Goal: Information Seeking & Learning: Learn about a topic

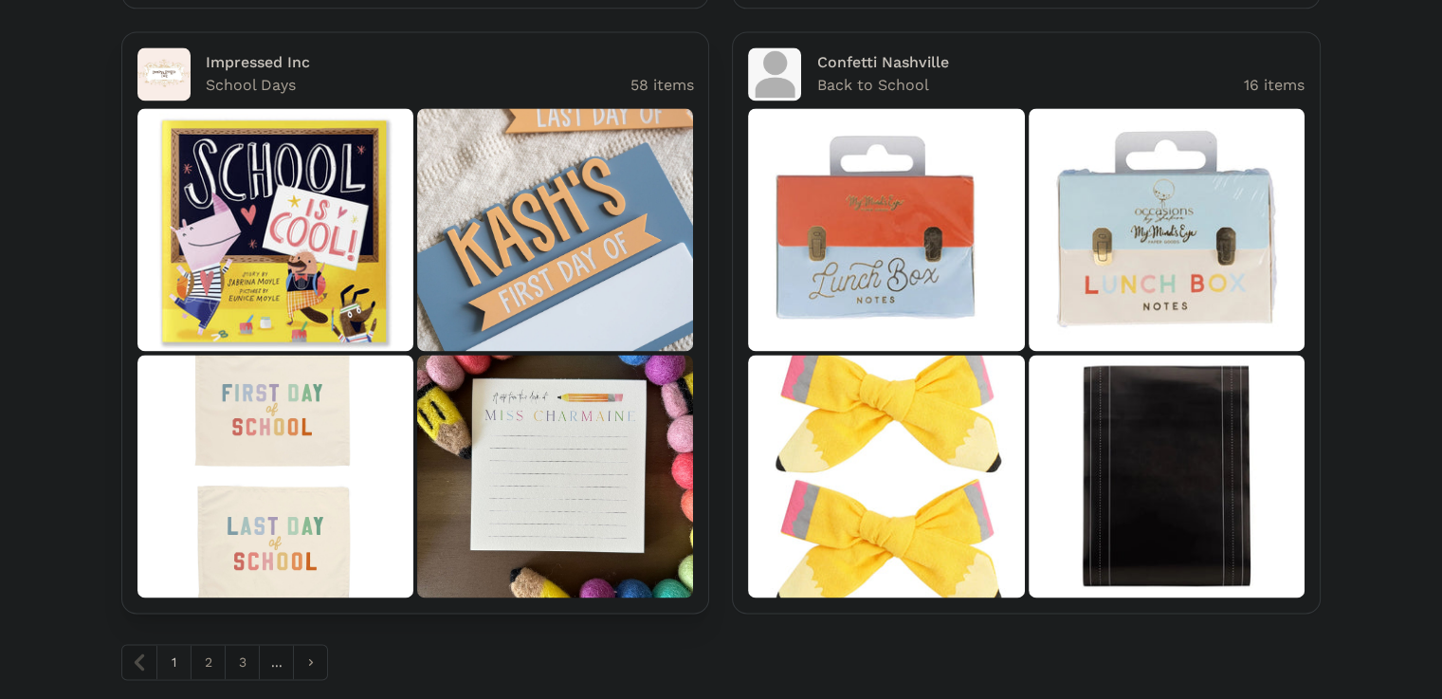
scroll to position [2758, 0]
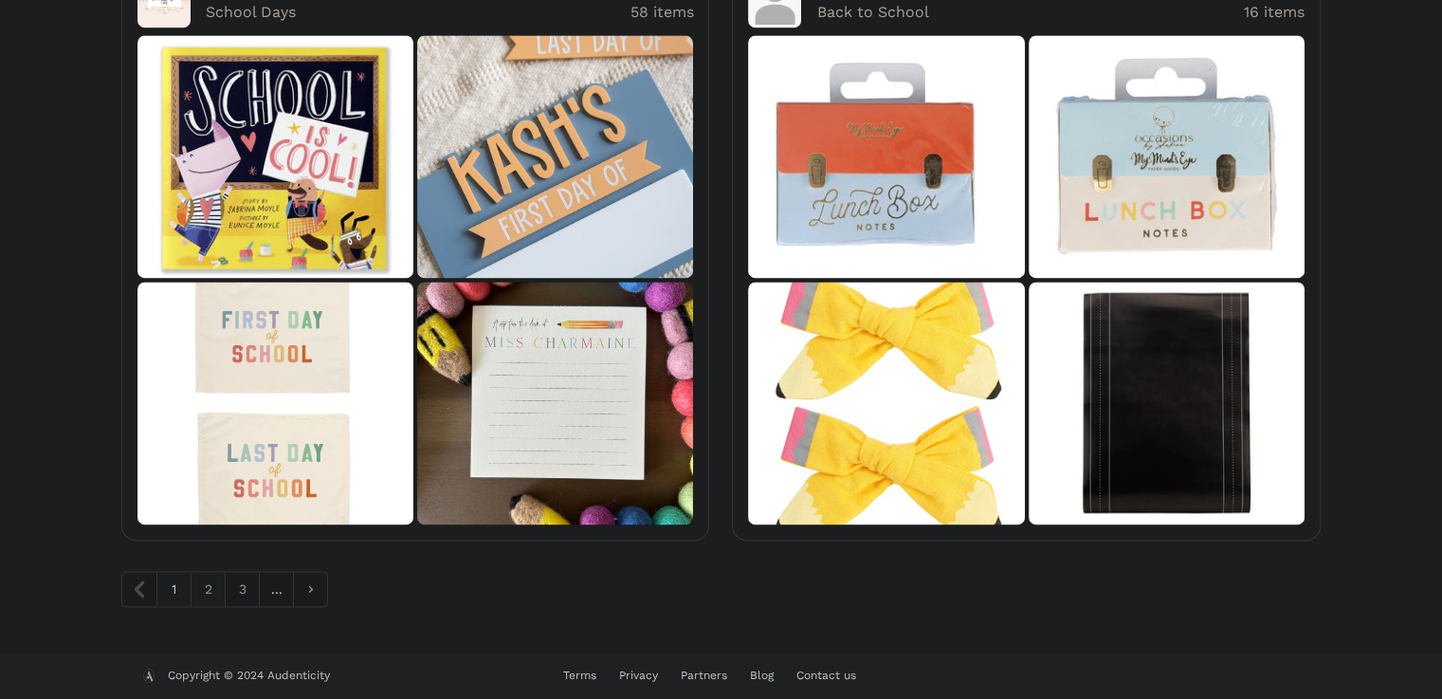
click at [197, 589] on link "2" at bounding box center [208, 589] width 34 height 34
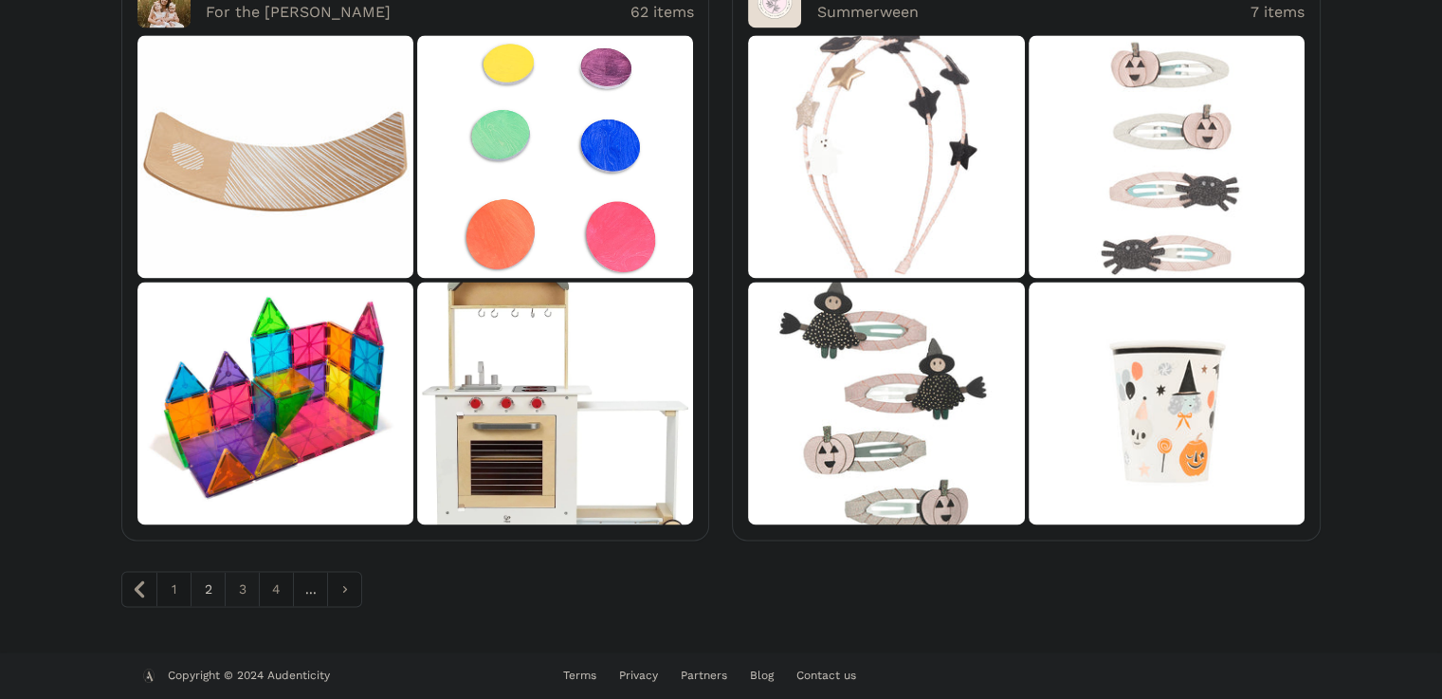
click at [235, 591] on link "3" at bounding box center [242, 589] width 34 height 34
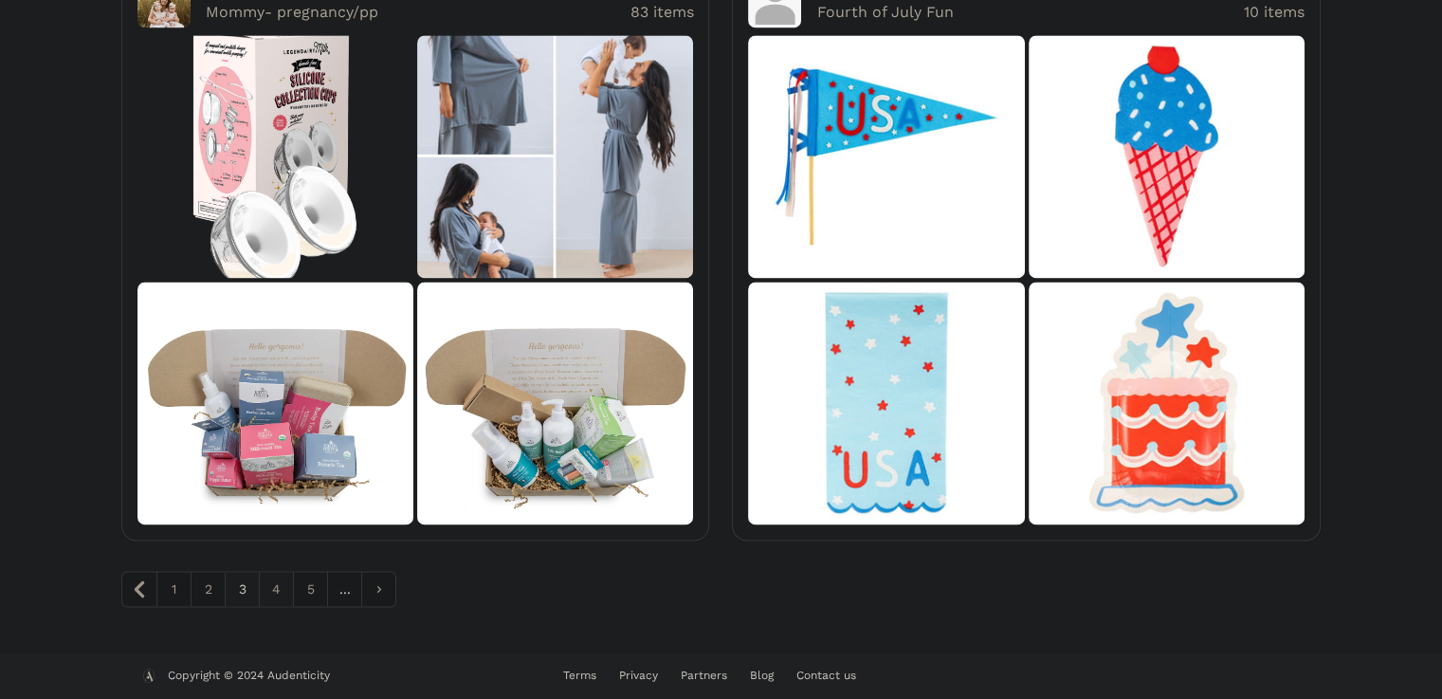
click at [272, 577] on link "4" at bounding box center [276, 589] width 34 height 34
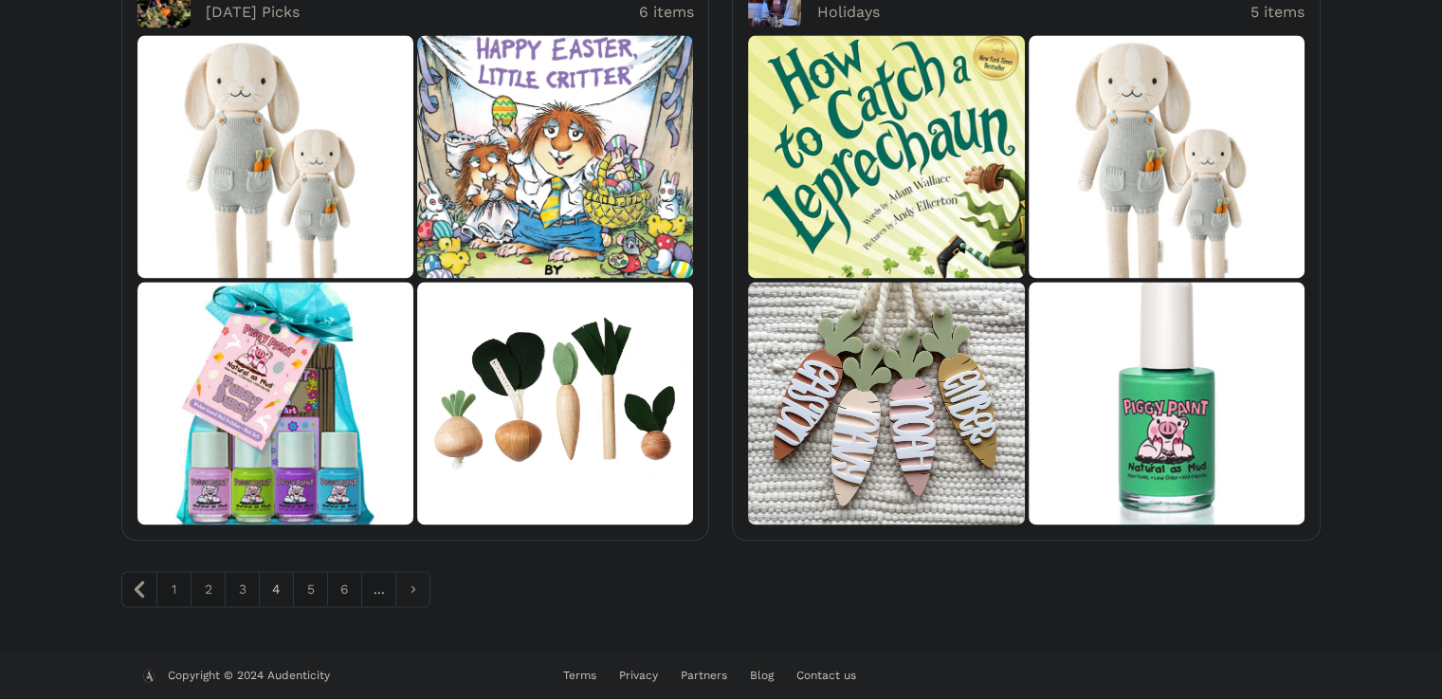
click at [409, 598] on link "pagination" at bounding box center [412, 589] width 34 height 34
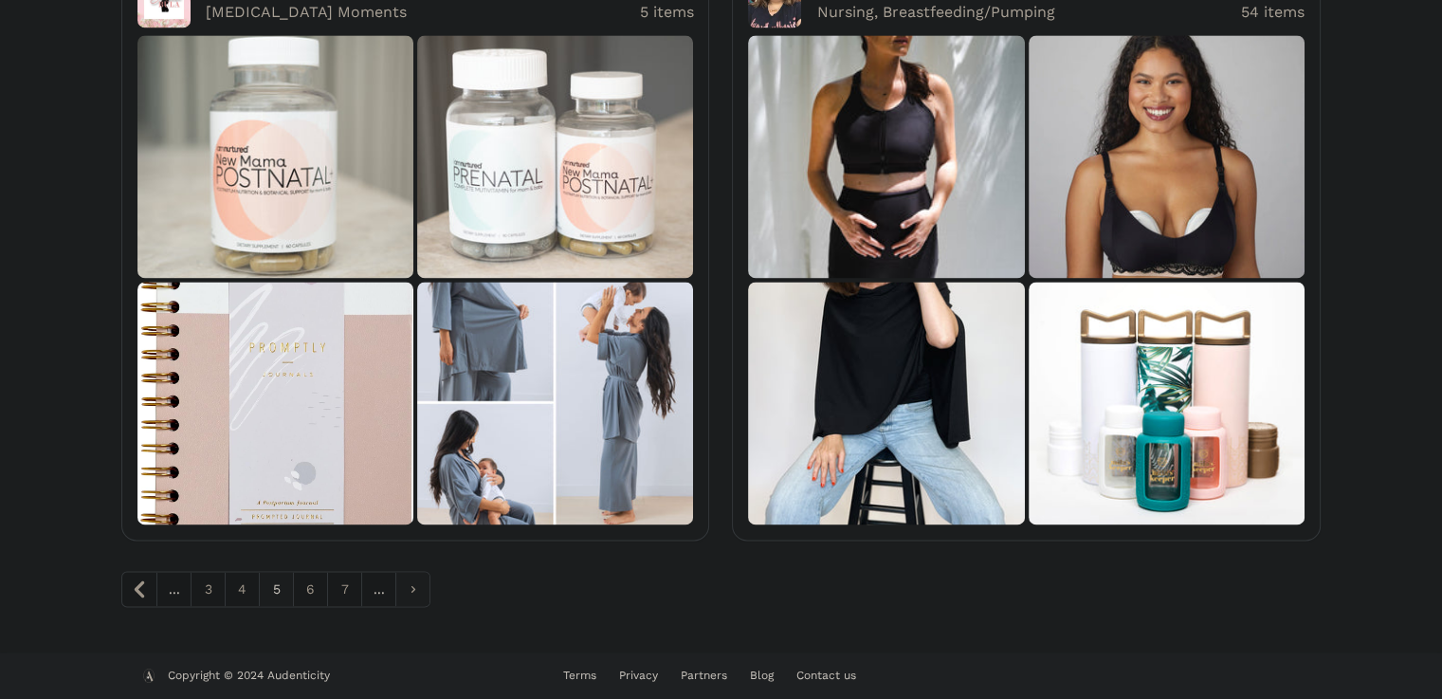
click at [410, 591] on link "pagination" at bounding box center [412, 589] width 34 height 34
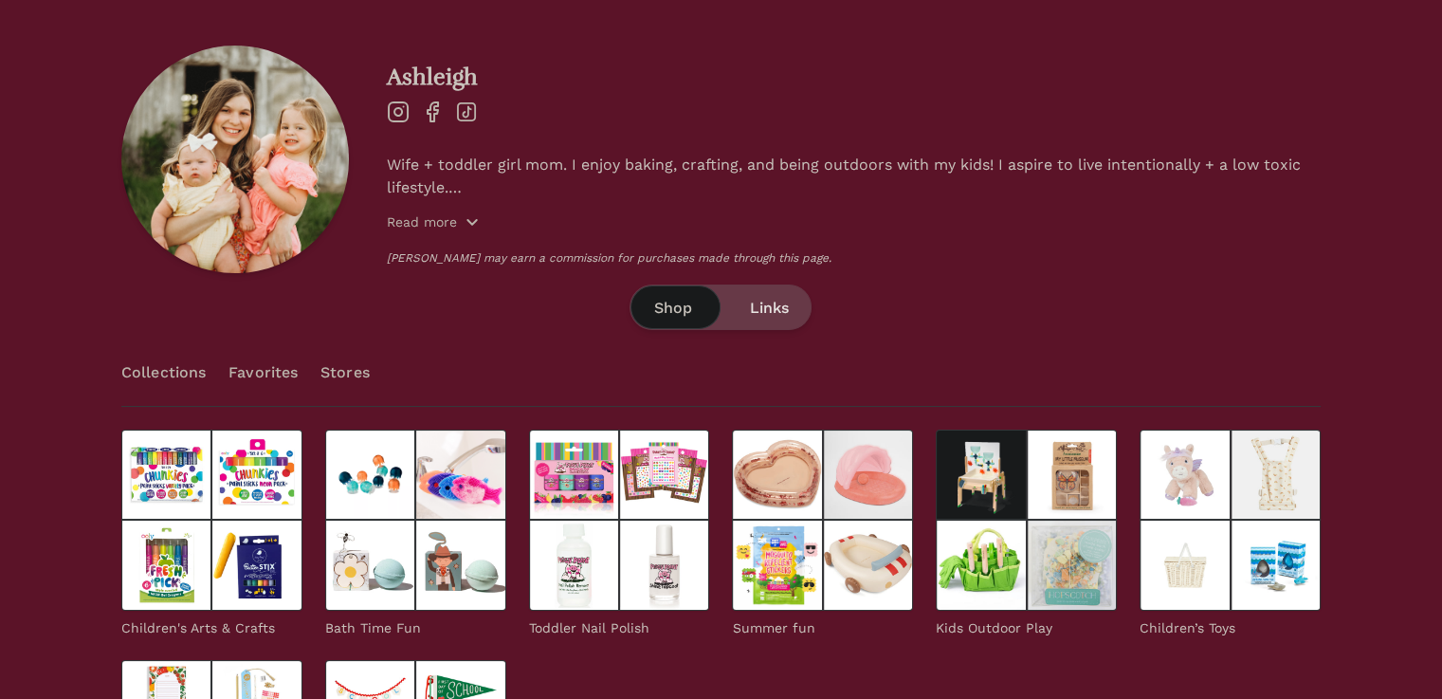
click at [411, 224] on p "Read more" at bounding box center [422, 221] width 70 height 19
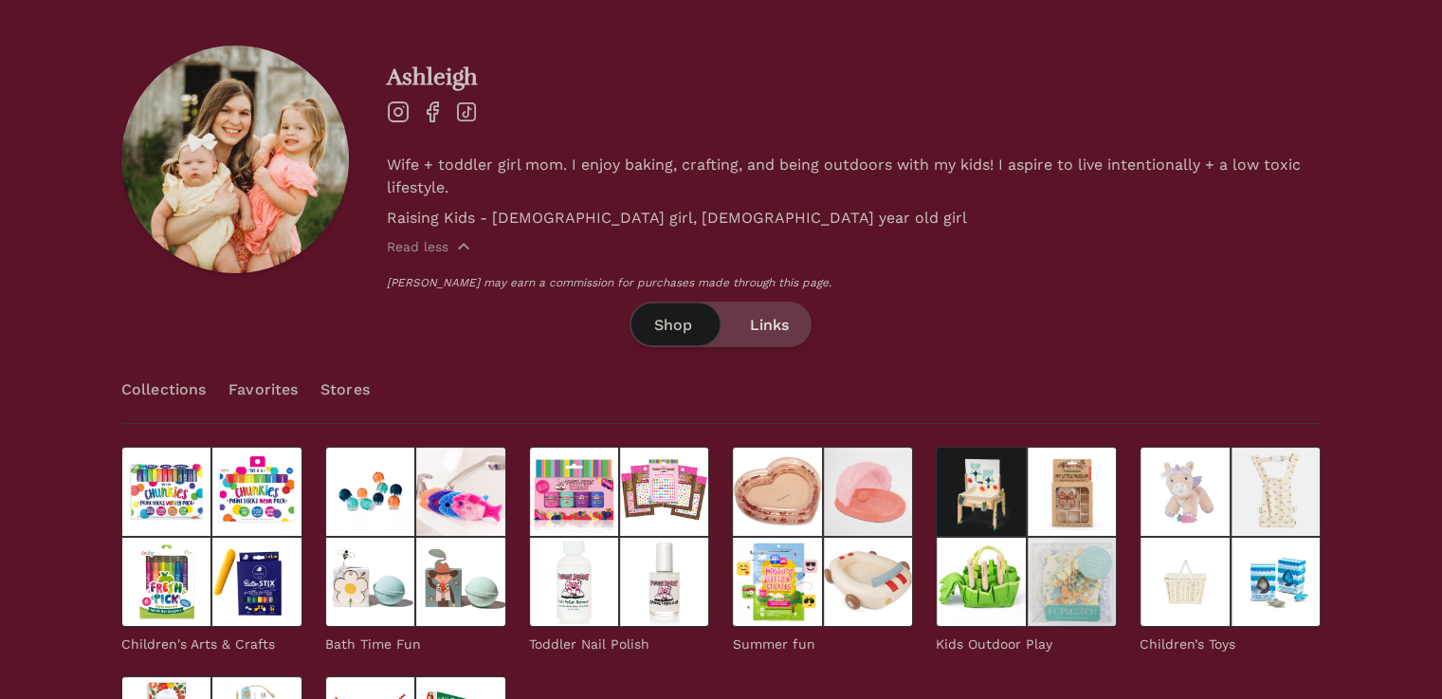
click at [777, 316] on span "Links" at bounding box center [768, 325] width 39 height 23
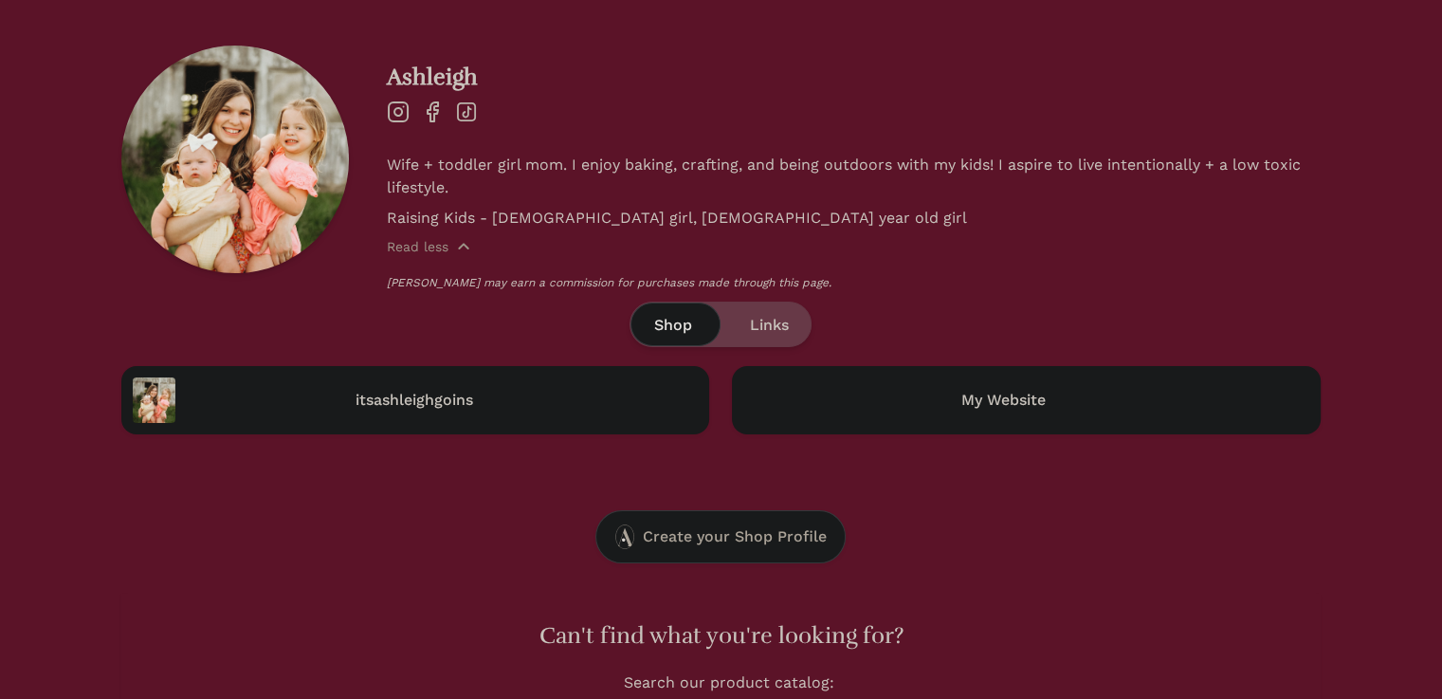
click at [659, 320] on span "Shop" at bounding box center [672, 325] width 38 height 23
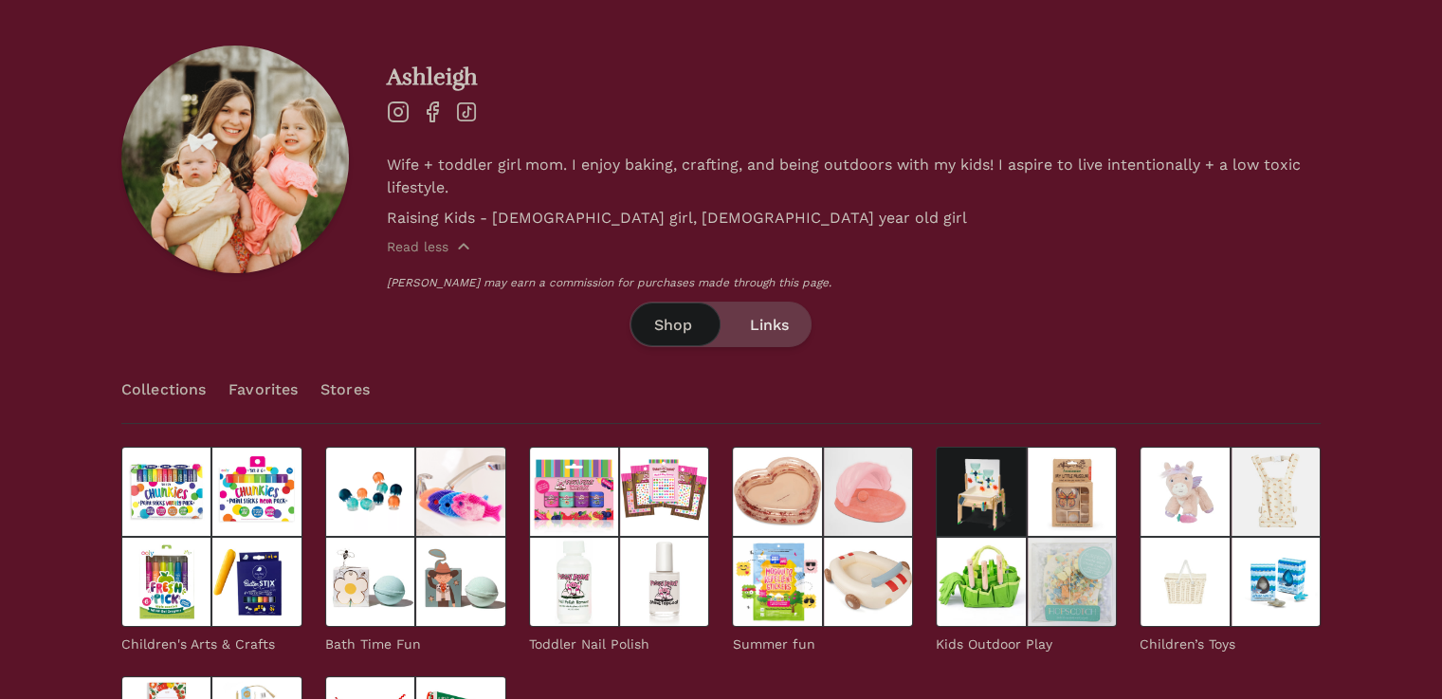
click at [187, 379] on link "Collections" at bounding box center [163, 389] width 84 height 66
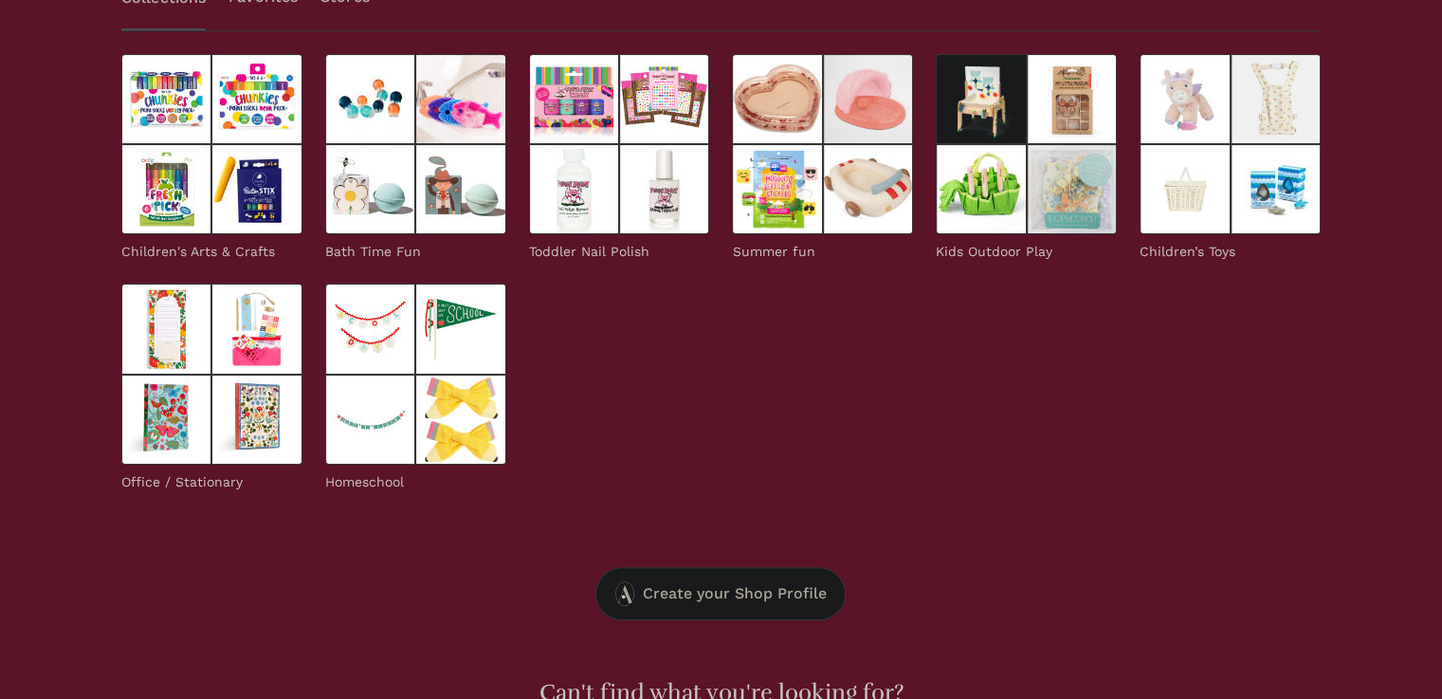
scroll to position [76, 0]
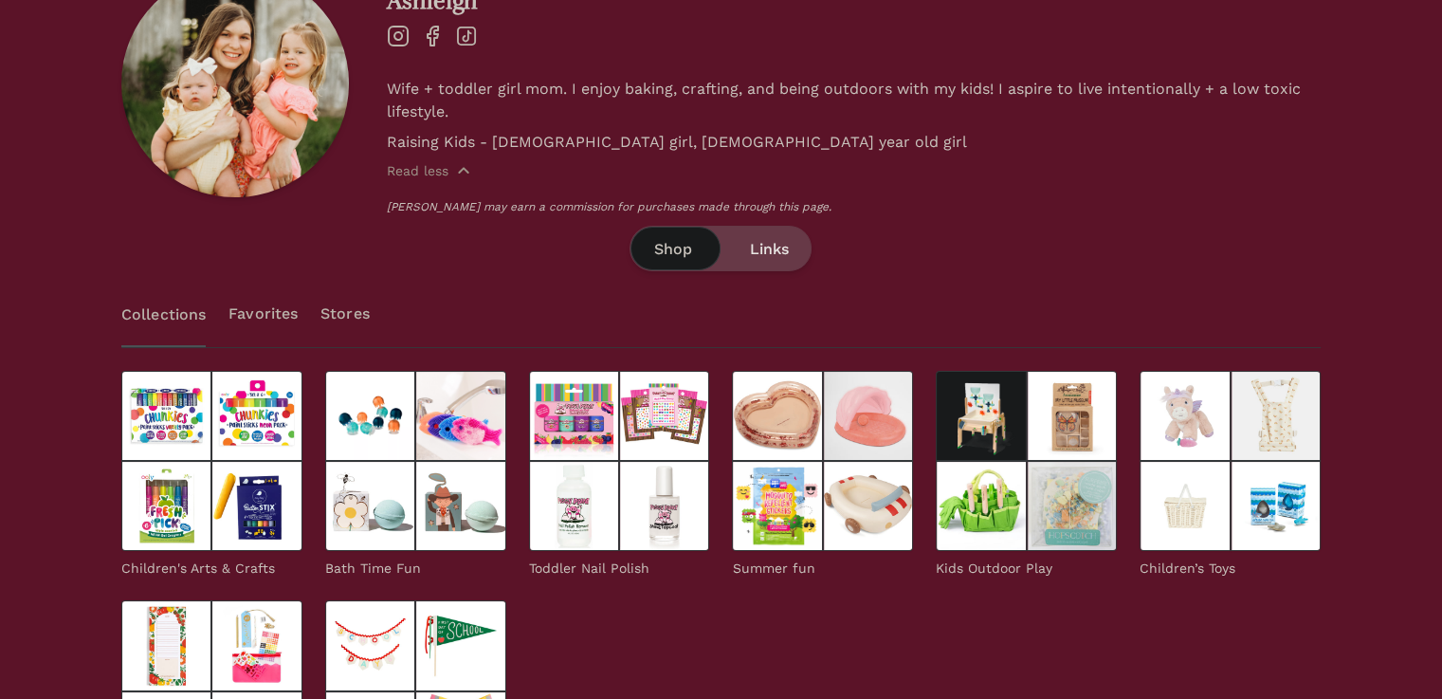
click at [280, 311] on link "Favorites" at bounding box center [262, 314] width 69 height 66
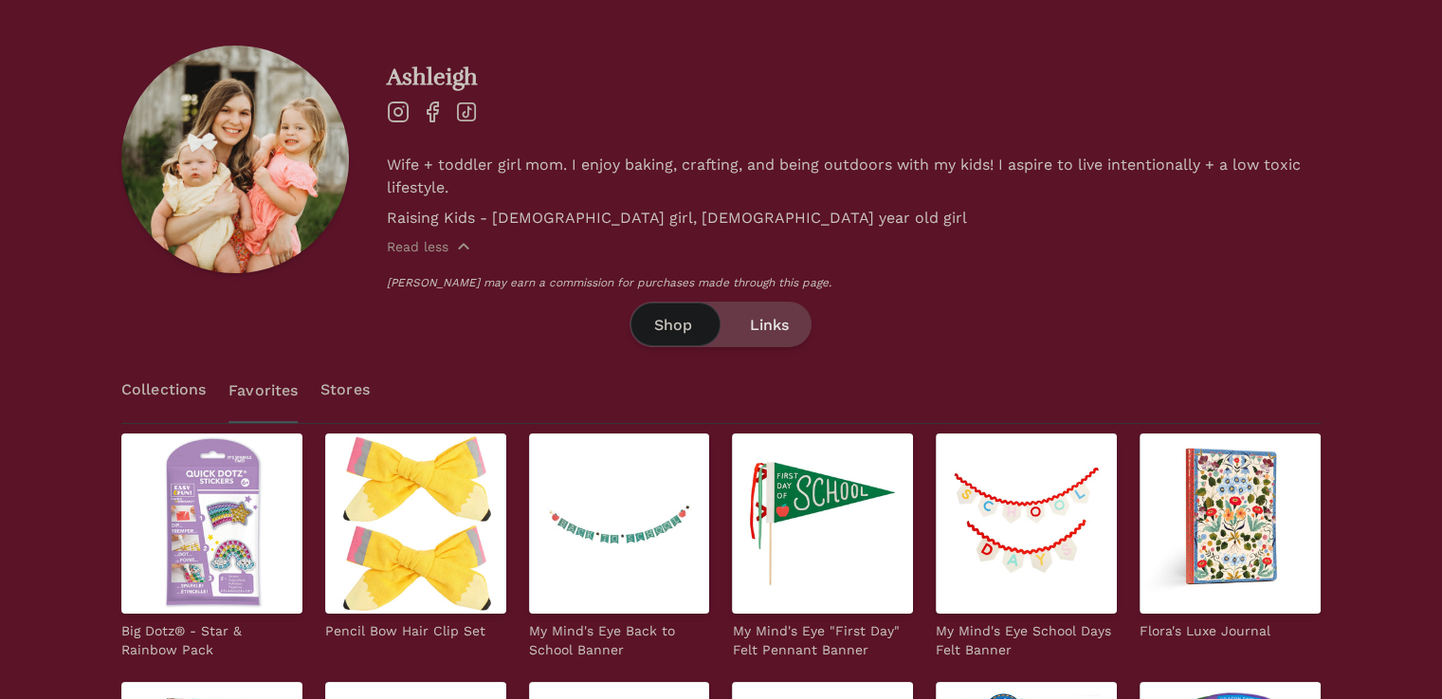
click at [361, 380] on link "Stores" at bounding box center [344, 389] width 49 height 66
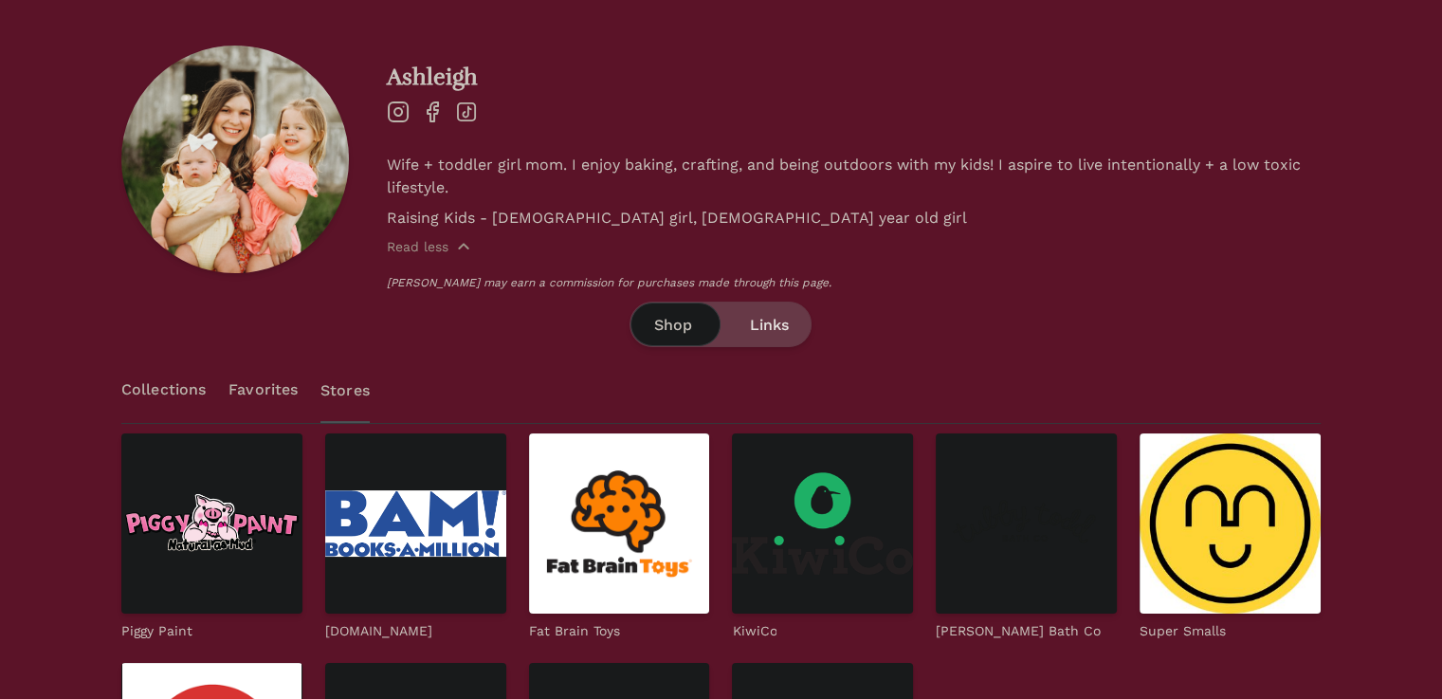
scroll to position [157, 0]
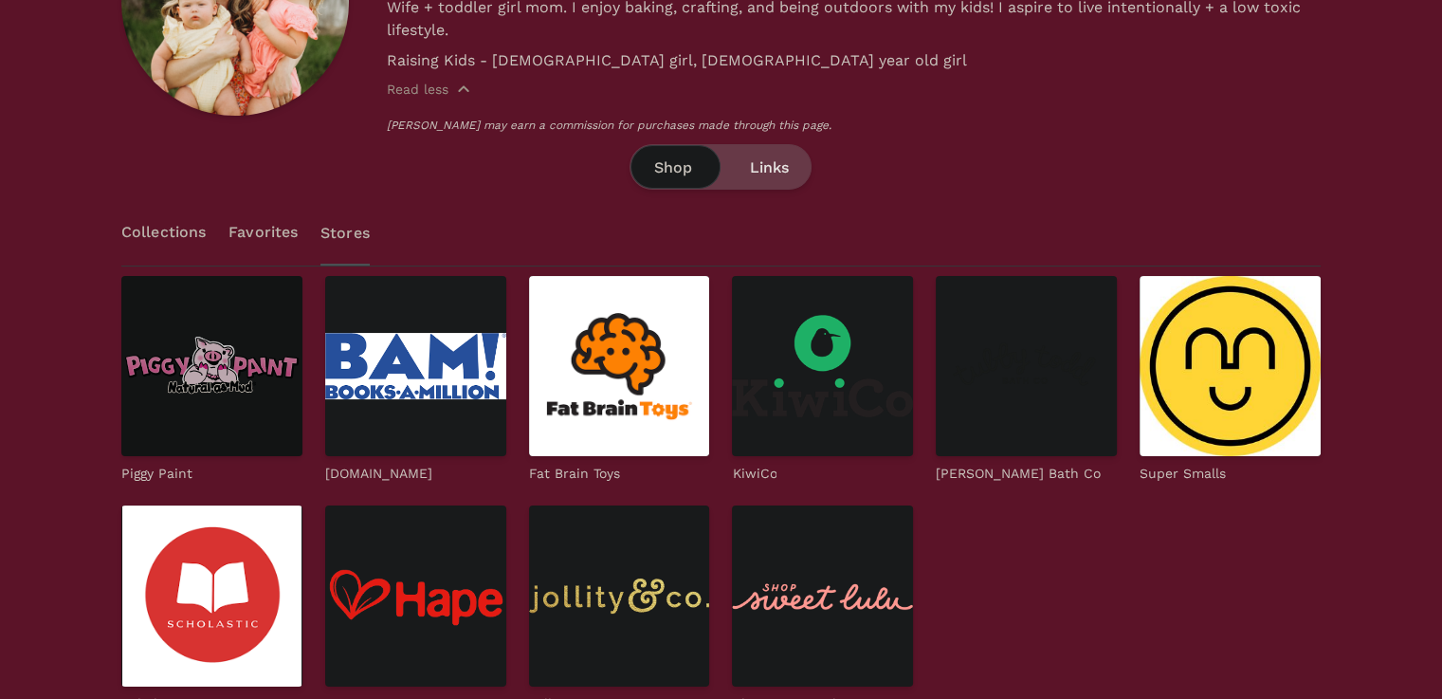
click at [185, 343] on img at bounding box center [211, 366] width 181 height 181
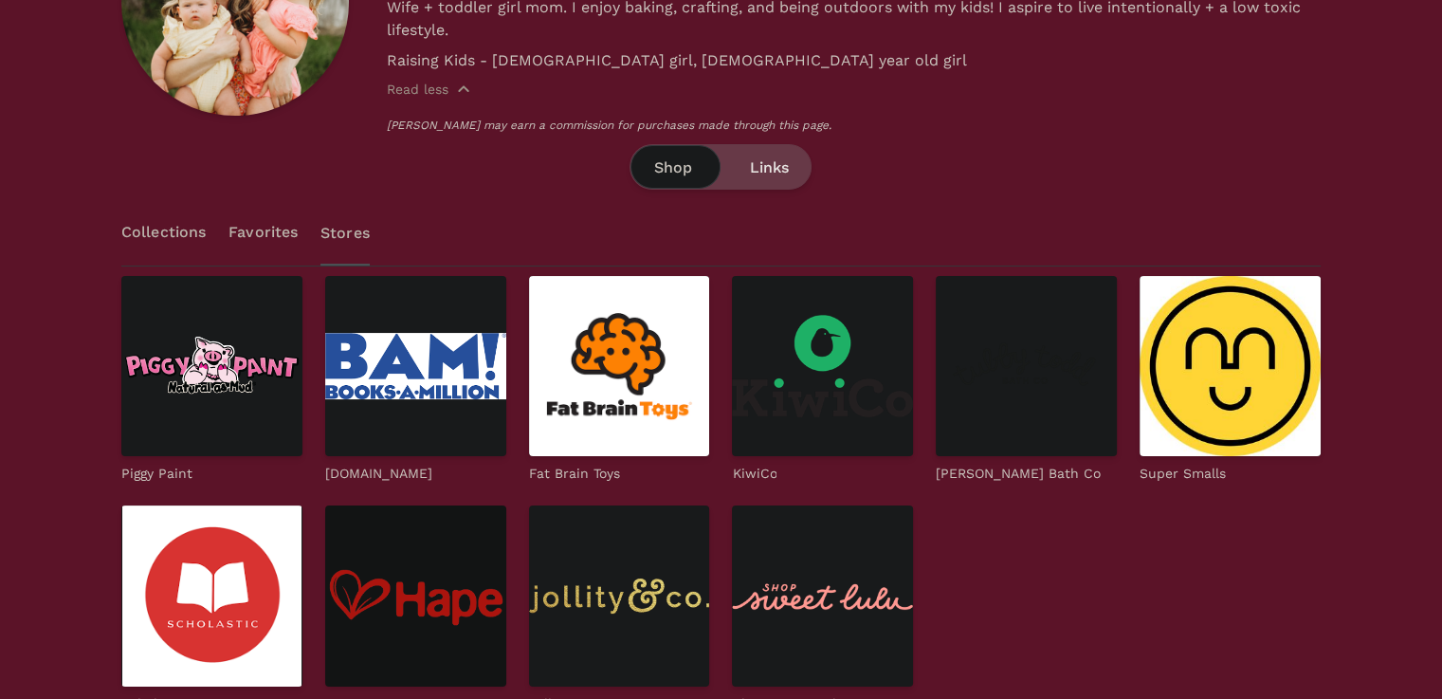
click at [506, 505] on img at bounding box center [415, 595] width 181 height 181
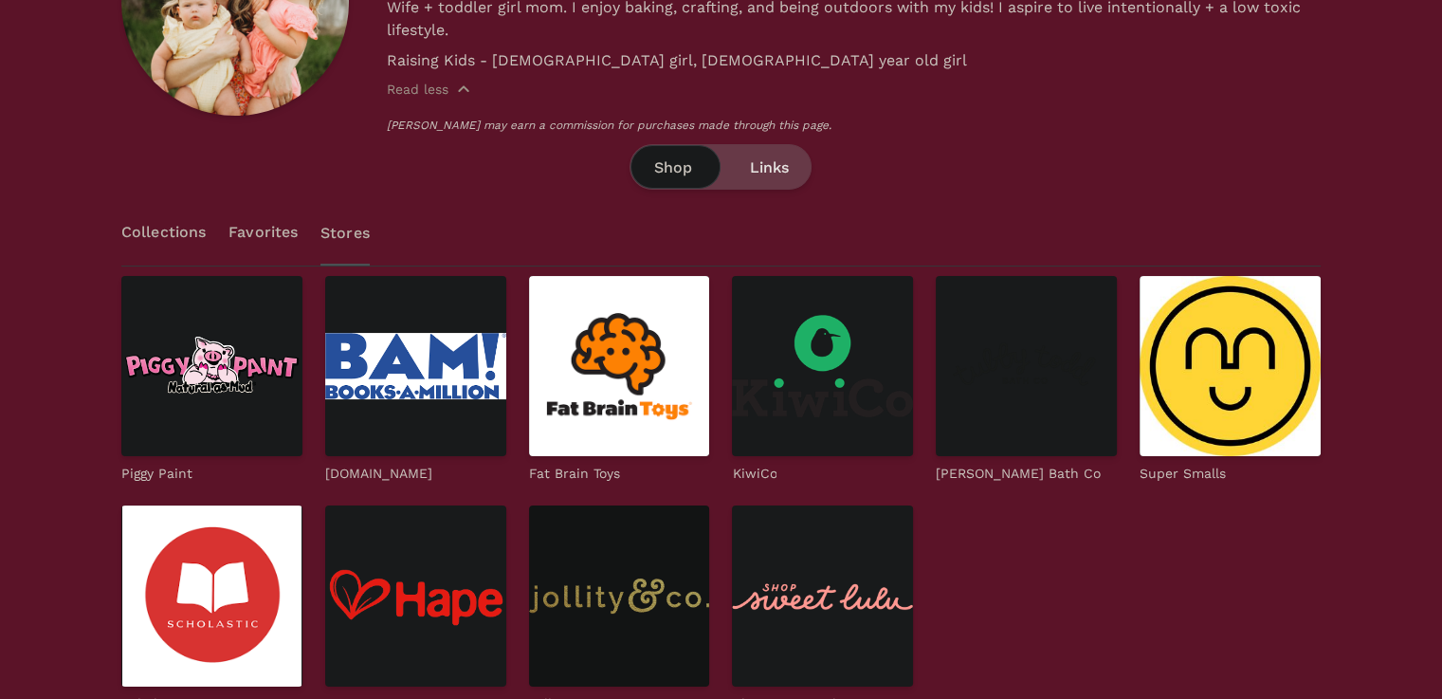
click at [529, 505] on img at bounding box center [619, 595] width 181 height 181
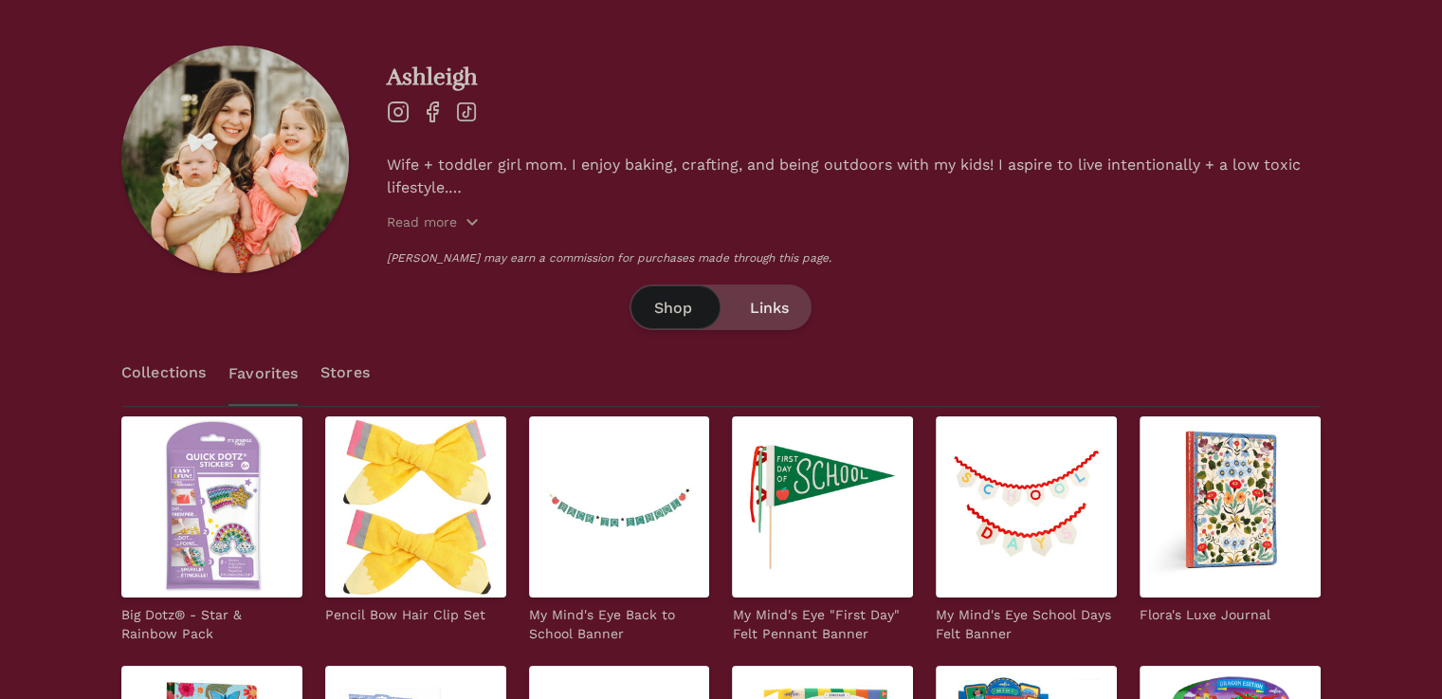
click at [178, 356] on link "Collections" at bounding box center [163, 372] width 84 height 66
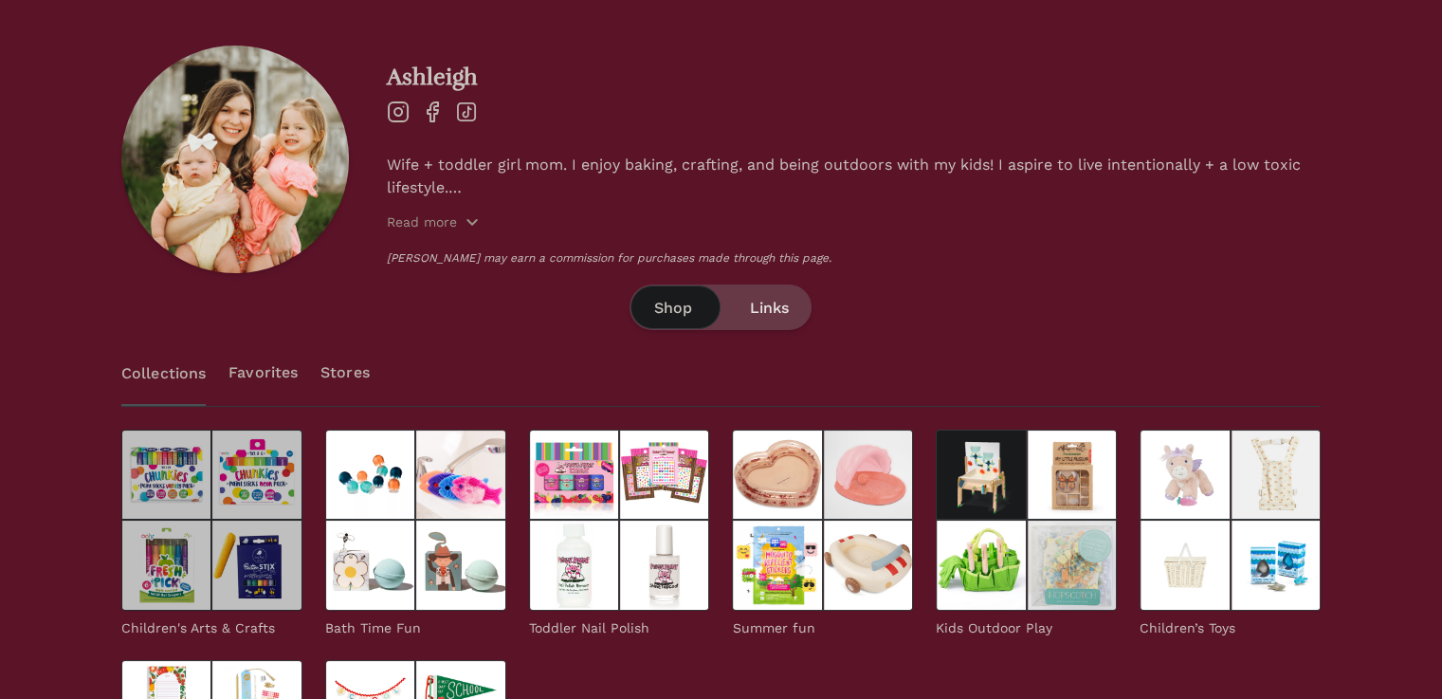
click at [211, 519] on img at bounding box center [256, 564] width 90 height 90
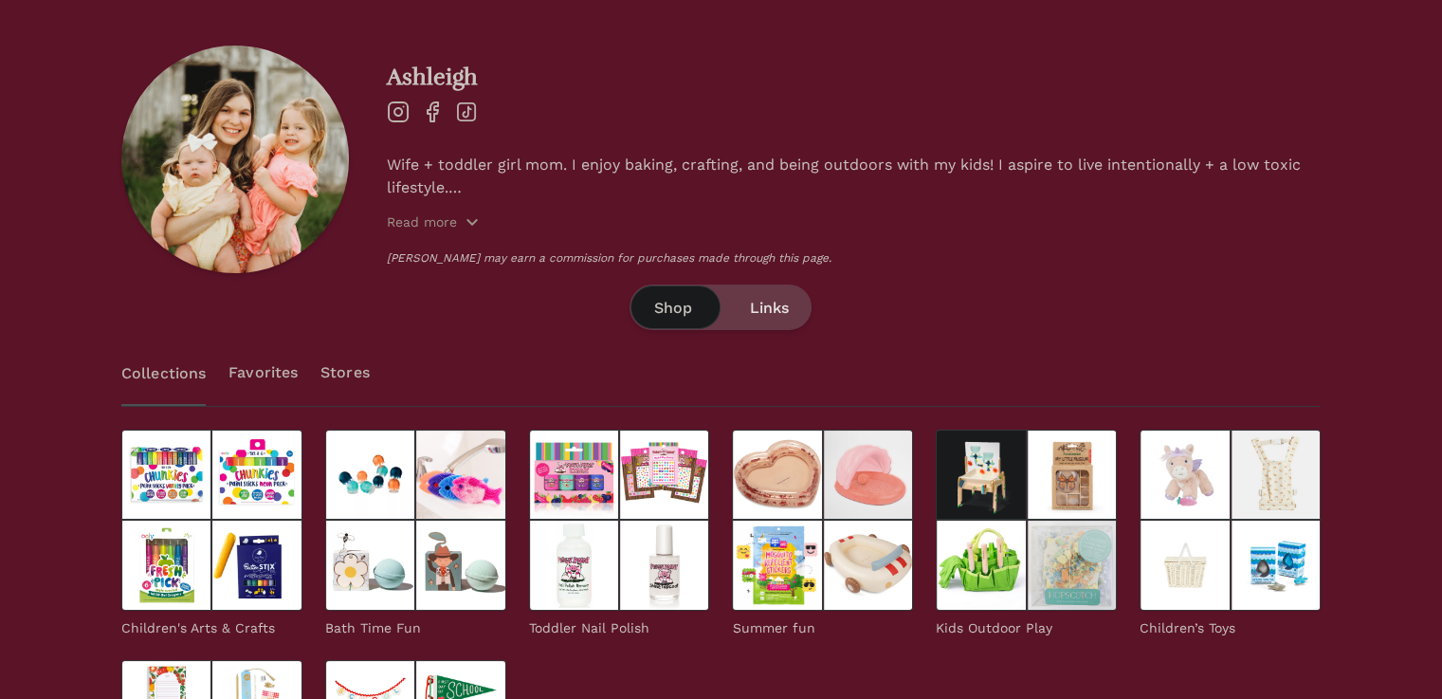
click at [273, 355] on link "Favorites" at bounding box center [262, 372] width 69 height 66
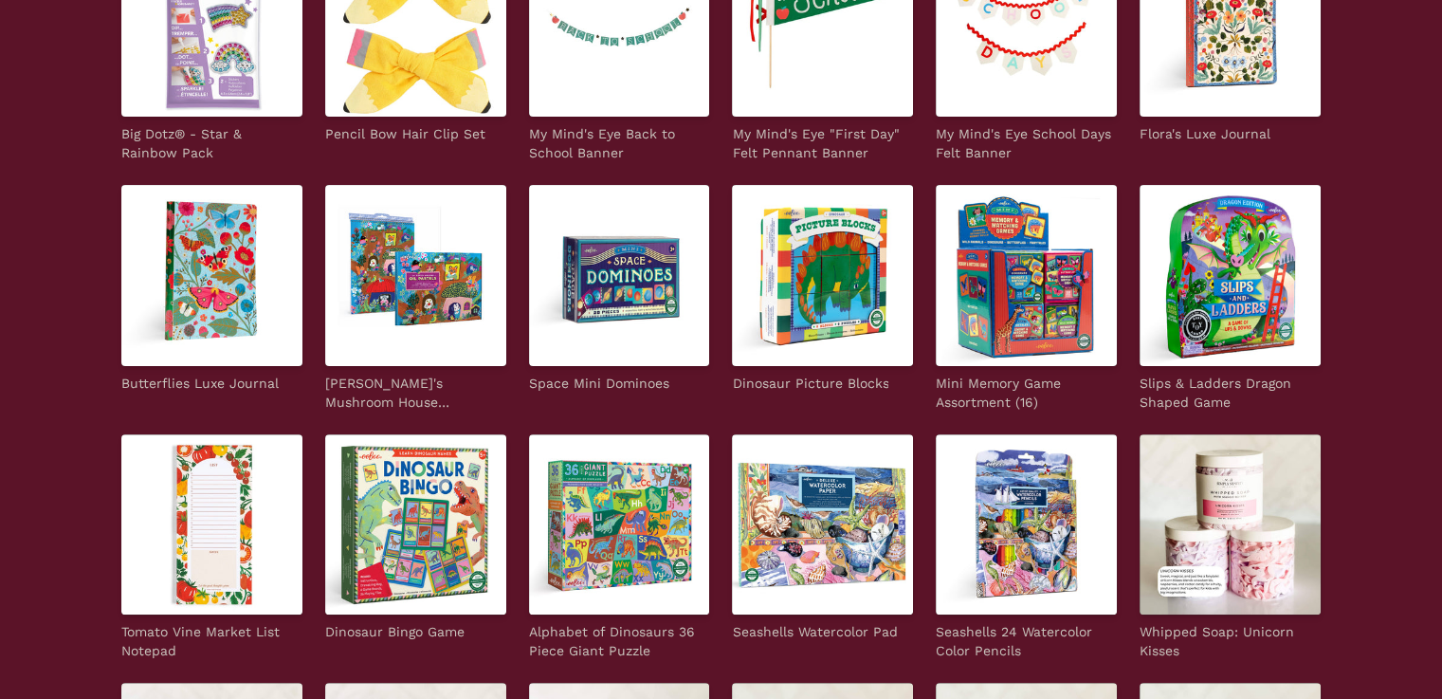
scroll to position [631, 0]
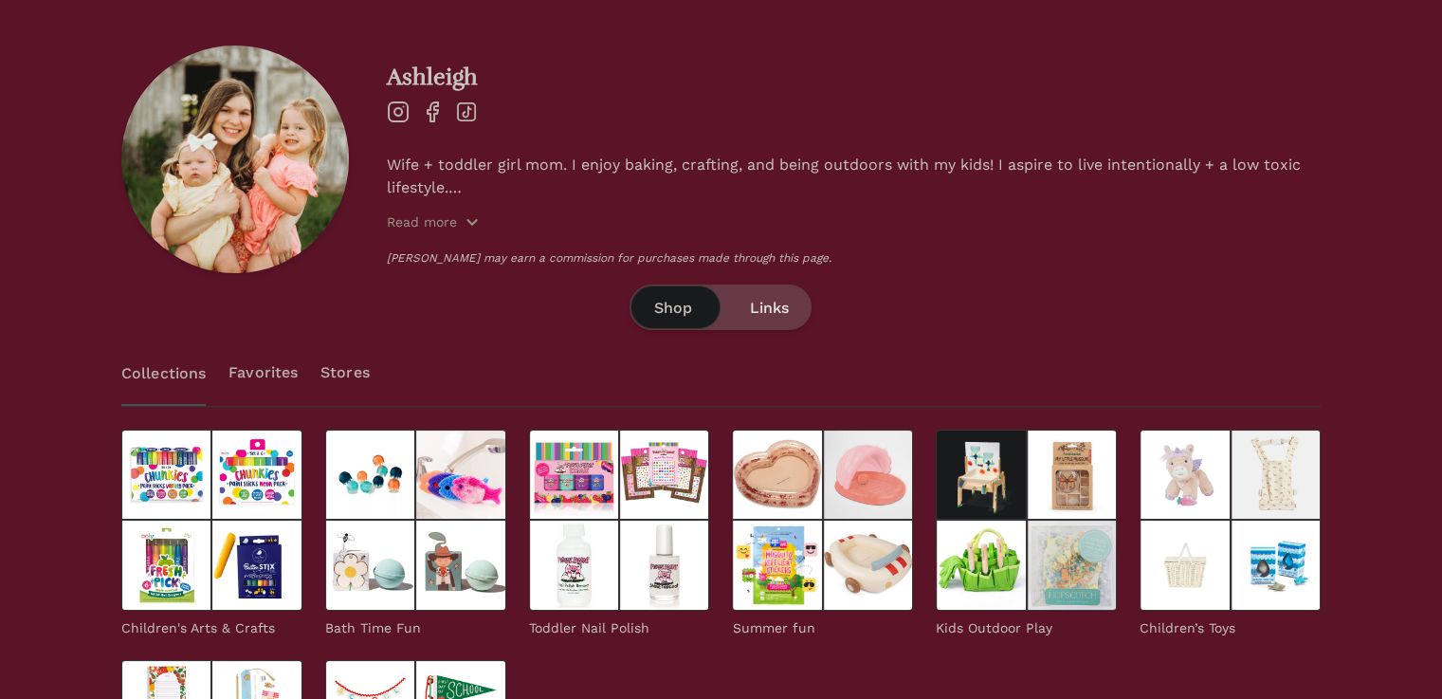
click at [782, 310] on span "Links" at bounding box center [768, 308] width 39 height 23
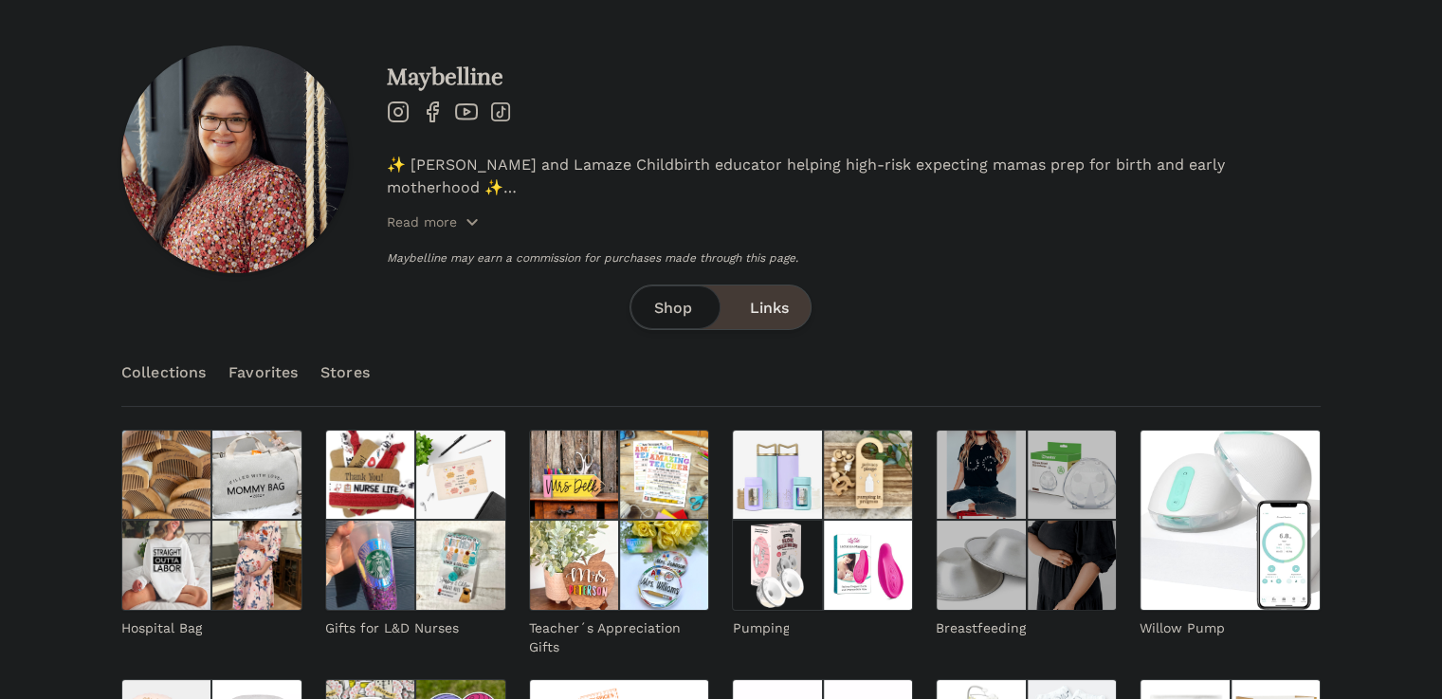
click at [936, 468] on img at bounding box center [981, 474] width 90 height 90
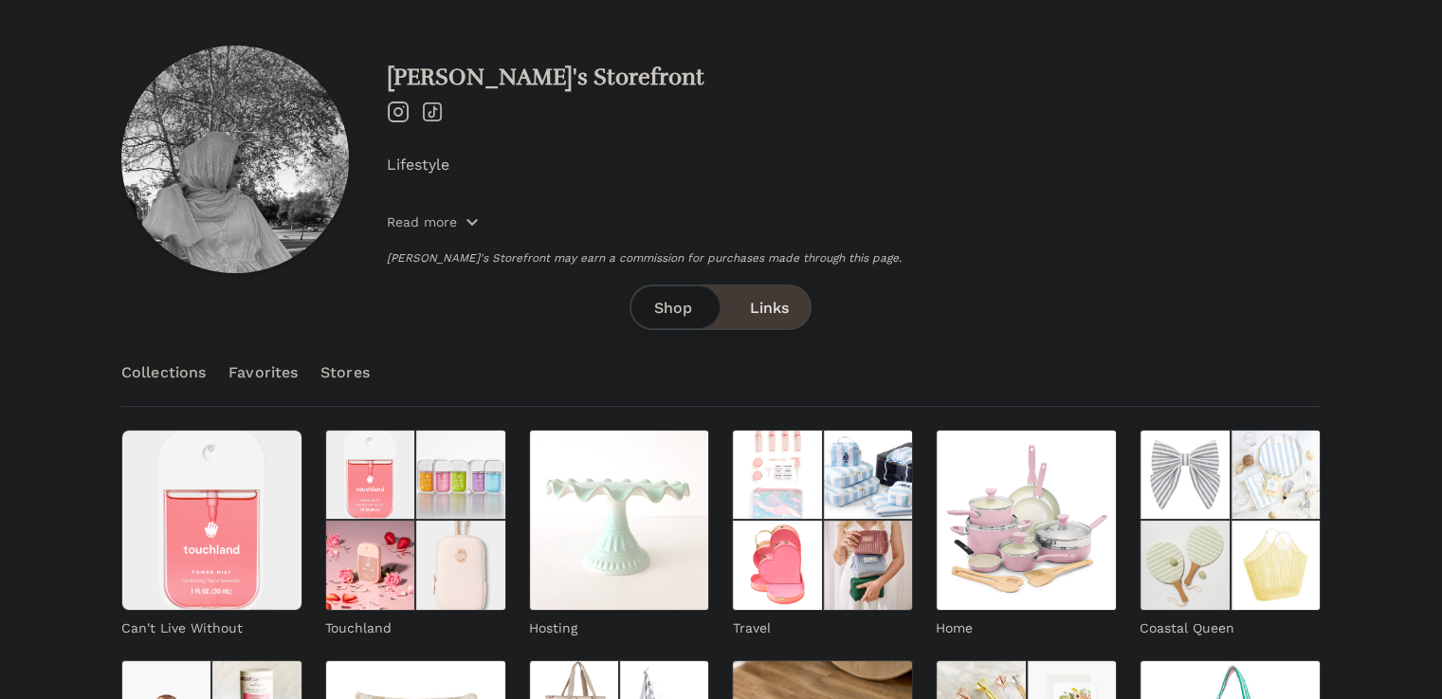
click at [442, 217] on p "Read more" at bounding box center [422, 221] width 70 height 19
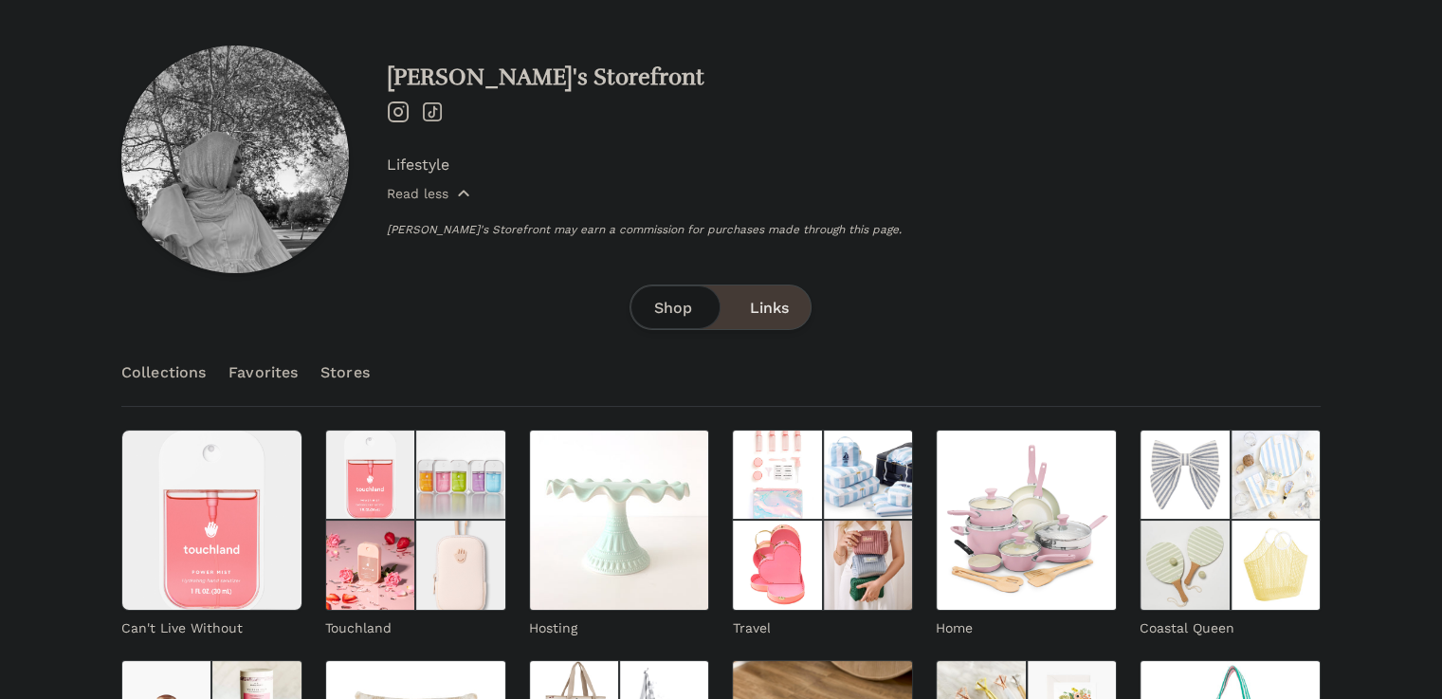
click at [455, 196] on span "Read less" at bounding box center [429, 193] width 84 height 19
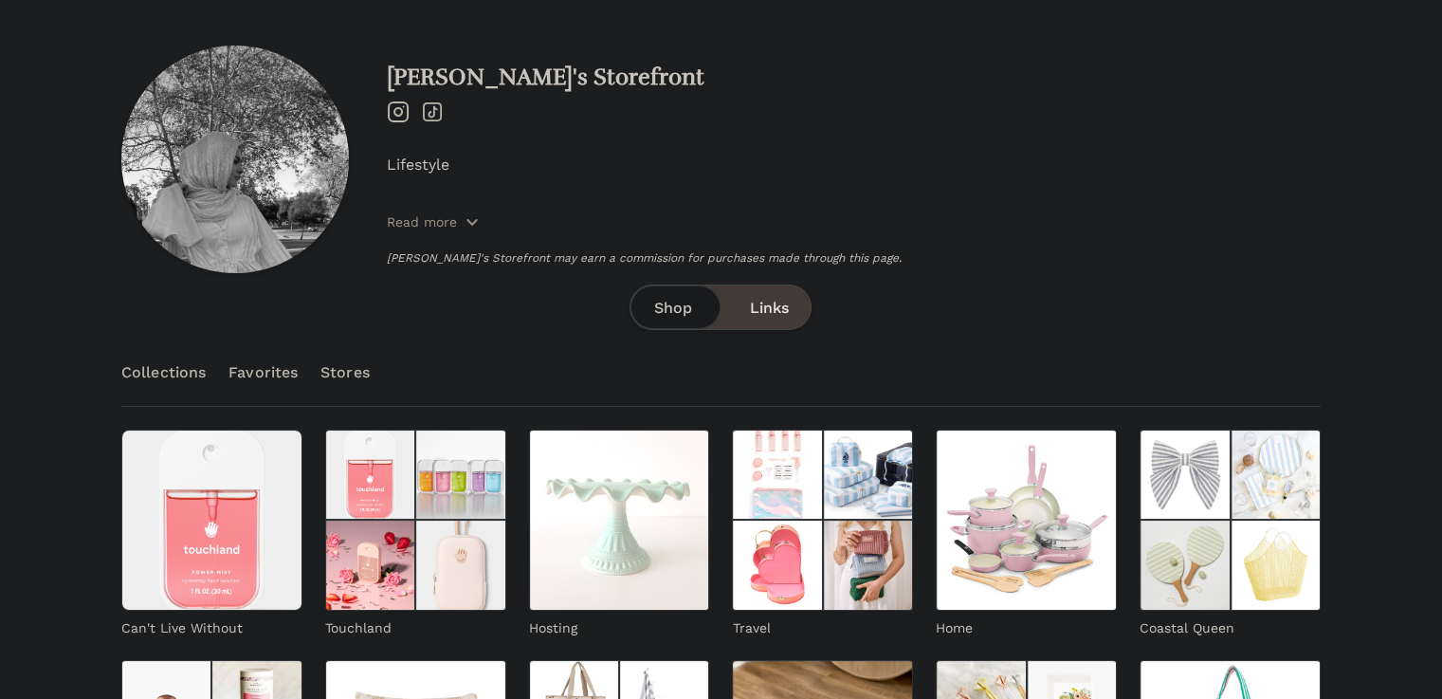
click at [782, 309] on span "Links" at bounding box center [768, 308] width 39 height 23
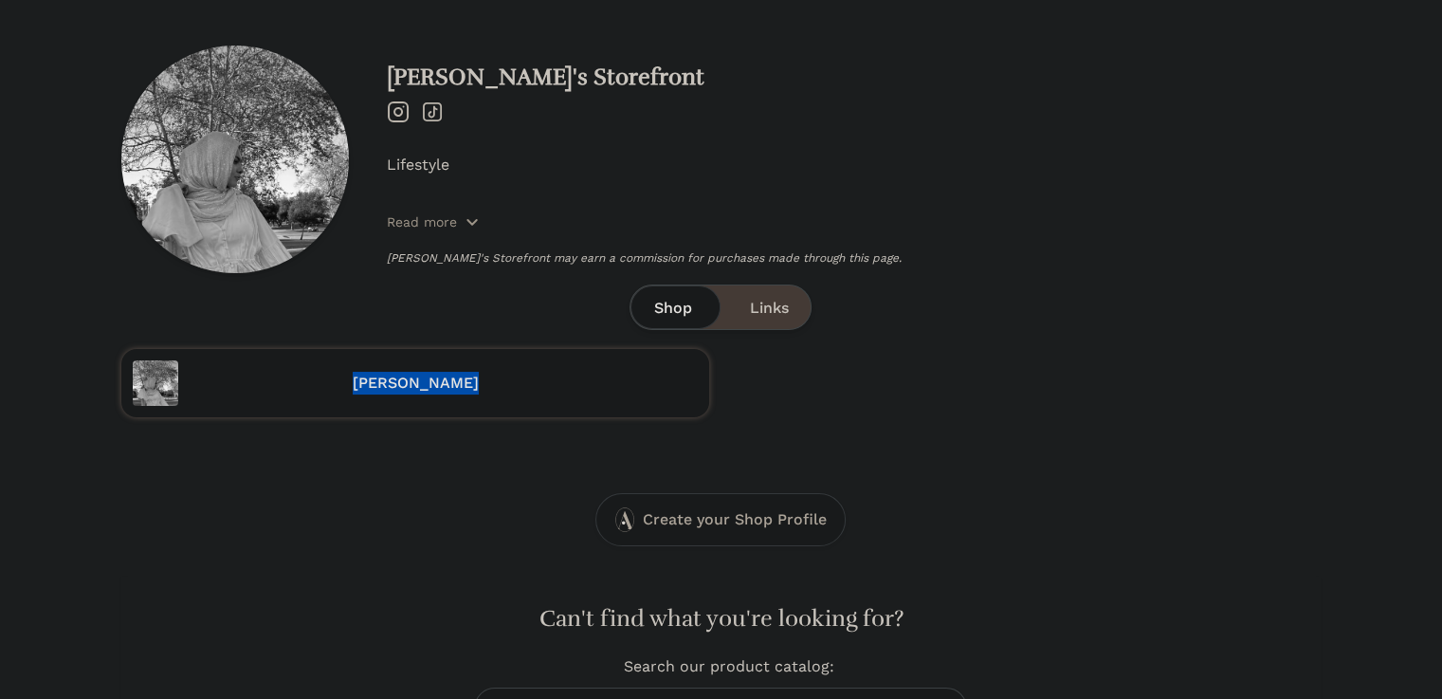
drag, startPoint x: 555, startPoint y: 348, endPoint x: 330, endPoint y: 391, distance: 228.7
click at [330, 391] on div "Sarah's Storefront Instagram TikTok Lifestyle Read more Sarah's Storefront may …" at bounding box center [720, 231] width 1199 height 372
click at [784, 378] on div "sarahidesmond" at bounding box center [720, 383] width 1199 height 68
click at [682, 300] on span "Shop" at bounding box center [672, 308] width 38 height 23
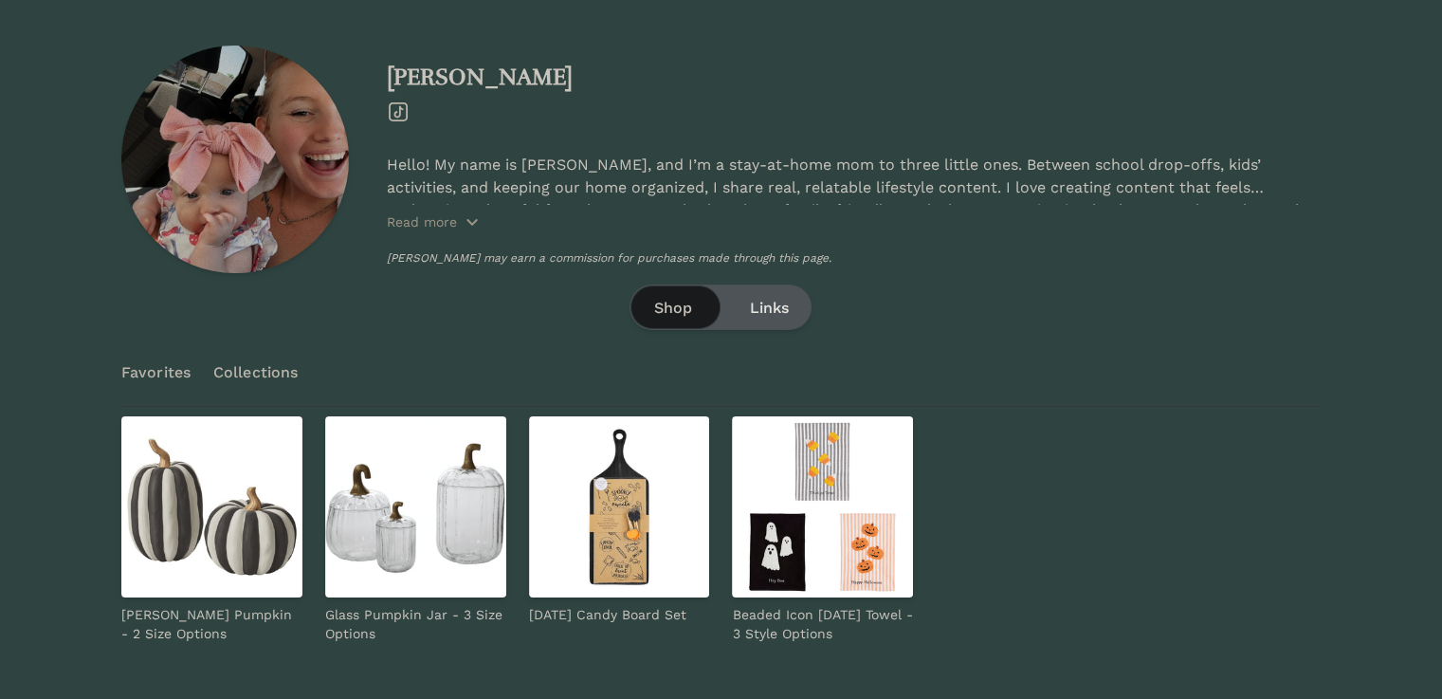
click at [760, 309] on span "Links" at bounding box center [768, 308] width 39 height 23
click at [759, 304] on span "Links" at bounding box center [768, 308] width 39 height 23
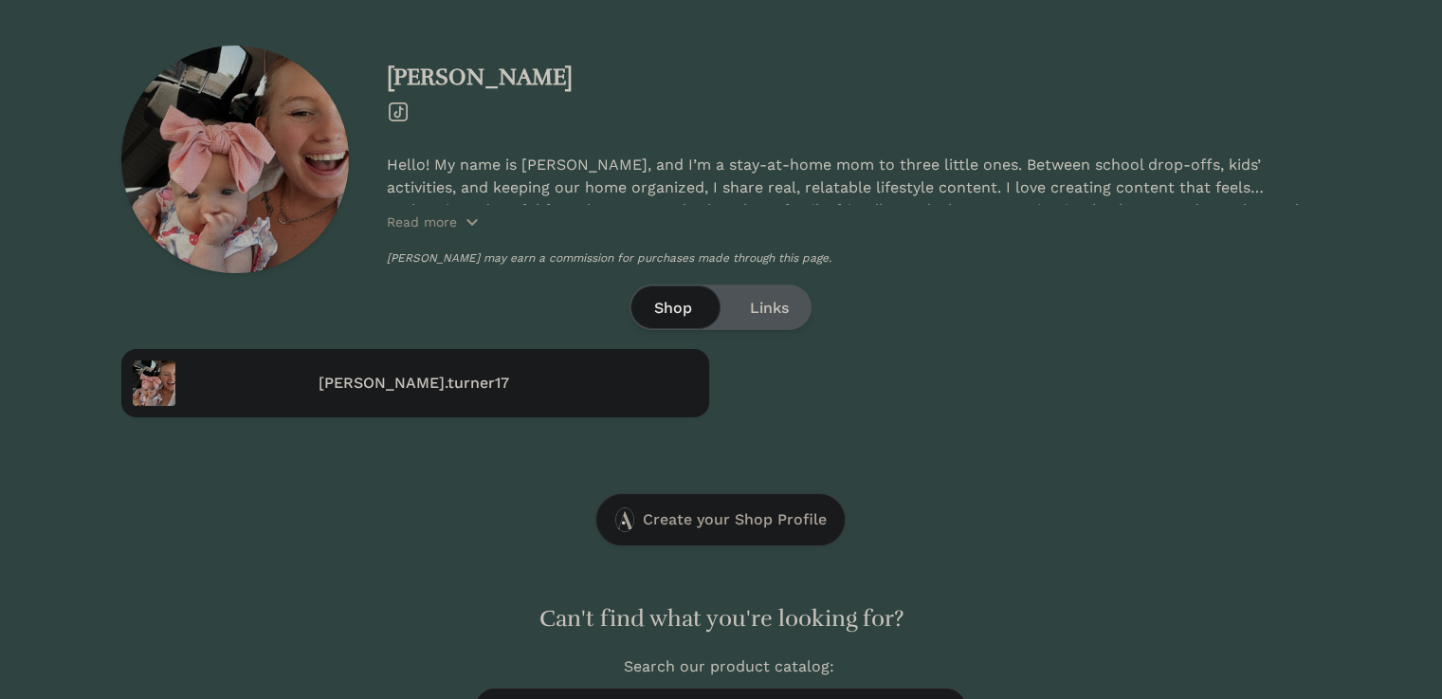
click at [680, 317] on span "Shop" at bounding box center [672, 308] width 38 height 23
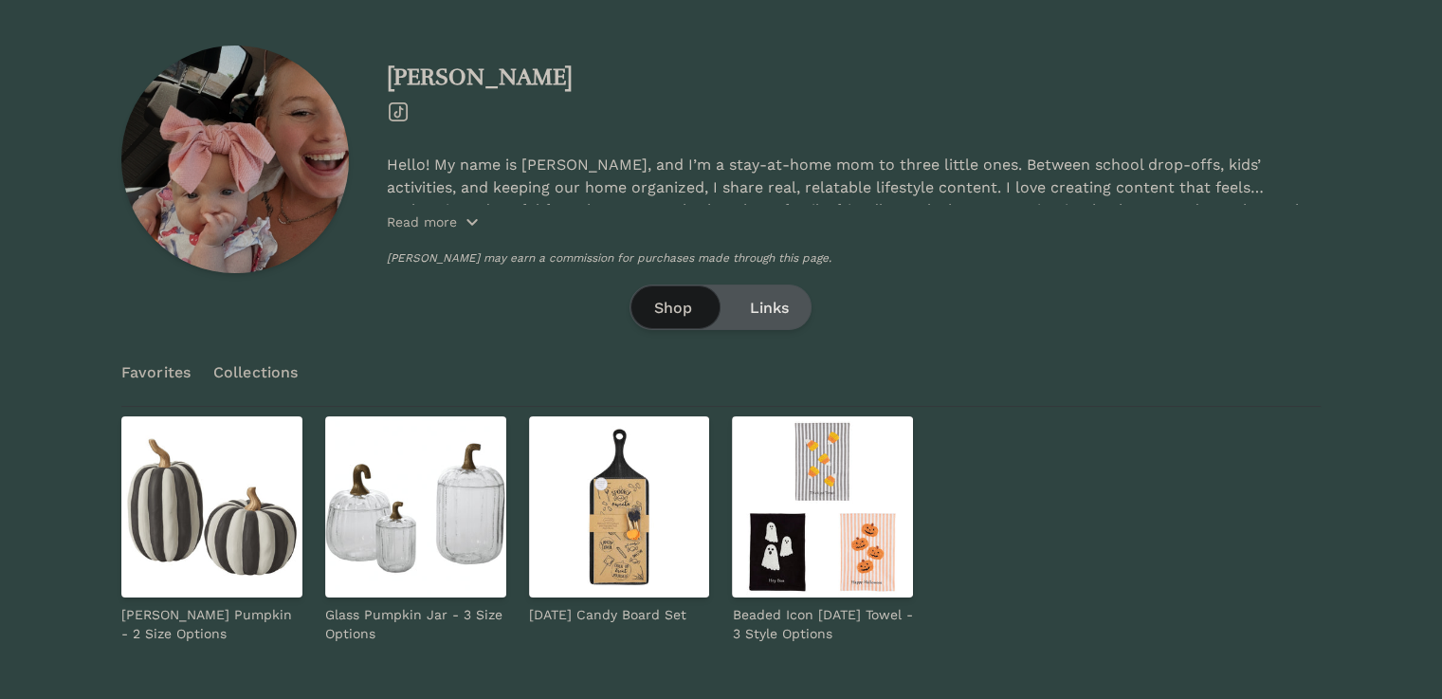
click at [411, 213] on p "Read more" at bounding box center [422, 221] width 70 height 19
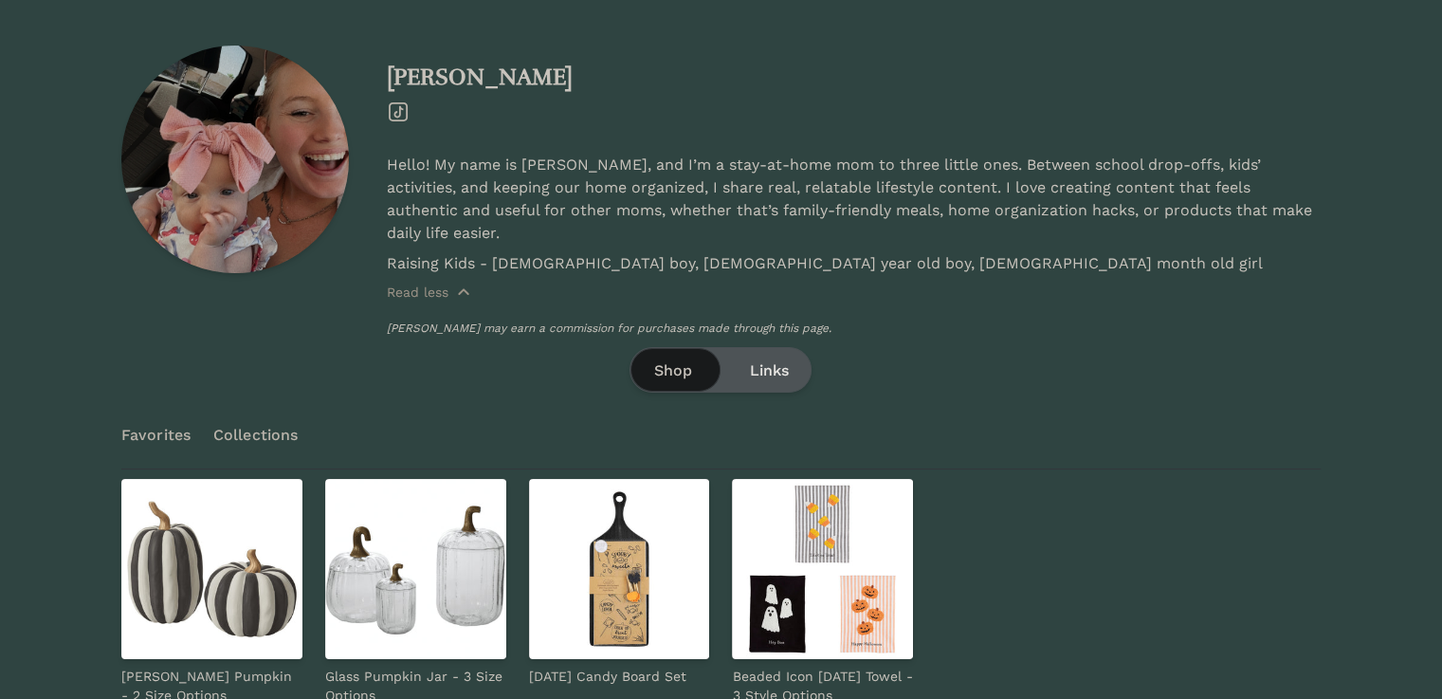
click at [758, 359] on span "Links" at bounding box center [768, 370] width 39 height 23
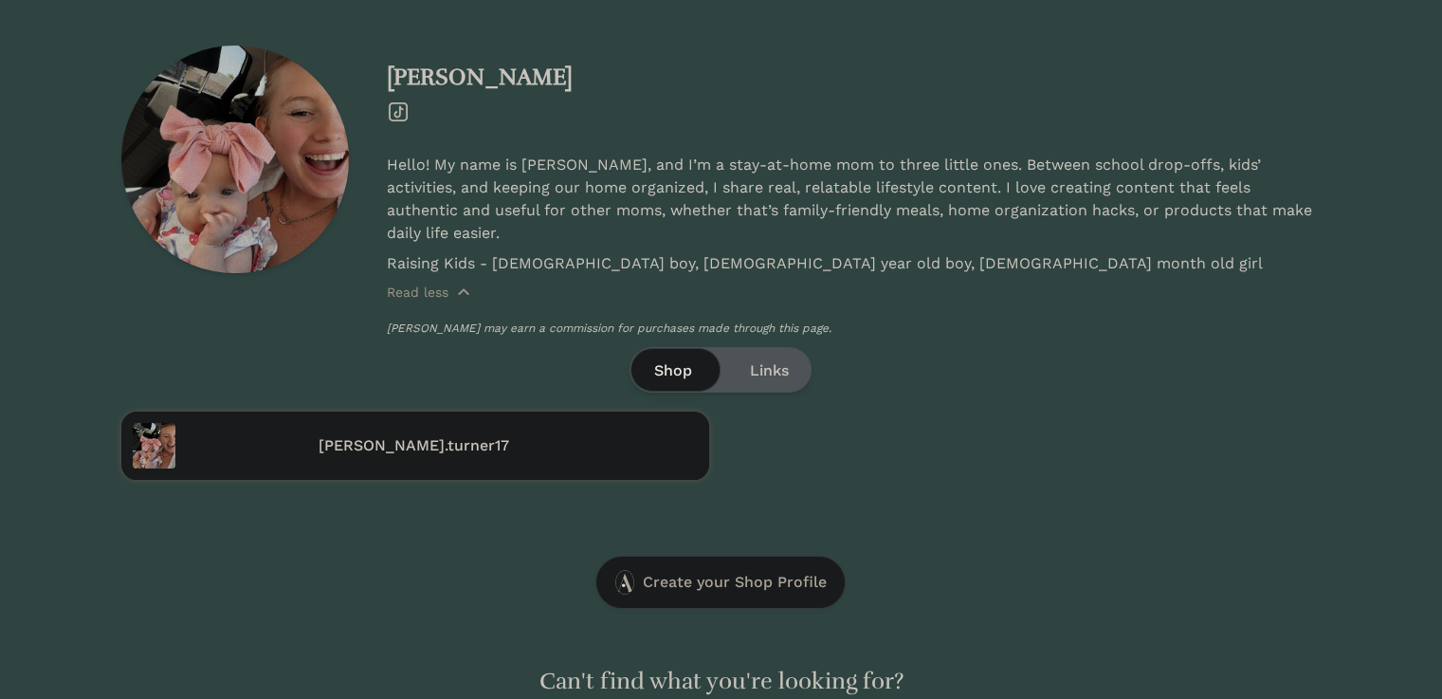
click at [424, 411] on div "rachel.turner17" at bounding box center [415, 445] width 588 height 68
click at [419, 434] on h4 "rachel.turner17" at bounding box center [436, 445] width 523 height 23
click at [675, 359] on span "Shop" at bounding box center [672, 370] width 38 height 23
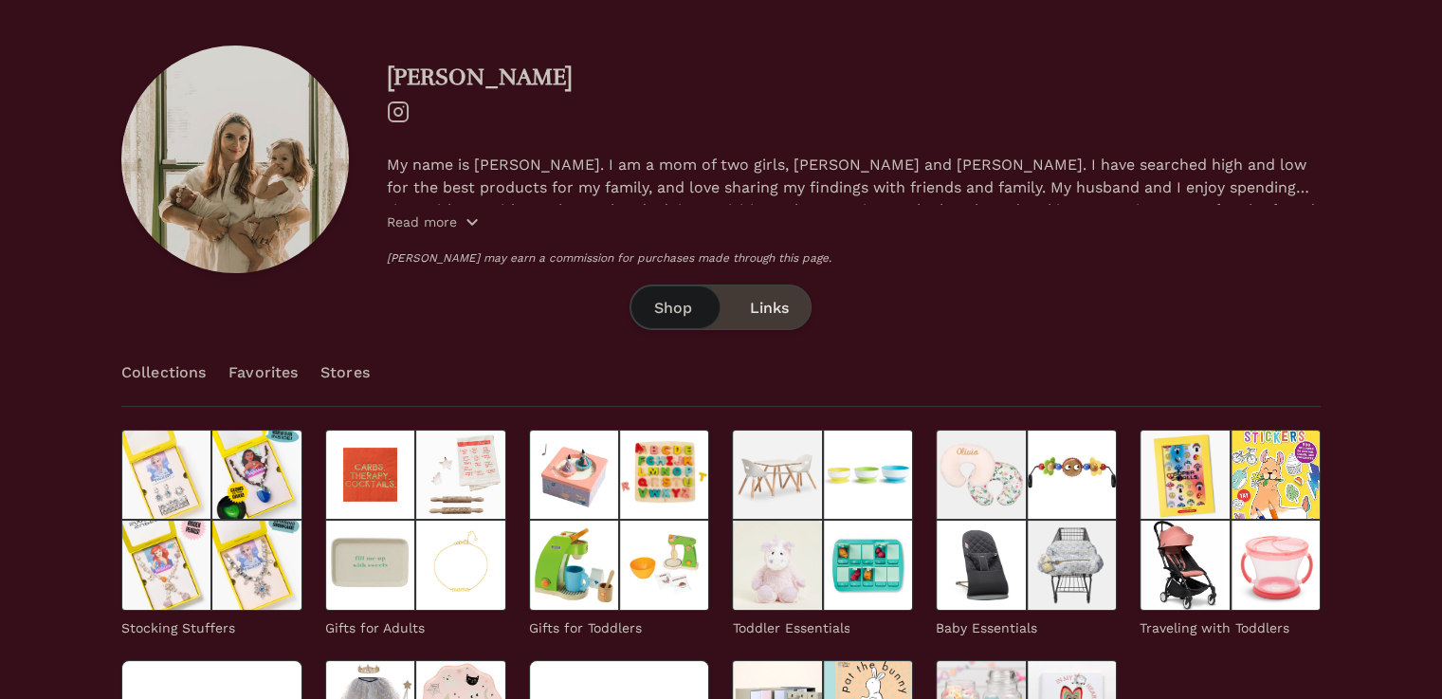
click at [444, 227] on p "Read more" at bounding box center [422, 221] width 70 height 19
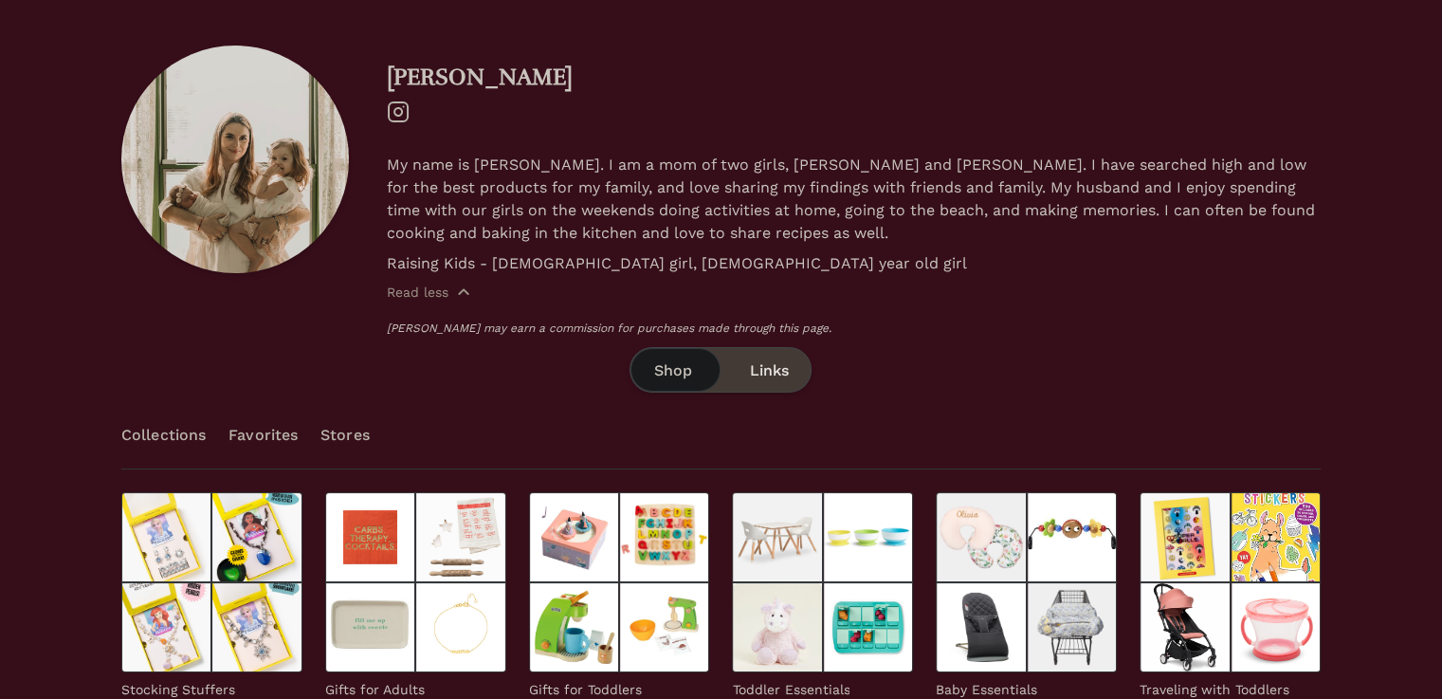
click at [773, 357] on div "Shop Links" at bounding box center [720, 369] width 182 height 45
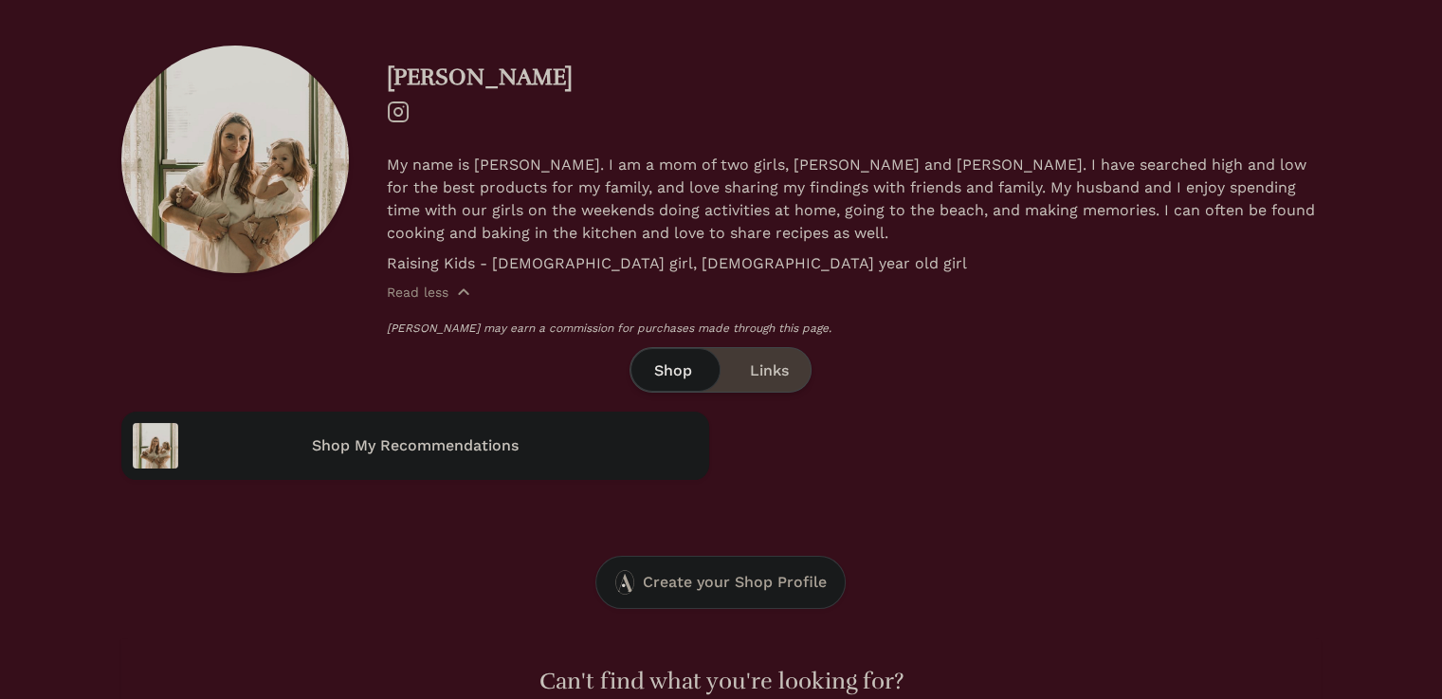
click at [676, 354] on div "Shop Links" at bounding box center [720, 369] width 182 height 45
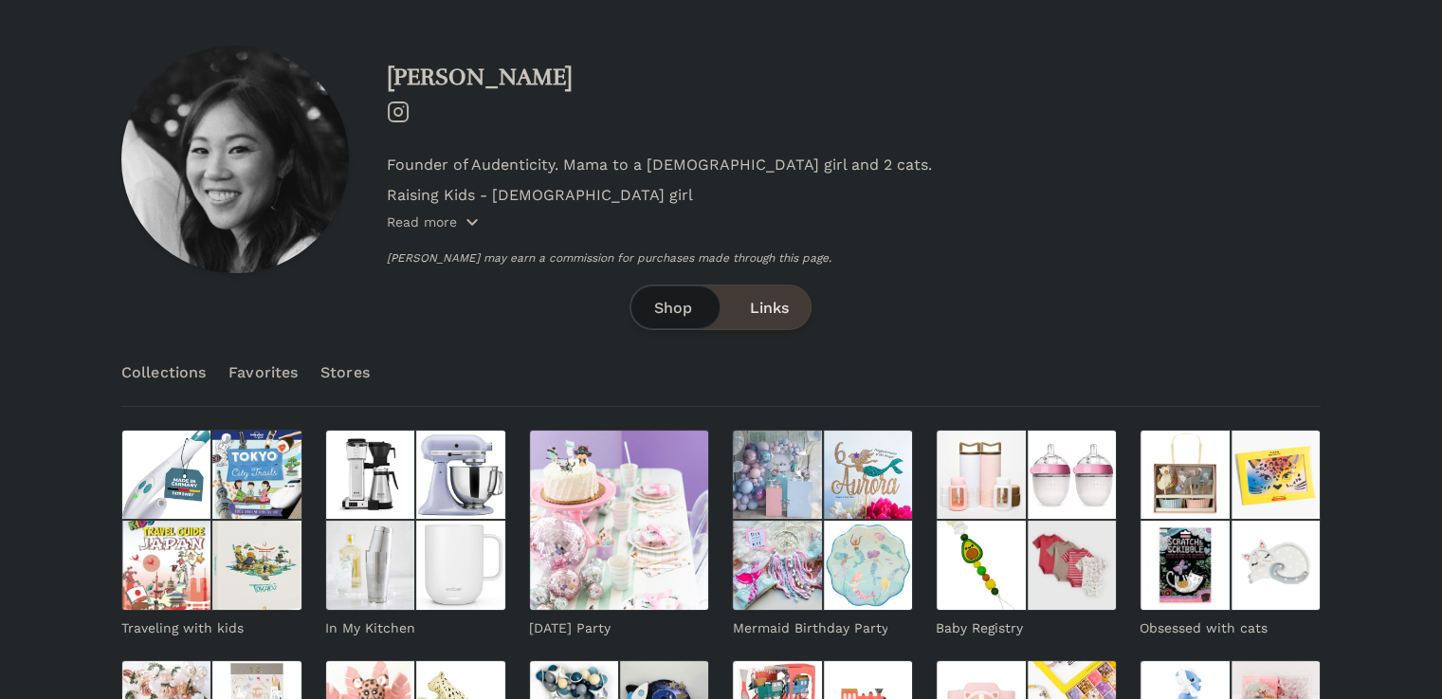
click at [419, 218] on p "Read more" at bounding box center [422, 221] width 70 height 19
click at [334, 378] on link "Stores" at bounding box center [344, 372] width 49 height 66
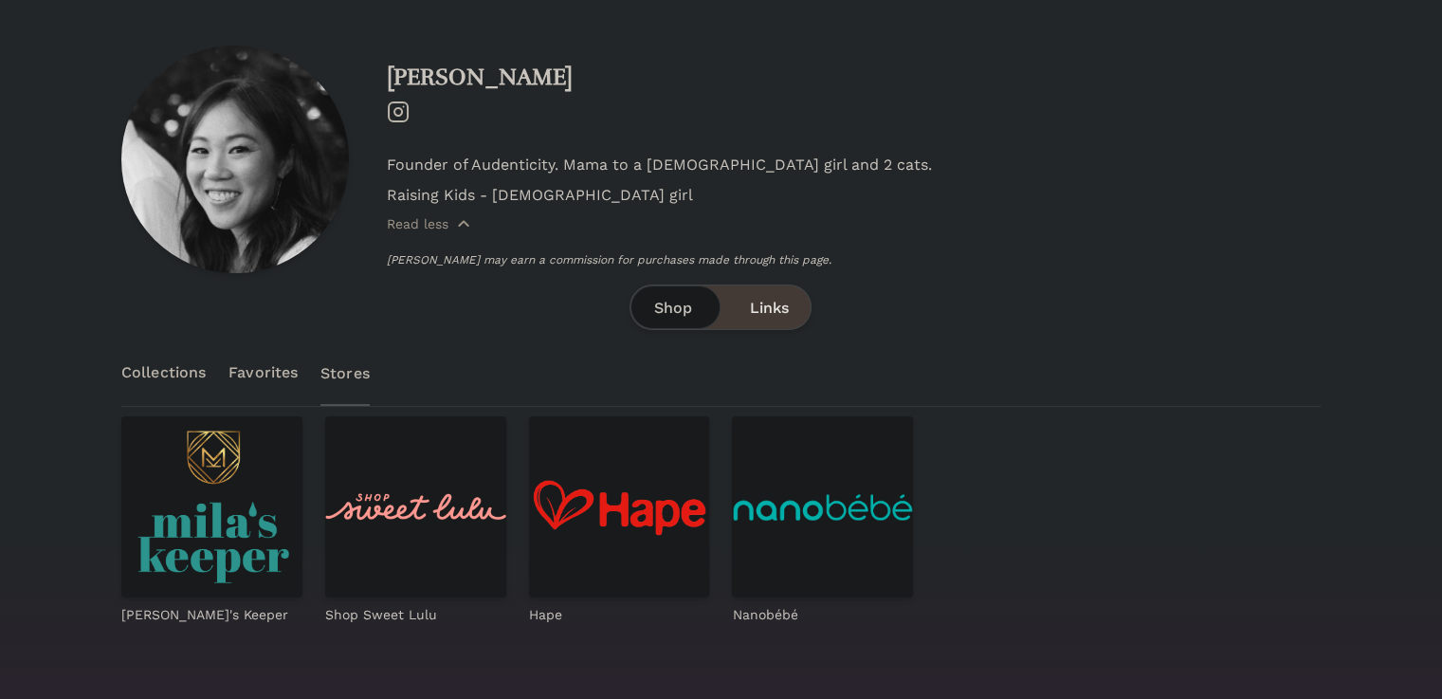
scroll to position [157, 0]
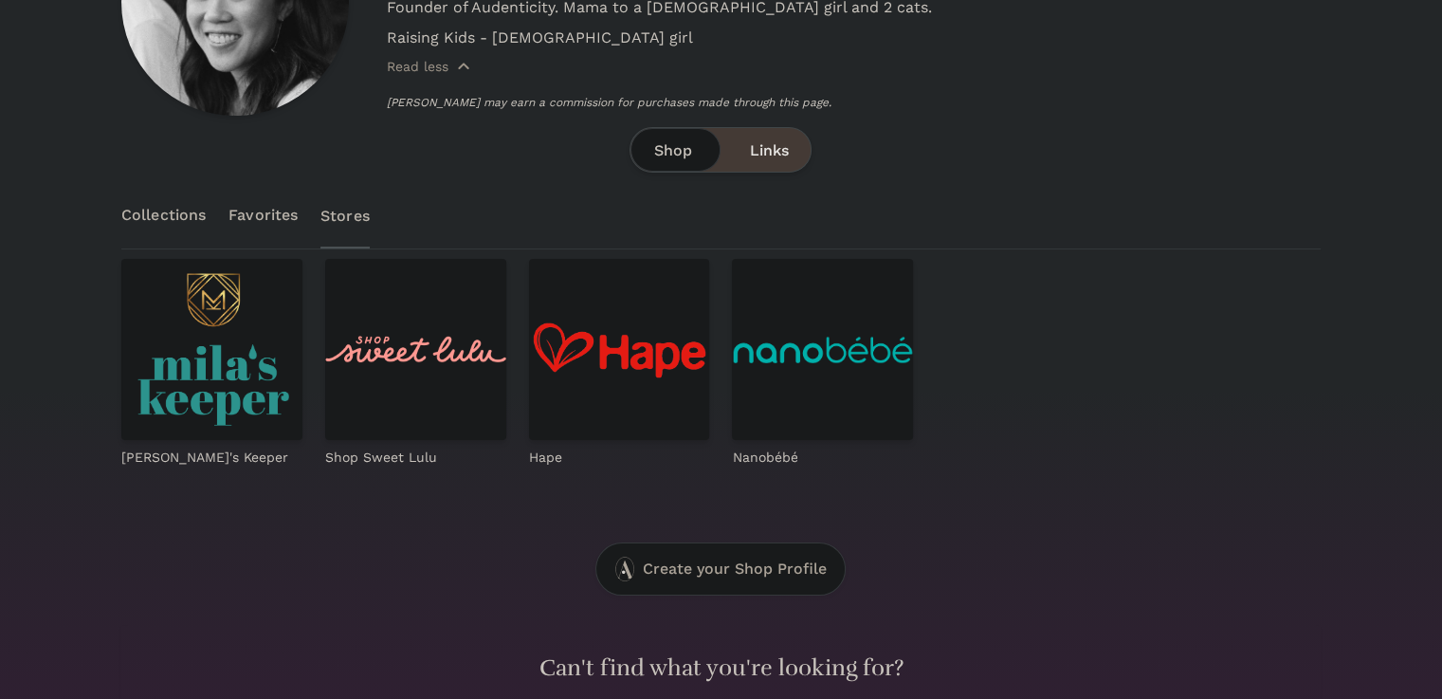
click at [155, 206] on link "Collections" at bounding box center [163, 215] width 84 height 66
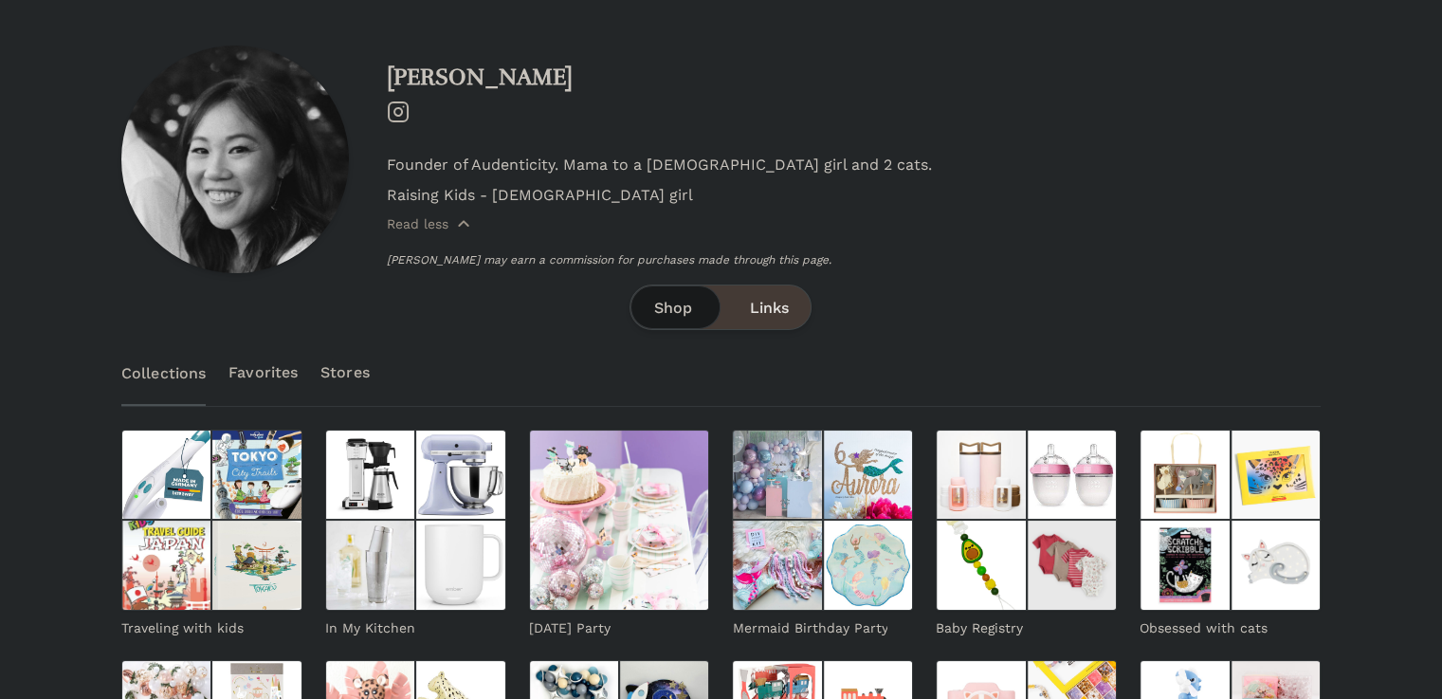
click at [765, 286] on div "Shop Links" at bounding box center [720, 306] width 182 height 45
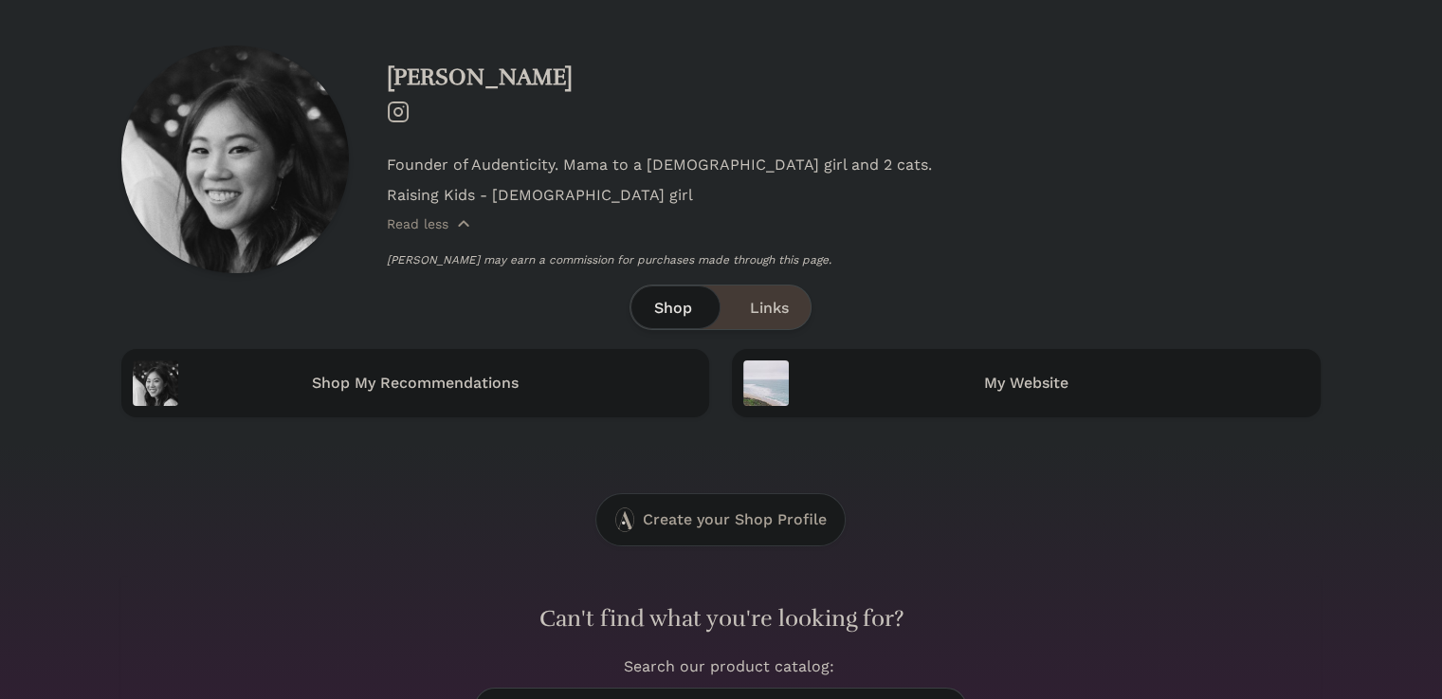
click at [642, 293] on div "Shop Links" at bounding box center [720, 306] width 182 height 45
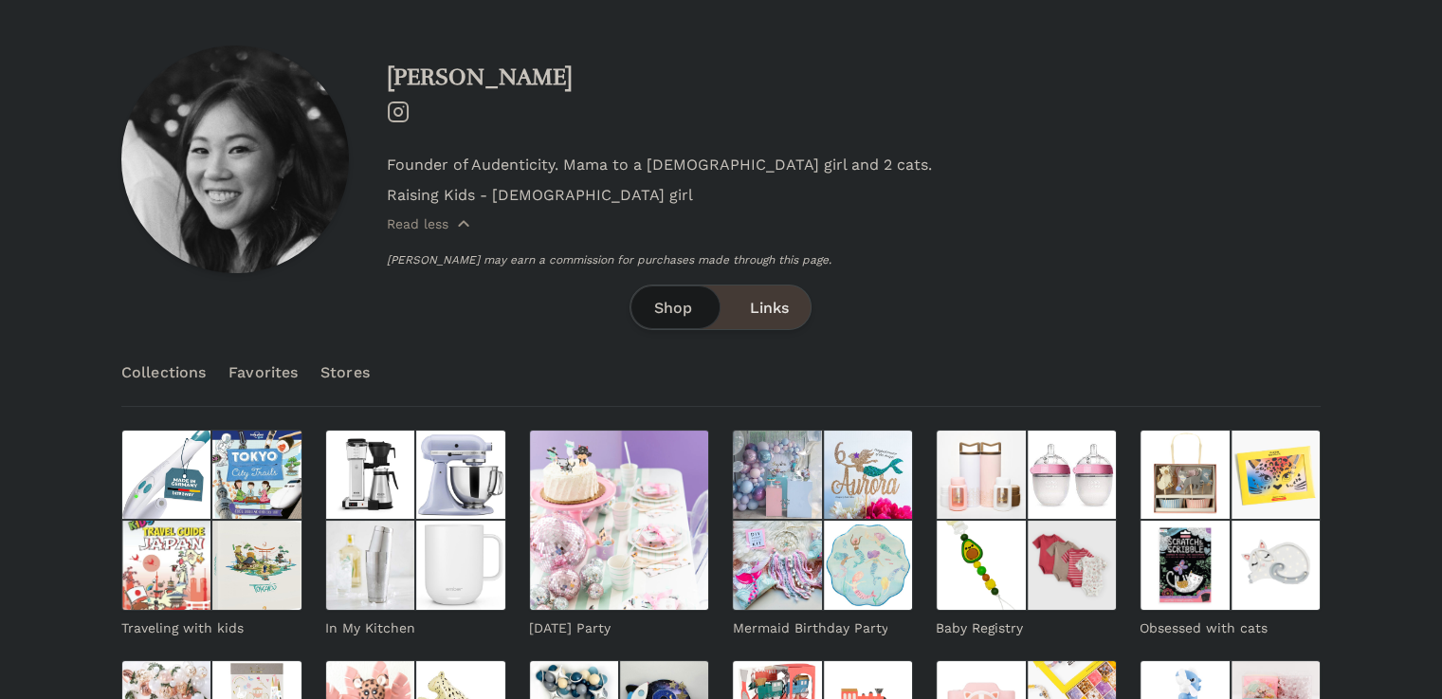
click at [771, 307] on span "Links" at bounding box center [768, 308] width 39 height 23
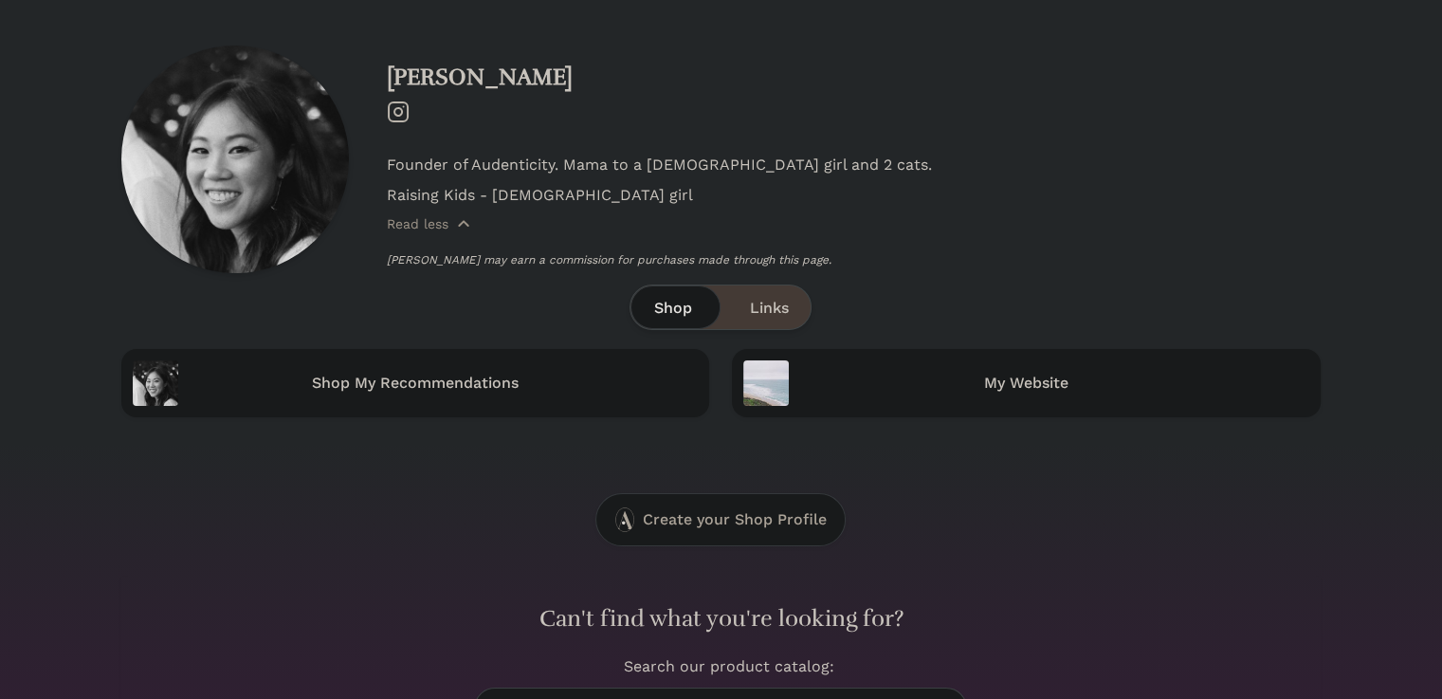
click at [666, 297] on span "Shop" at bounding box center [672, 308] width 38 height 23
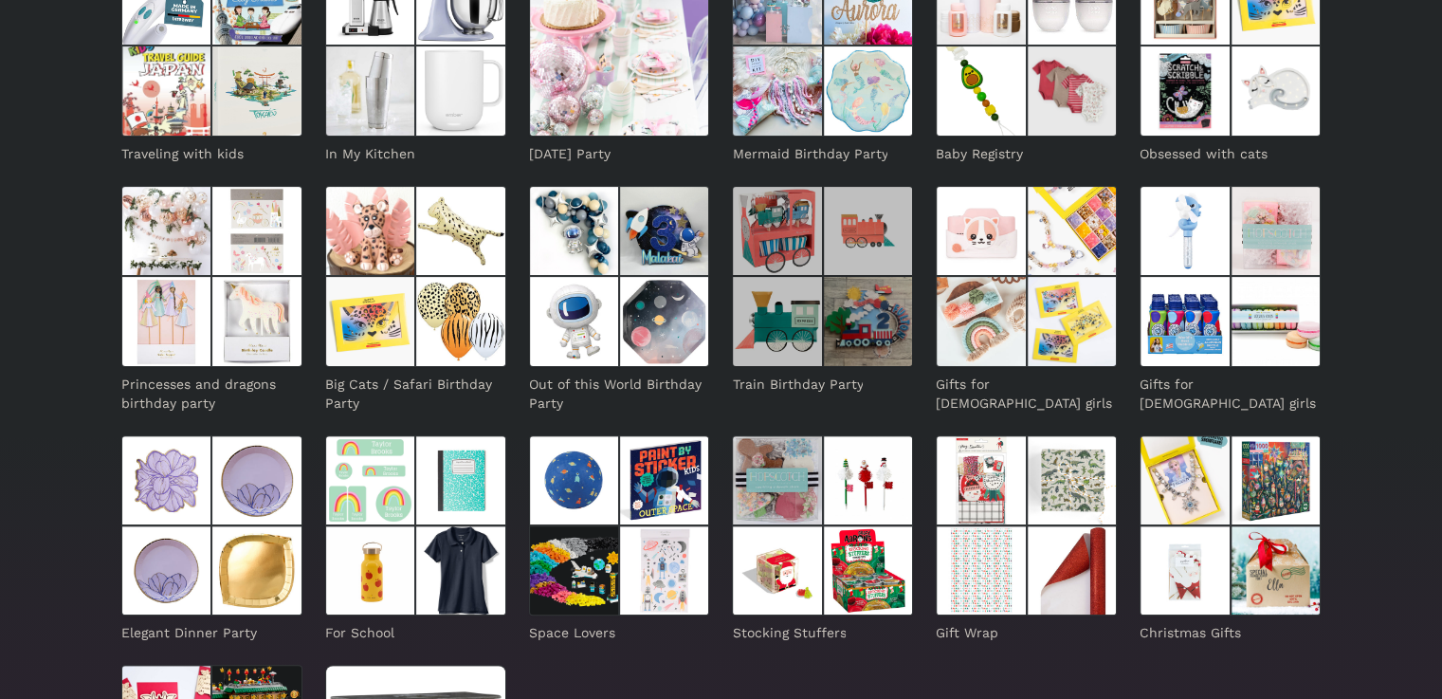
scroll to position [316, 0]
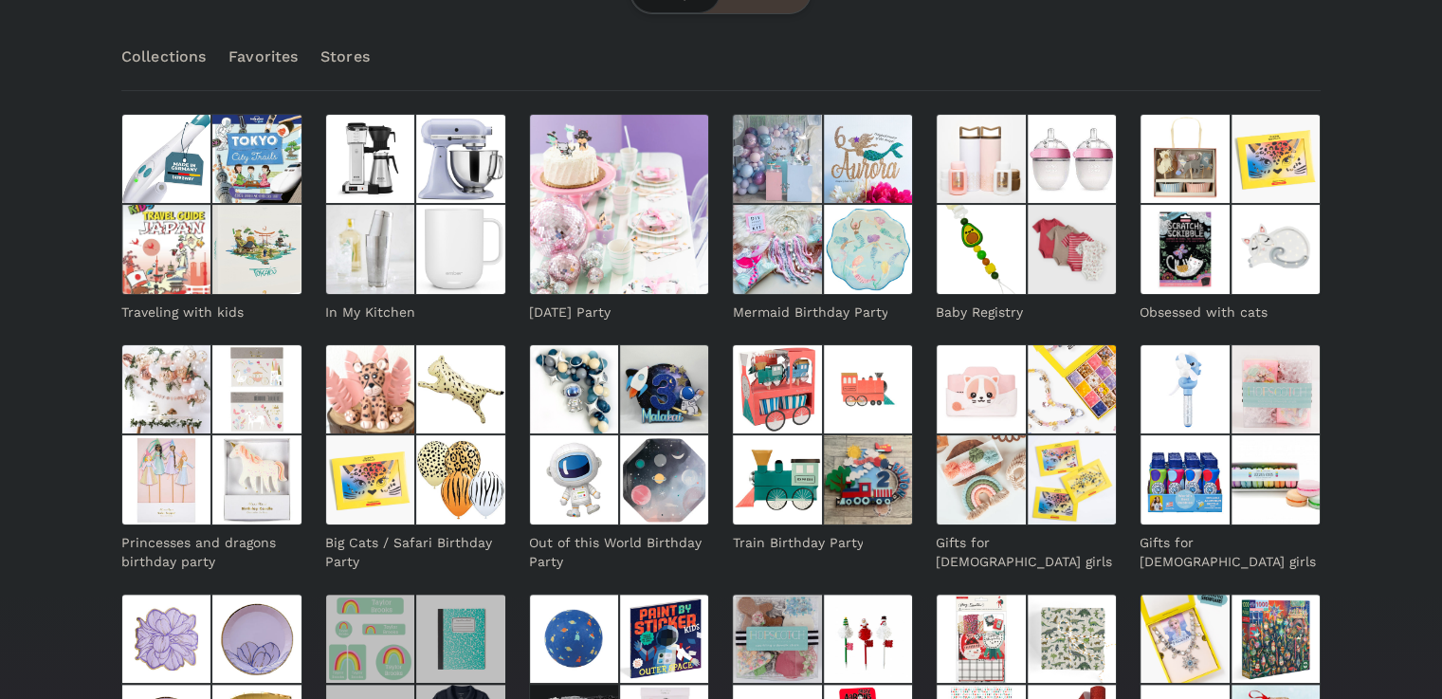
click at [415, 593] on img at bounding box center [370, 638] width 90 height 90
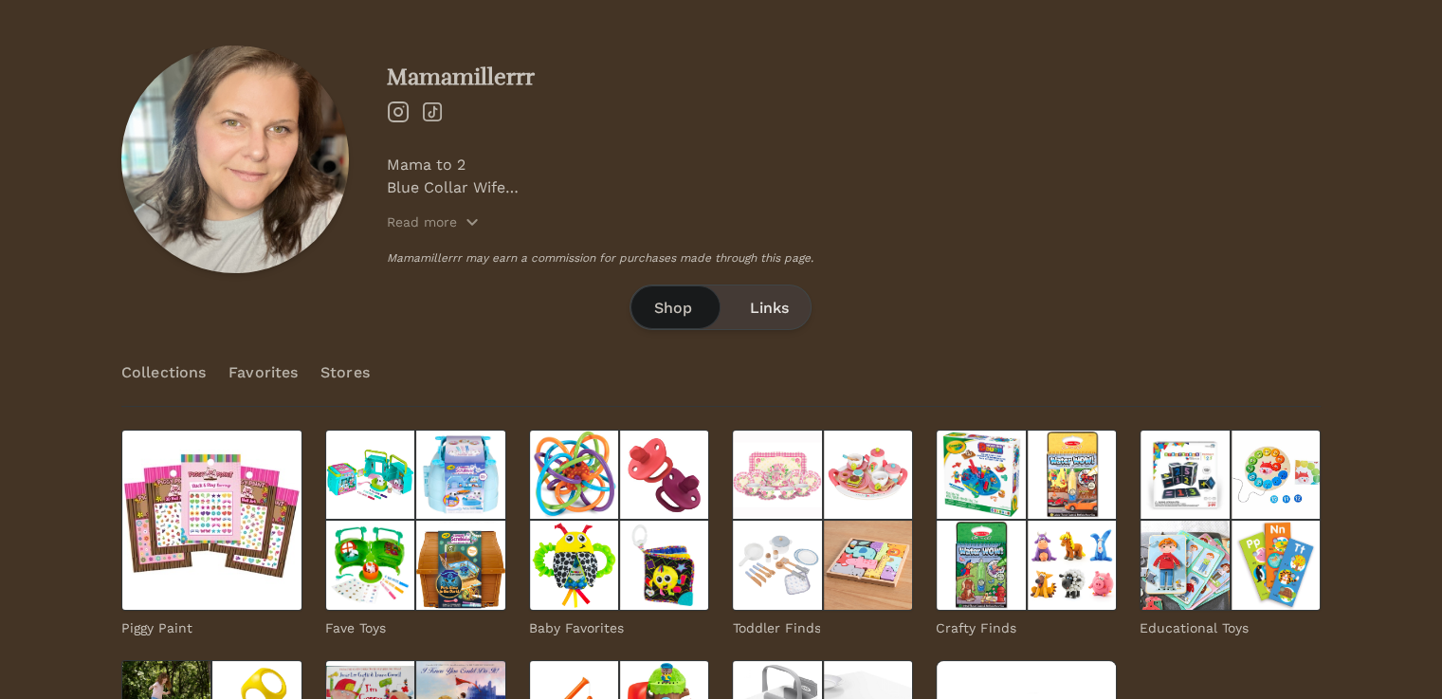
click at [788, 322] on div "Shop Links" at bounding box center [720, 306] width 182 height 45
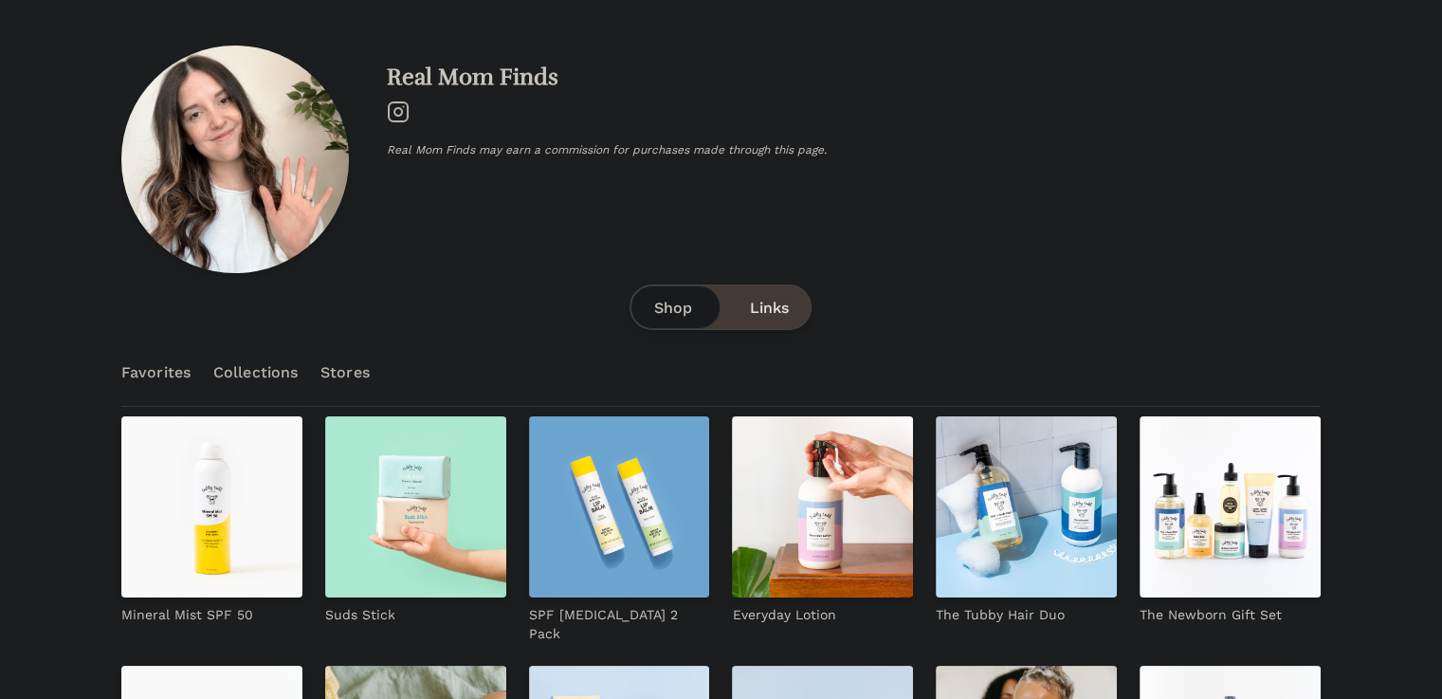
scroll to position [157, 0]
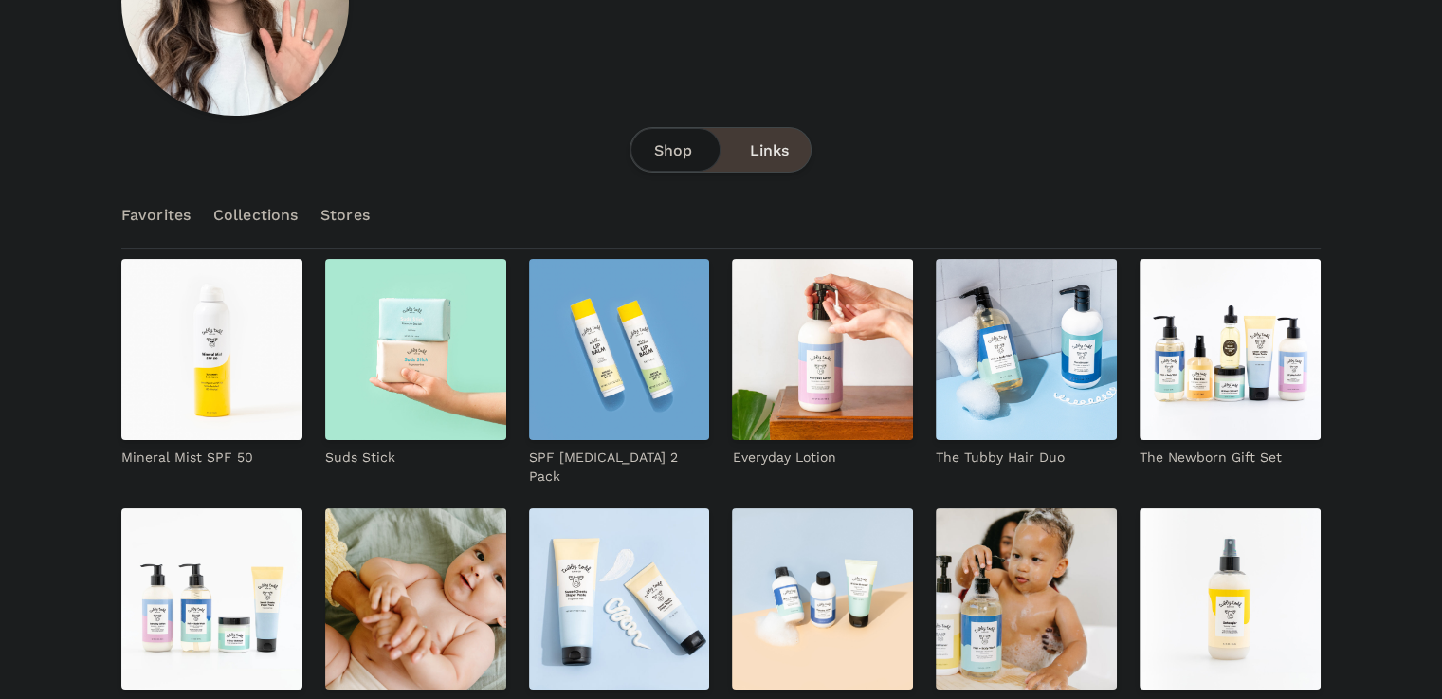
click at [774, 171] on div "Shop Links" at bounding box center [720, 149] width 182 height 45
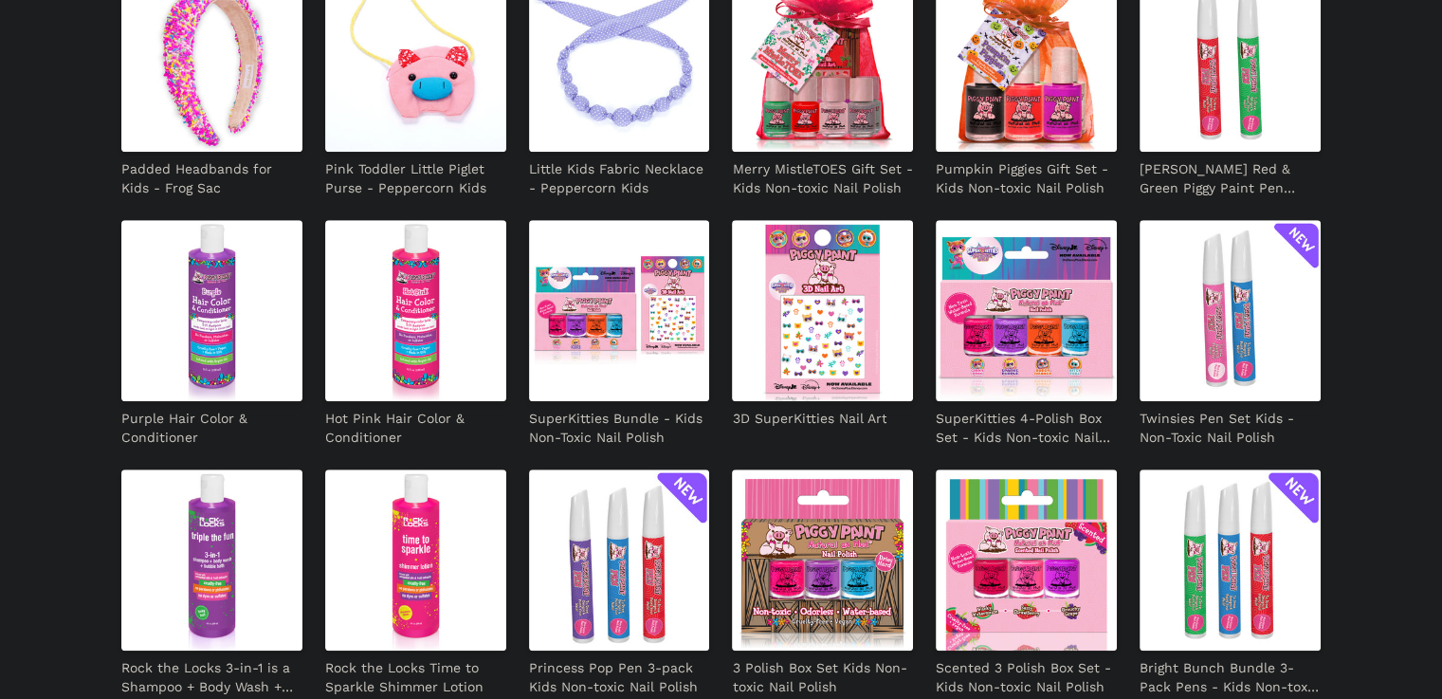
scroll to position [1422, 0]
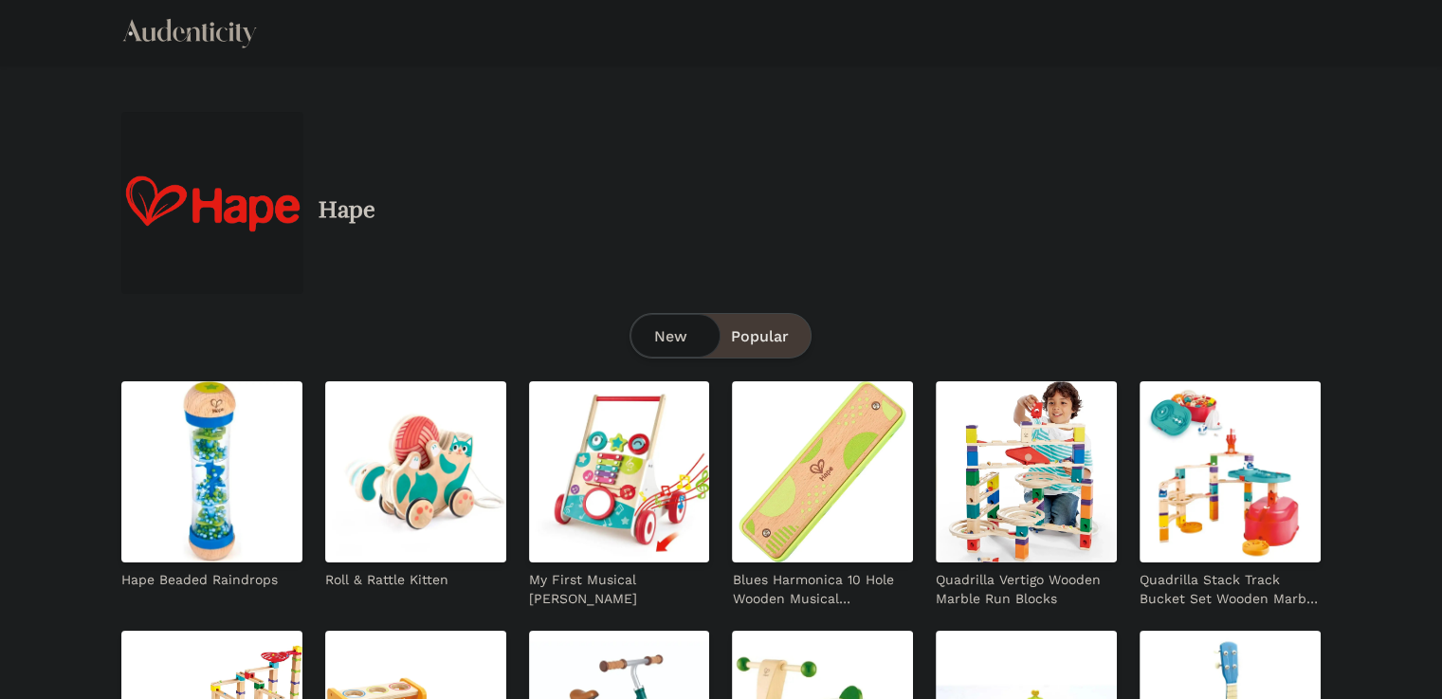
click at [212, 428] on img at bounding box center [211, 471] width 181 height 181
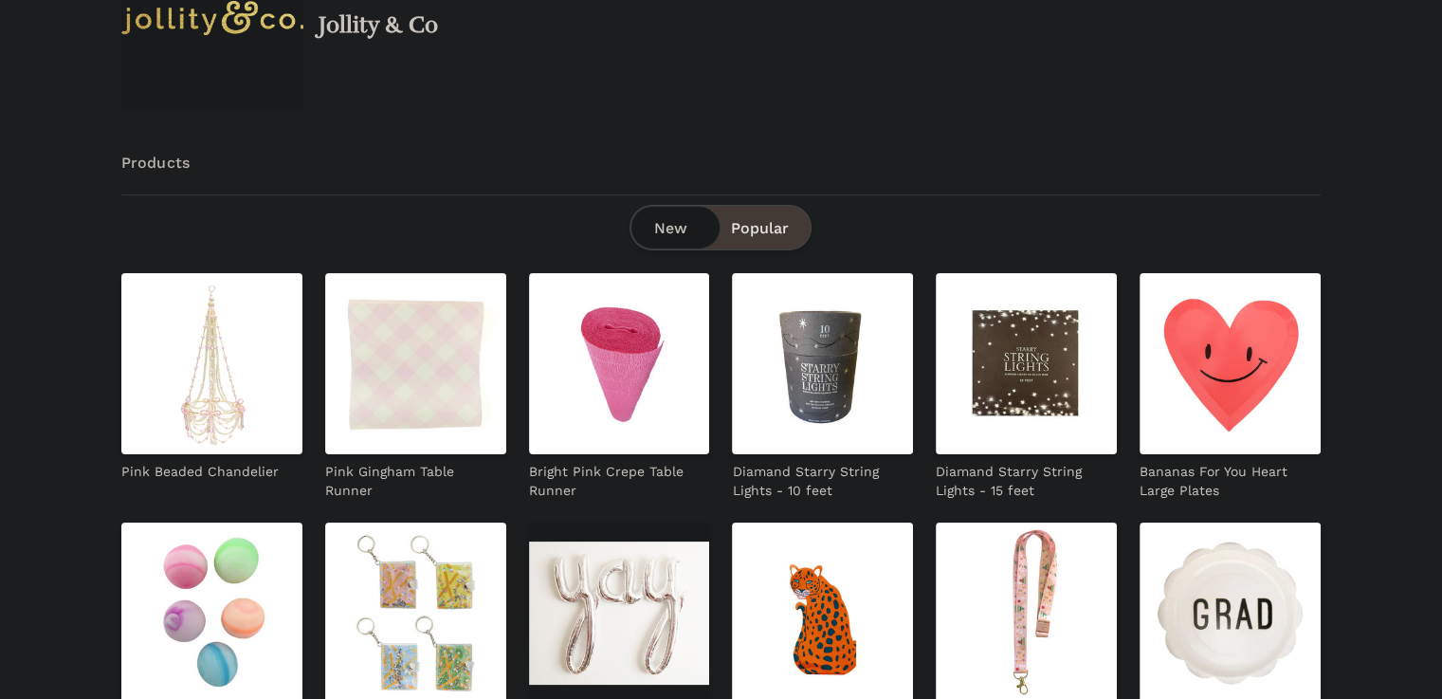
scroll to position [226, 0]
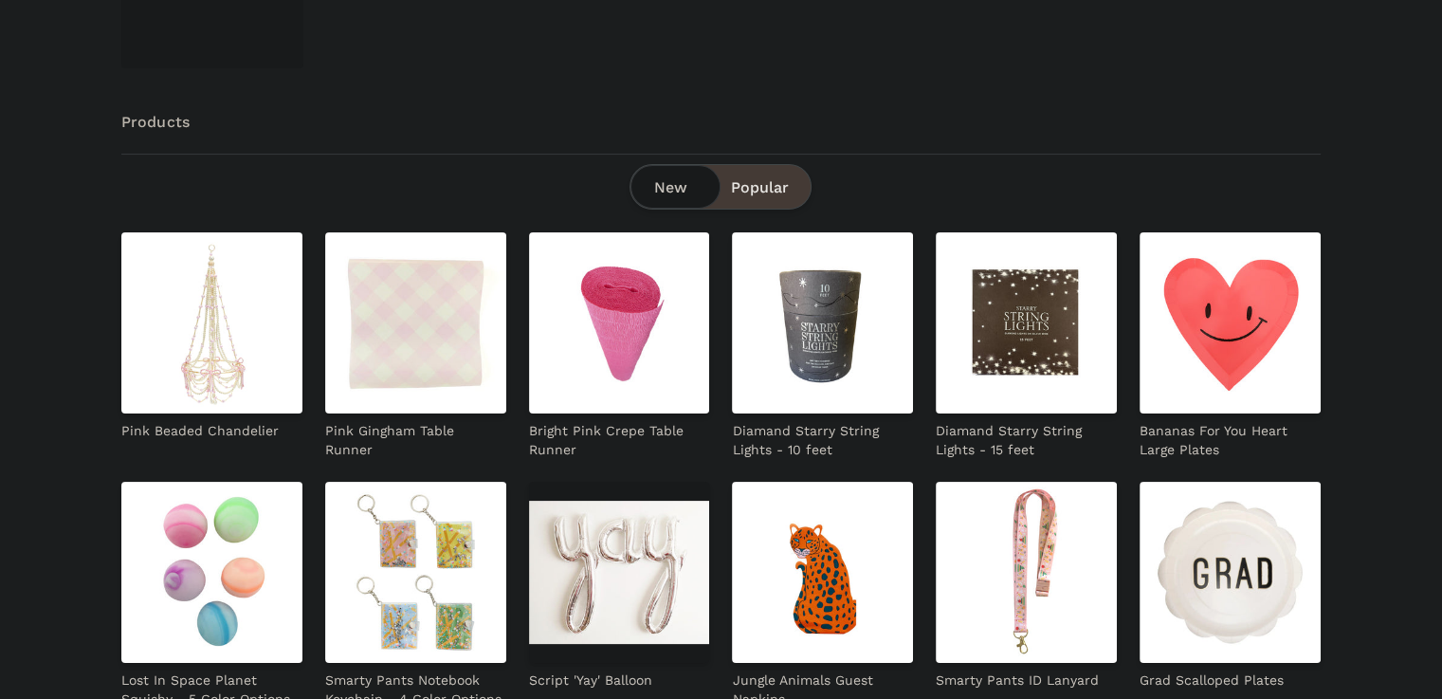
click at [1139, 495] on img at bounding box center [1229, 572] width 181 height 181
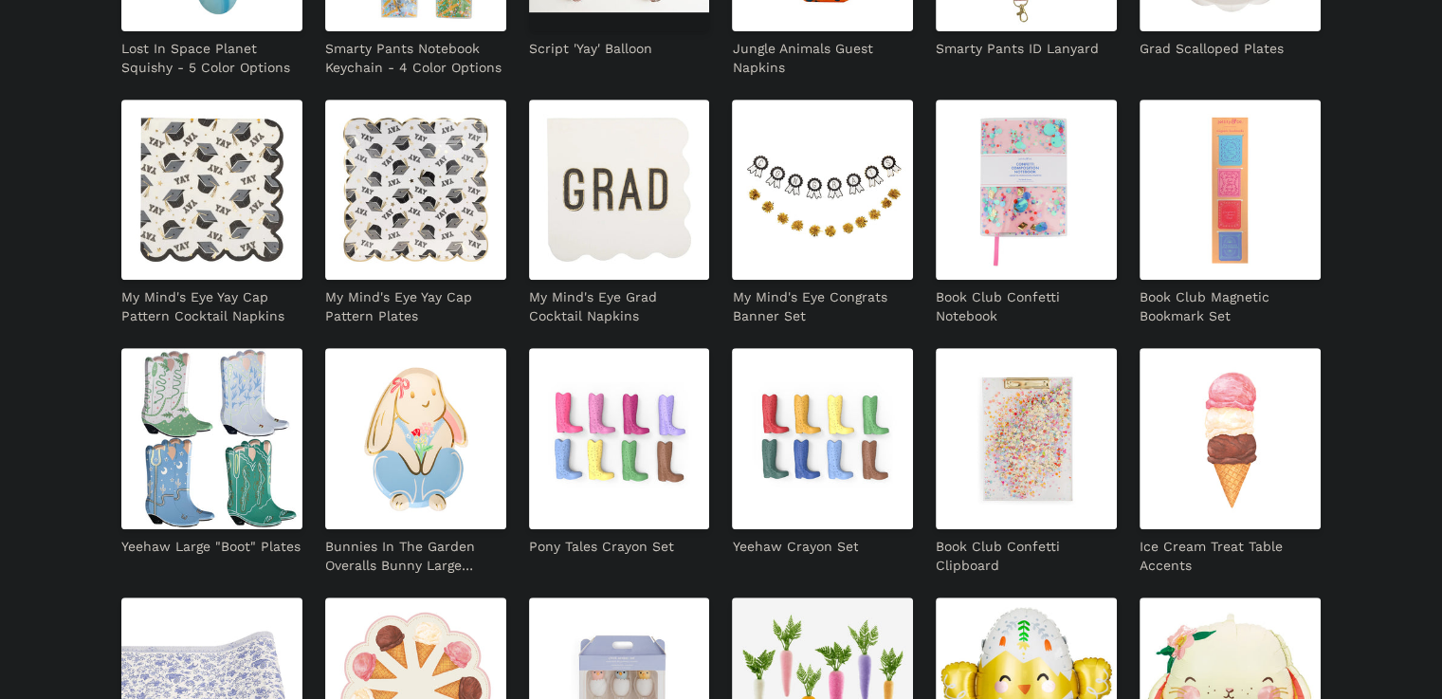
click at [936, 597] on img at bounding box center [1026, 687] width 181 height 181
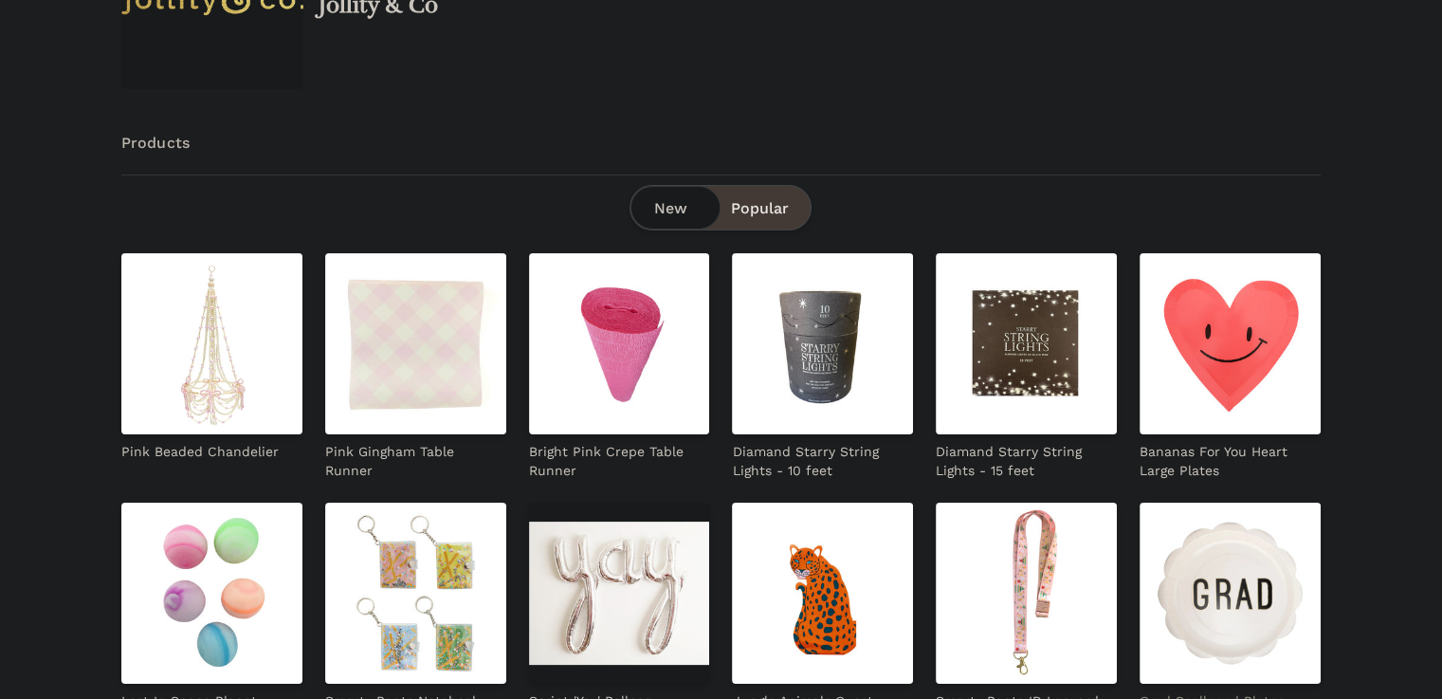
scroll to position [0, 0]
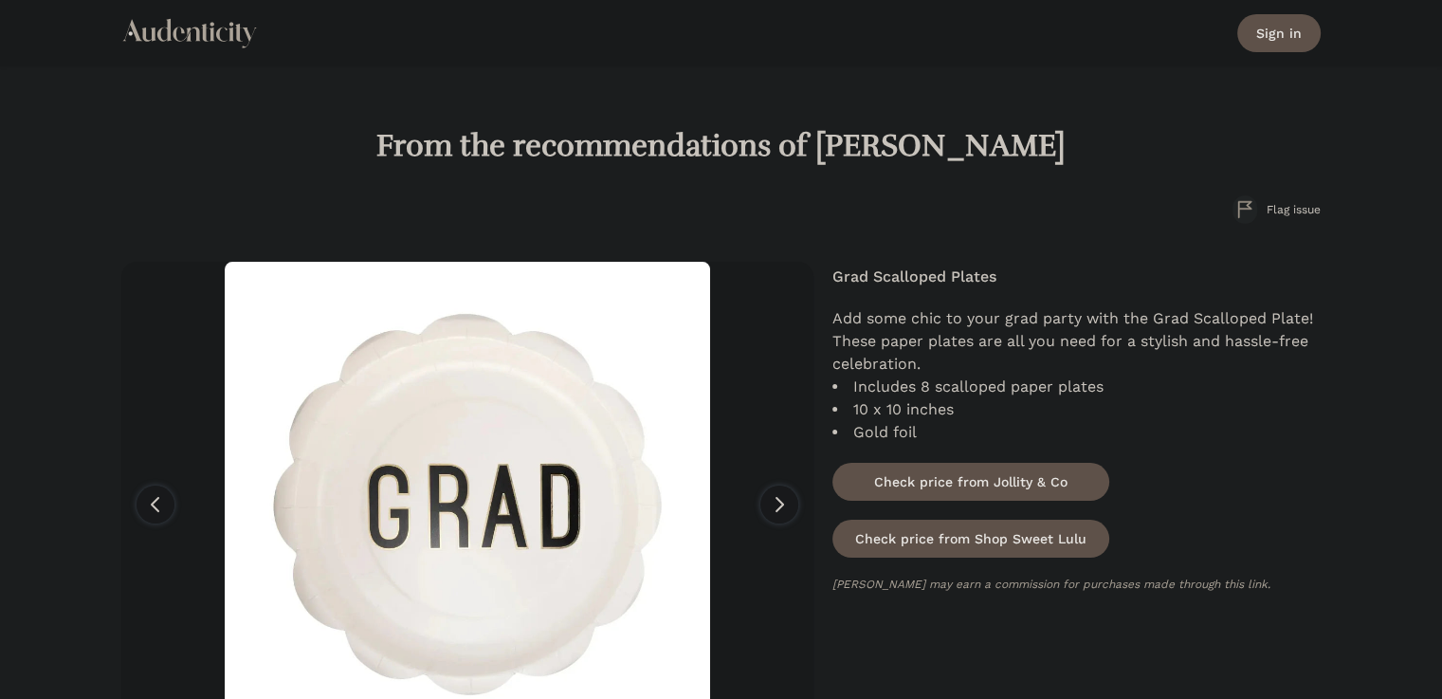
scroll to position [157, 0]
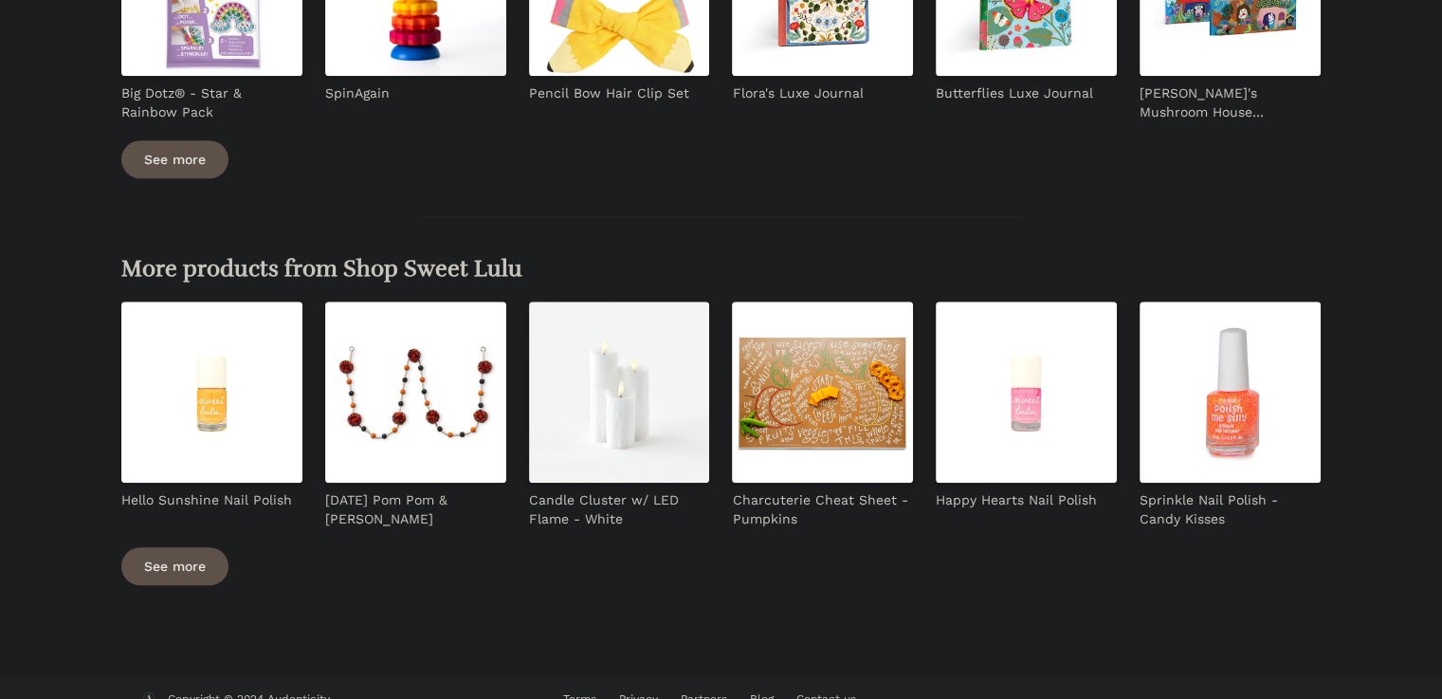
scroll to position [1163, 0]
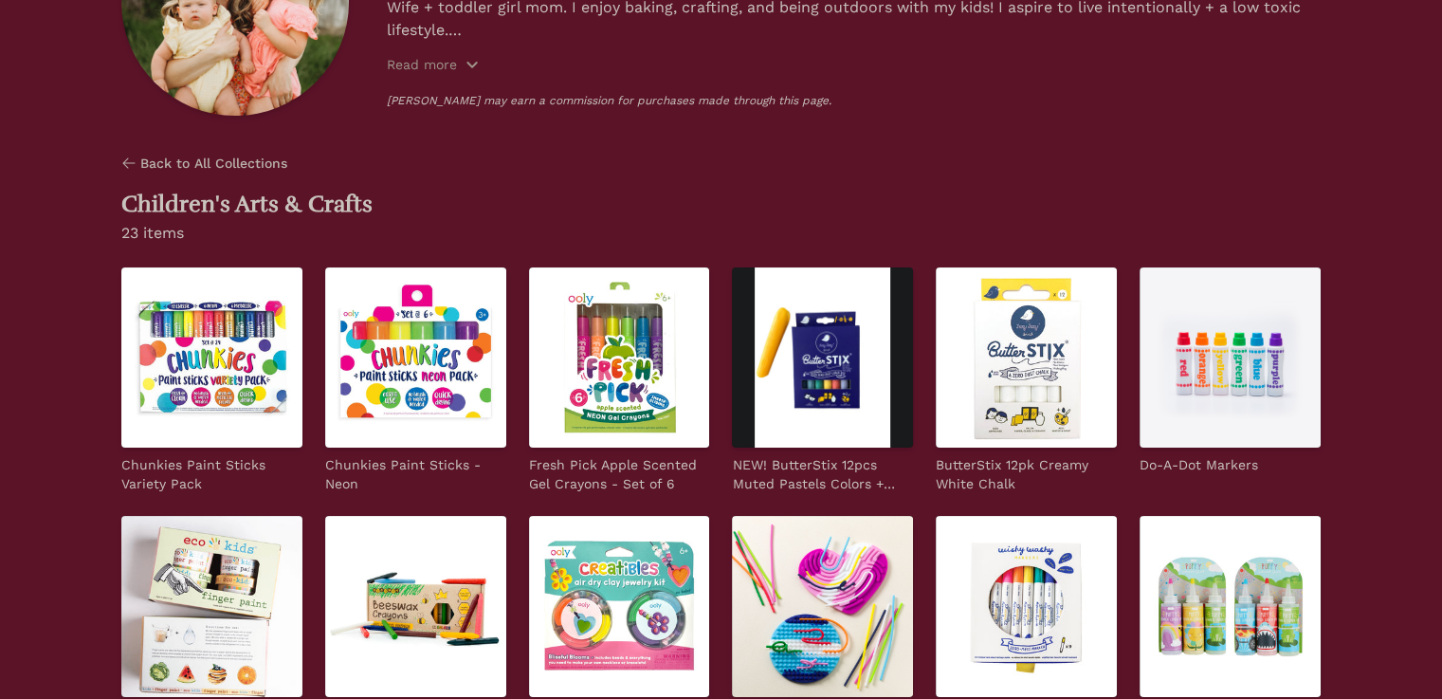
scroll to position [316, 0]
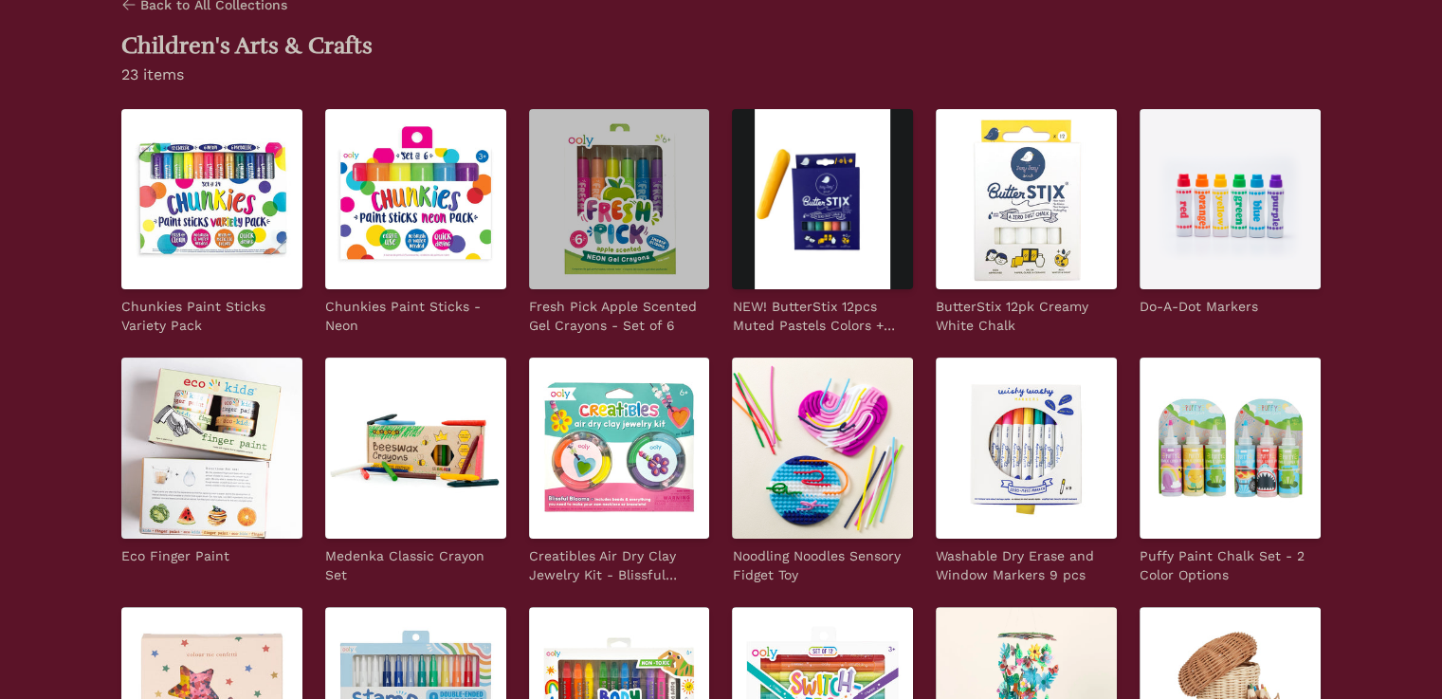
click at [529, 165] on img at bounding box center [619, 199] width 181 height 181
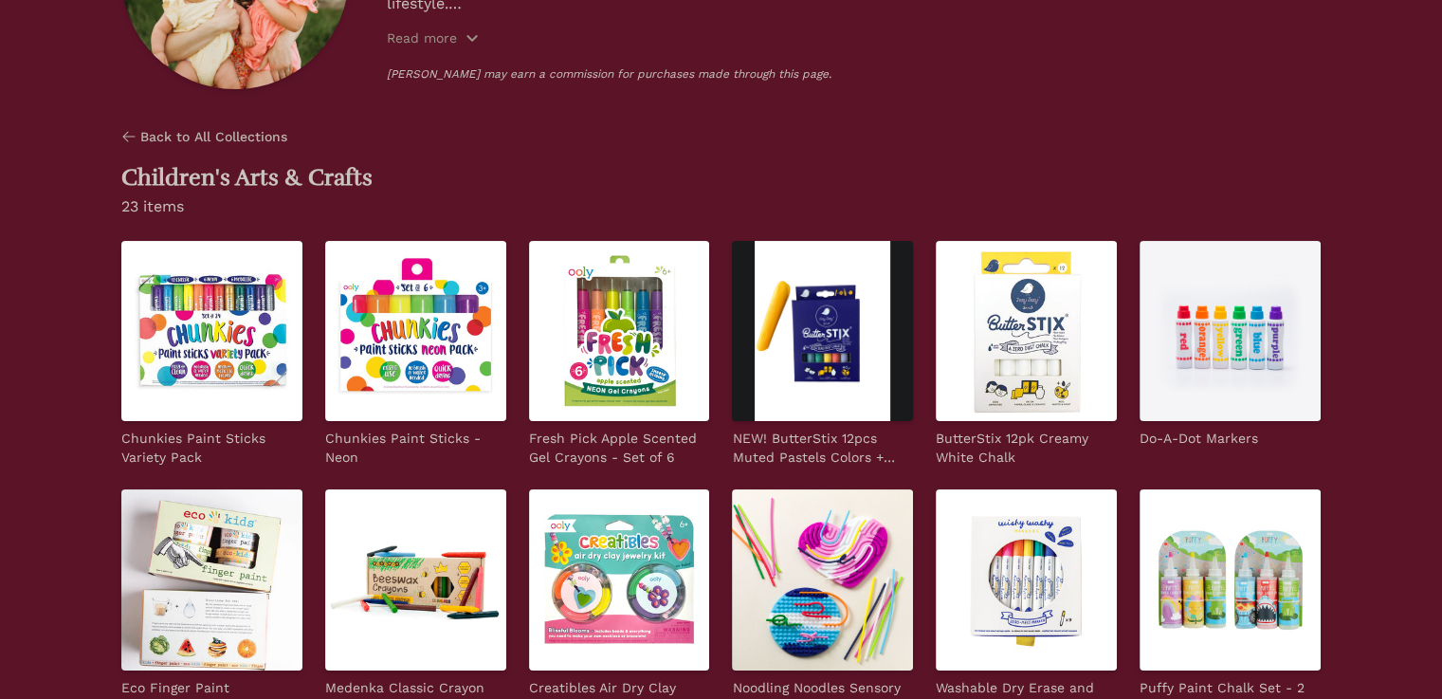
scroll to position [0, 0]
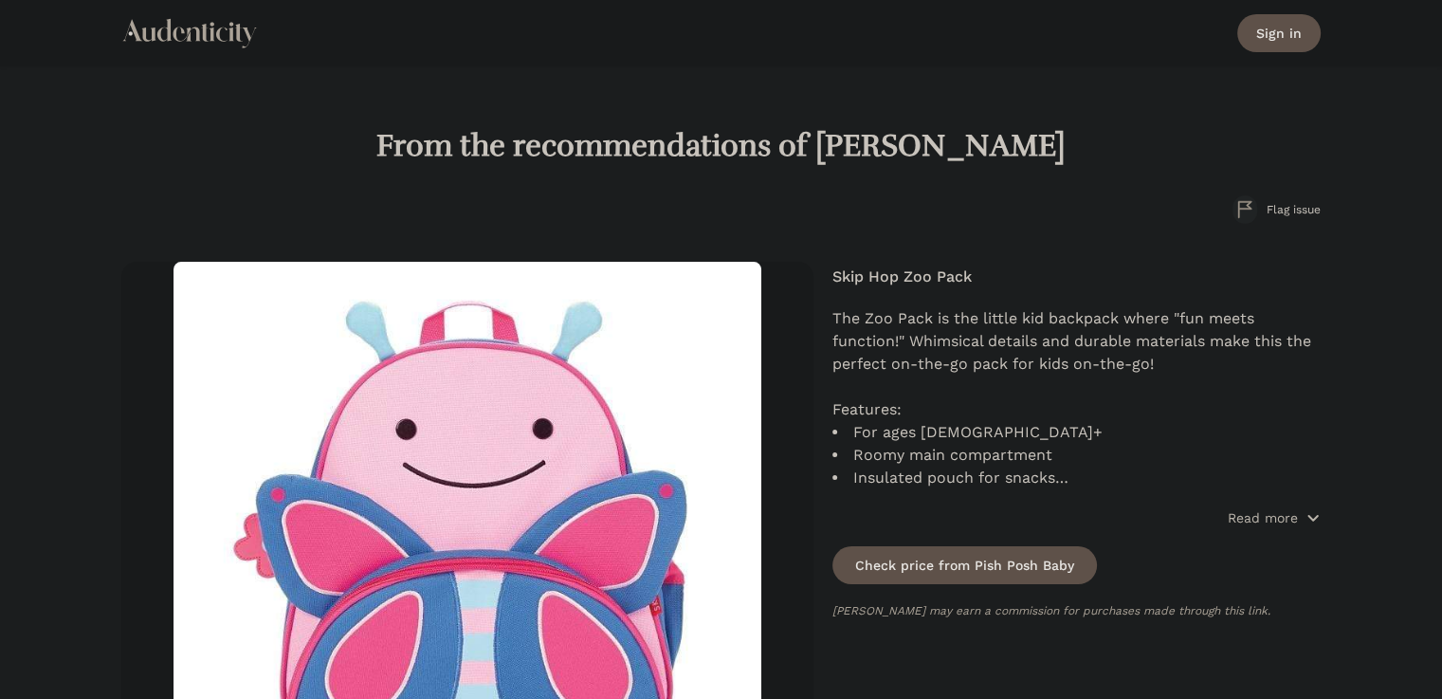
click at [1286, 519] on p "Read more" at bounding box center [1263, 517] width 70 height 19
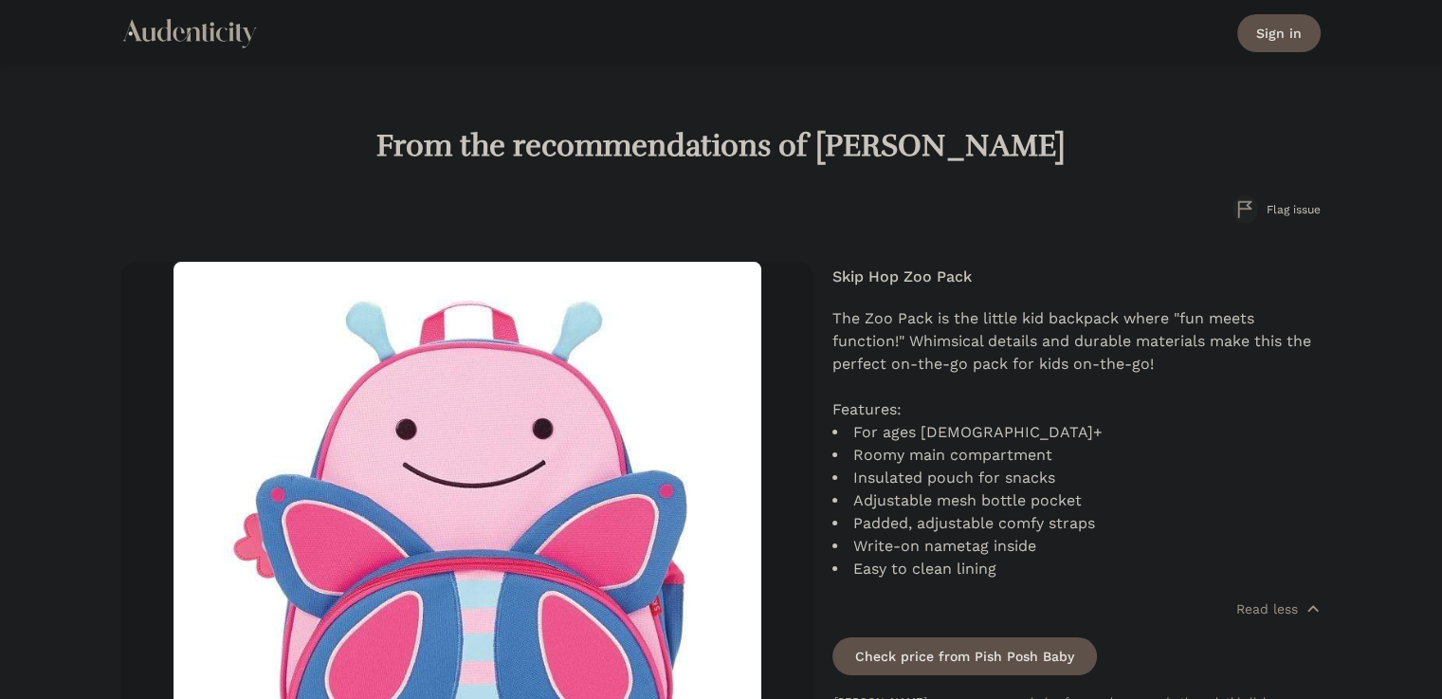
scroll to position [157, 0]
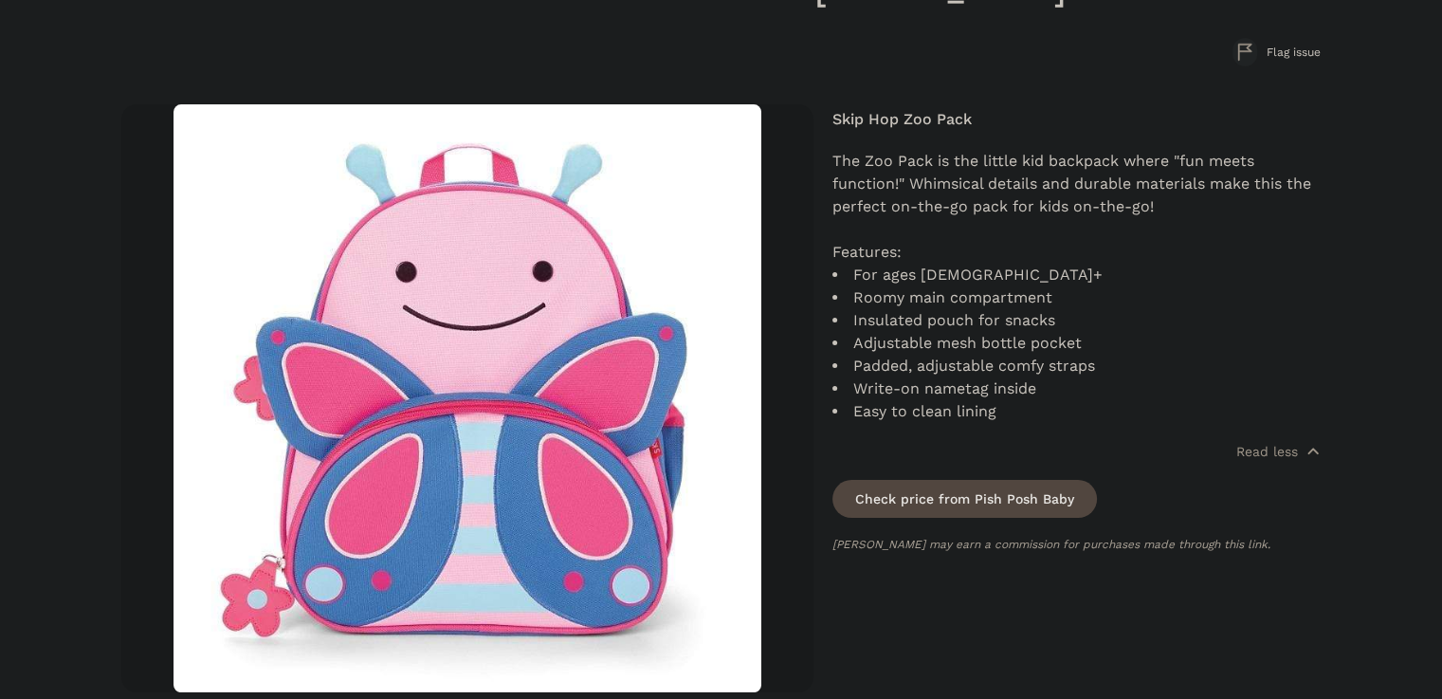
click at [956, 495] on link "Check price from Pish Posh Baby" at bounding box center [964, 499] width 264 height 38
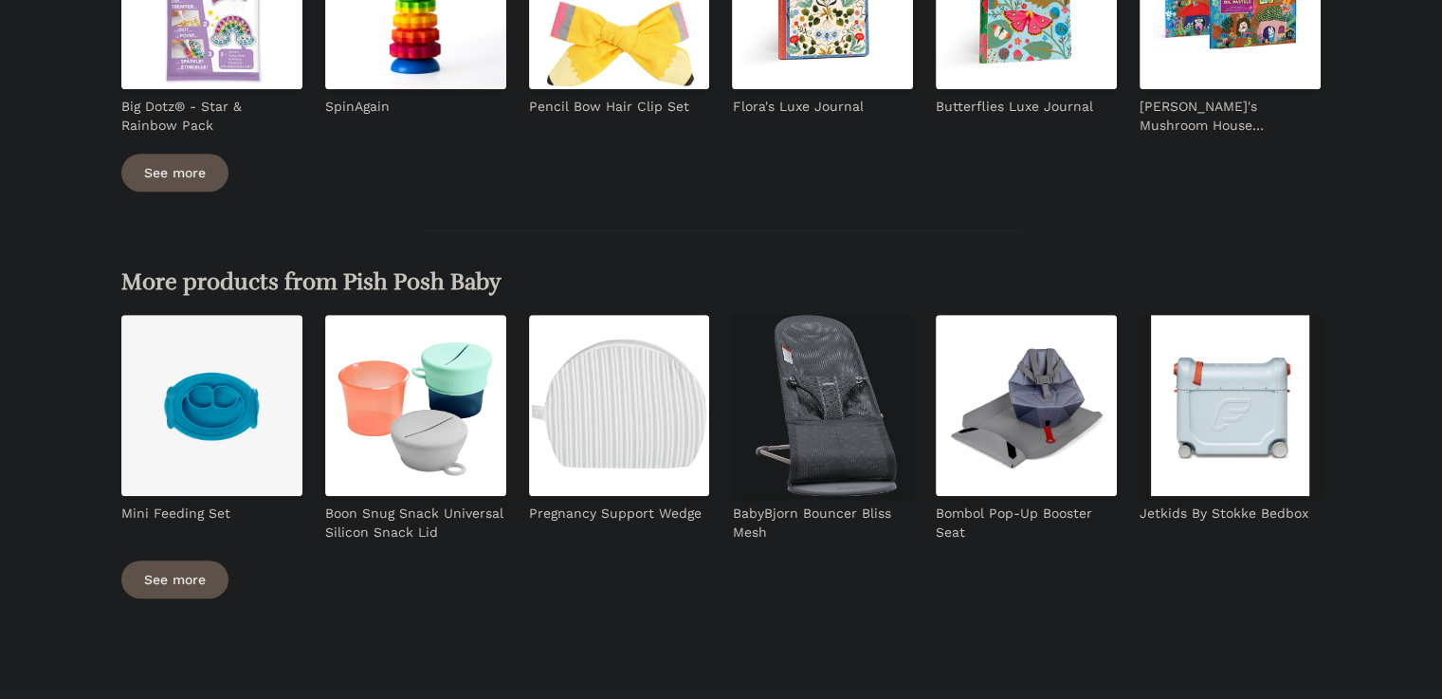
scroll to position [1102, 0]
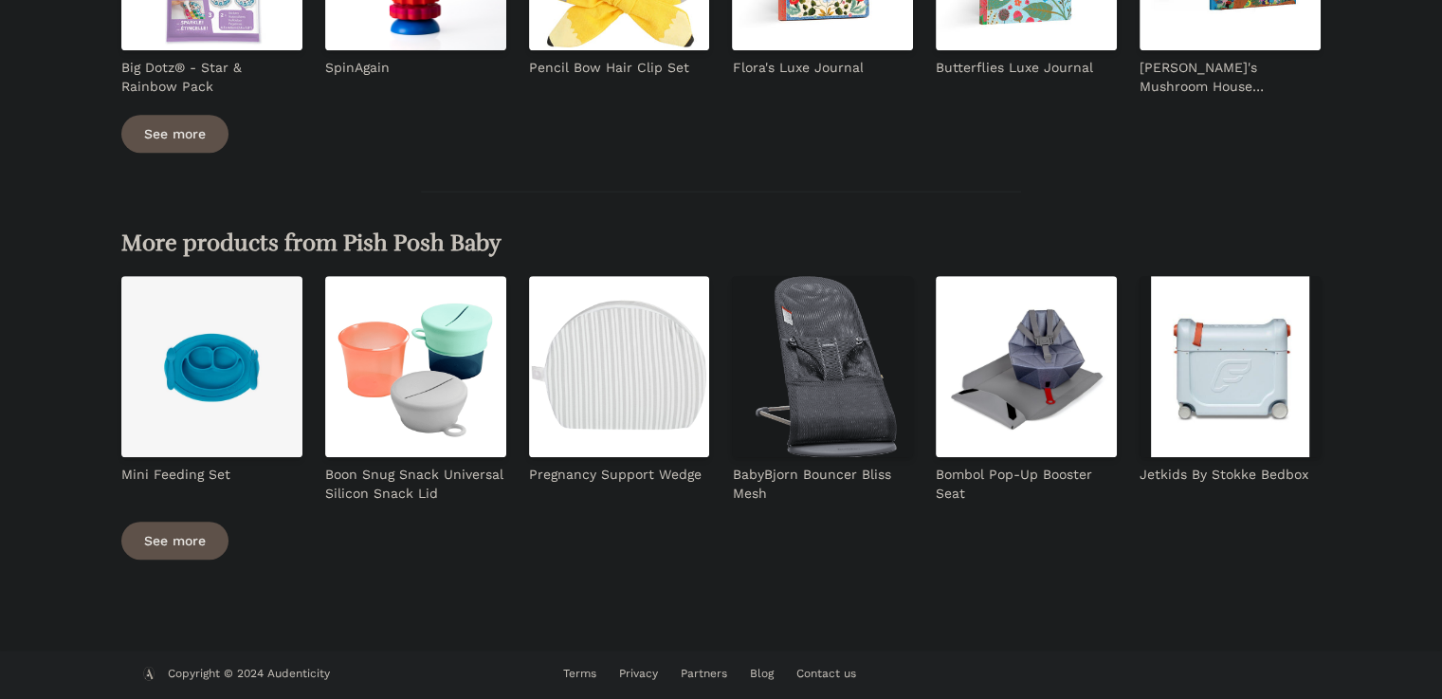
click at [857, 403] on img at bounding box center [822, 366] width 181 height 181
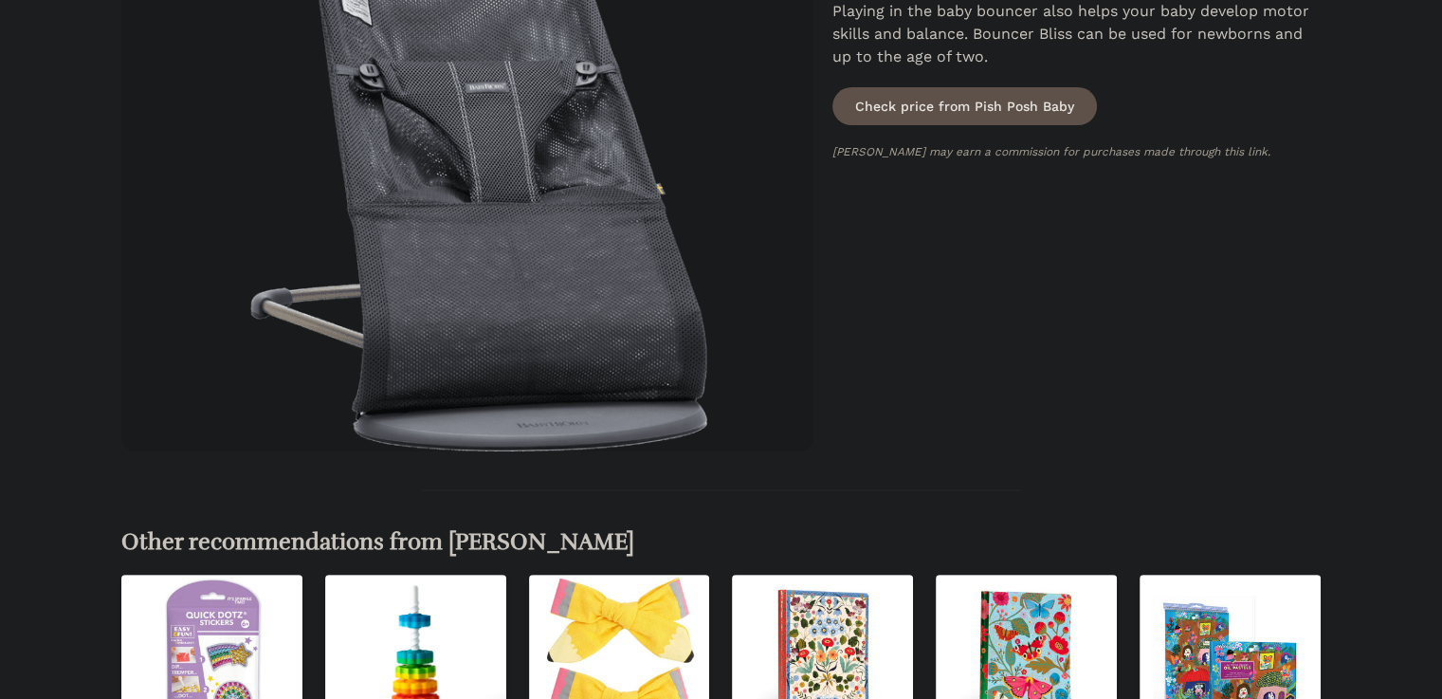
scroll to position [157, 0]
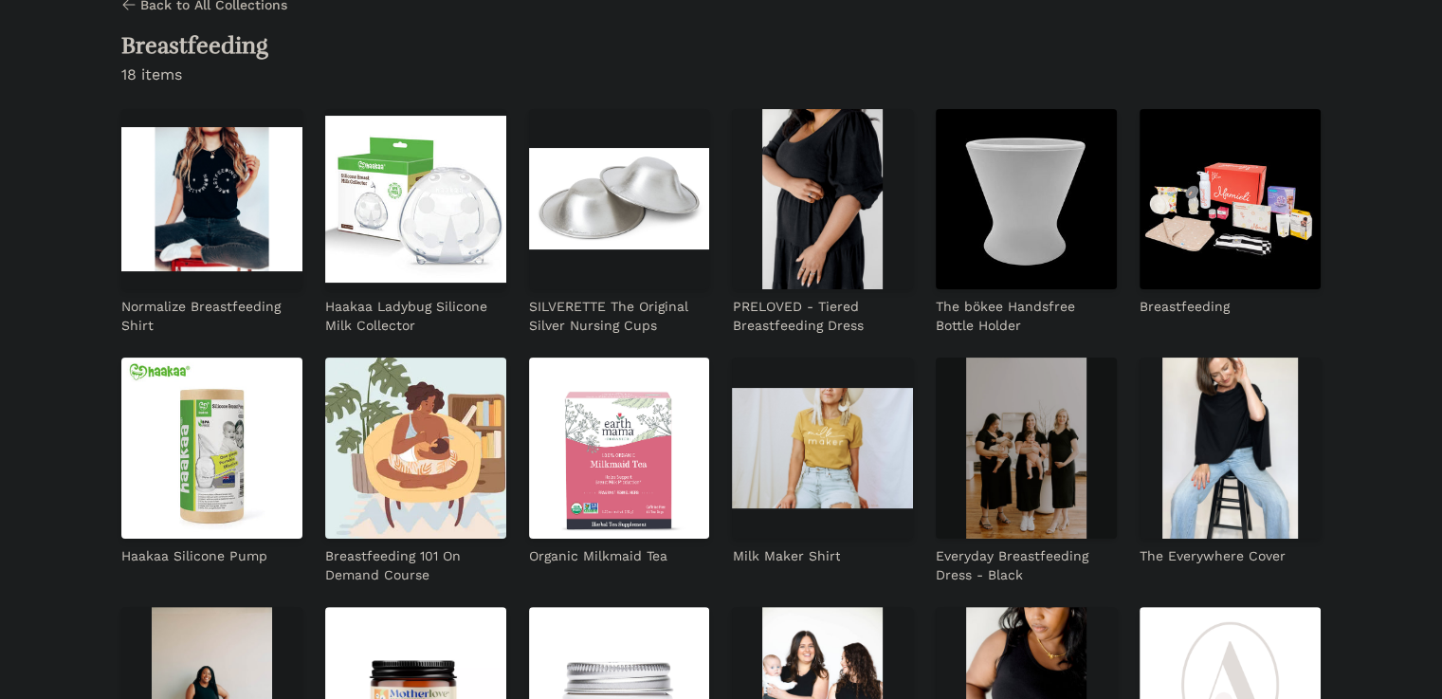
scroll to position [157, 0]
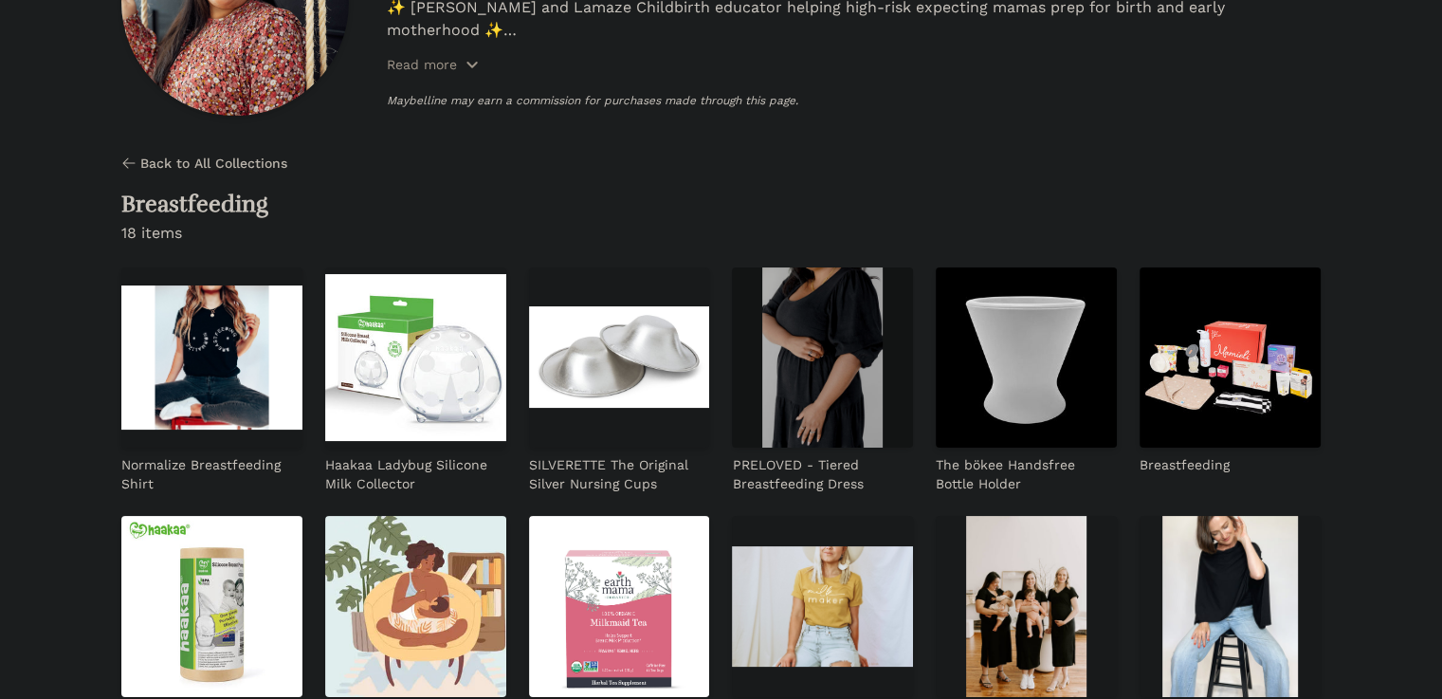
click at [732, 292] on img at bounding box center [822, 357] width 181 height 181
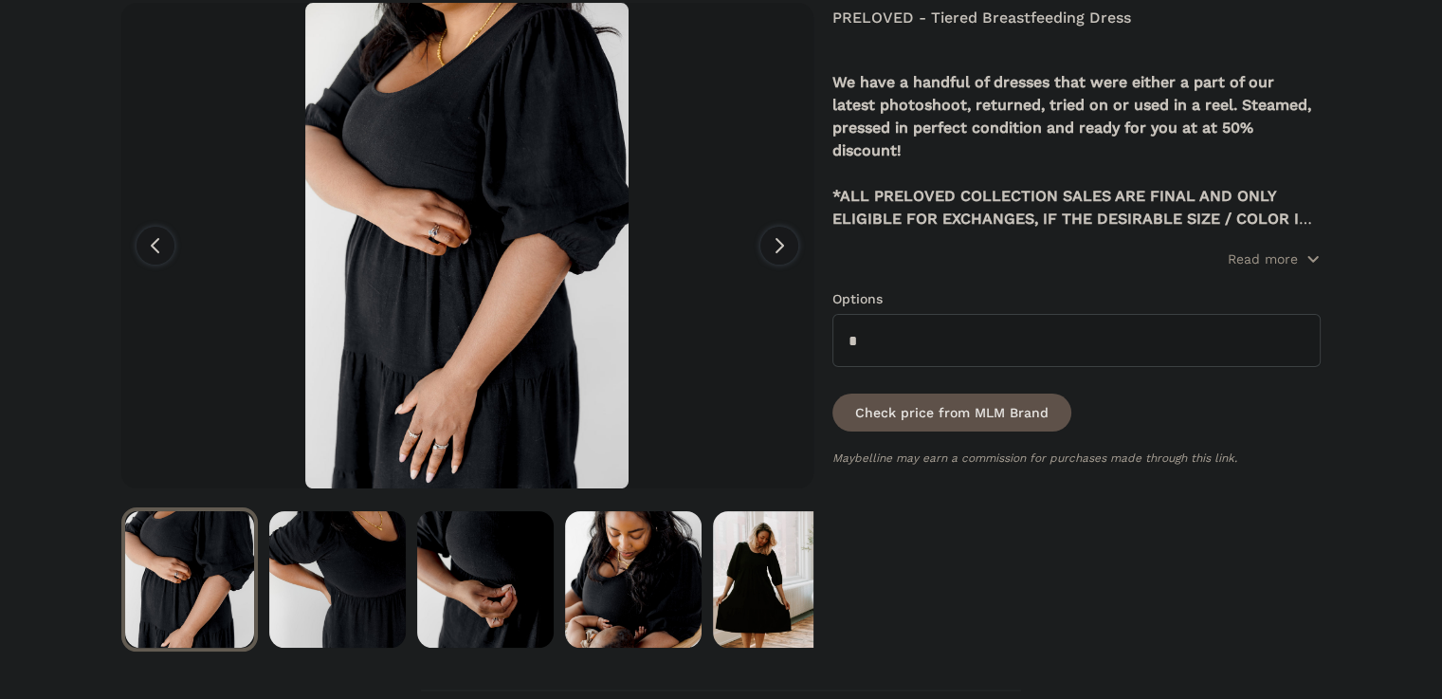
scroll to position [157, 0]
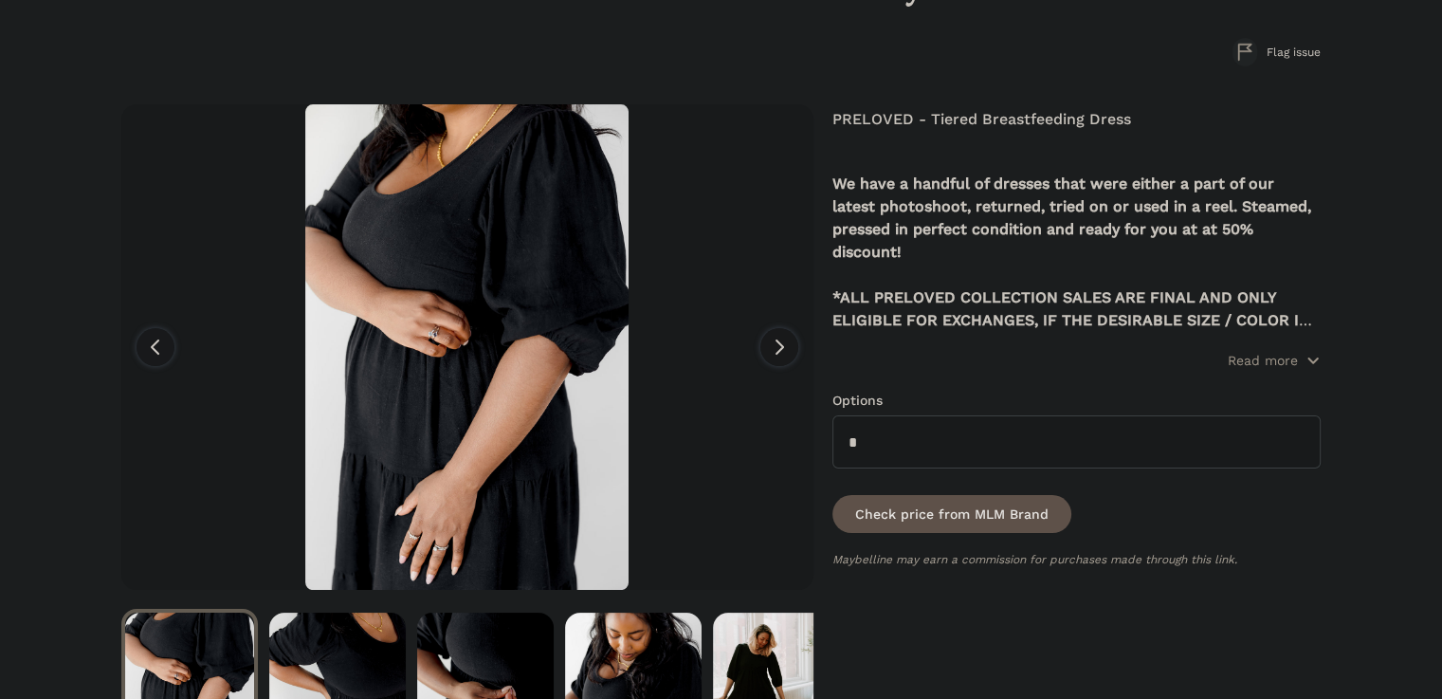
click at [758, 369] on button "Next" at bounding box center [779, 346] width 68 height 485
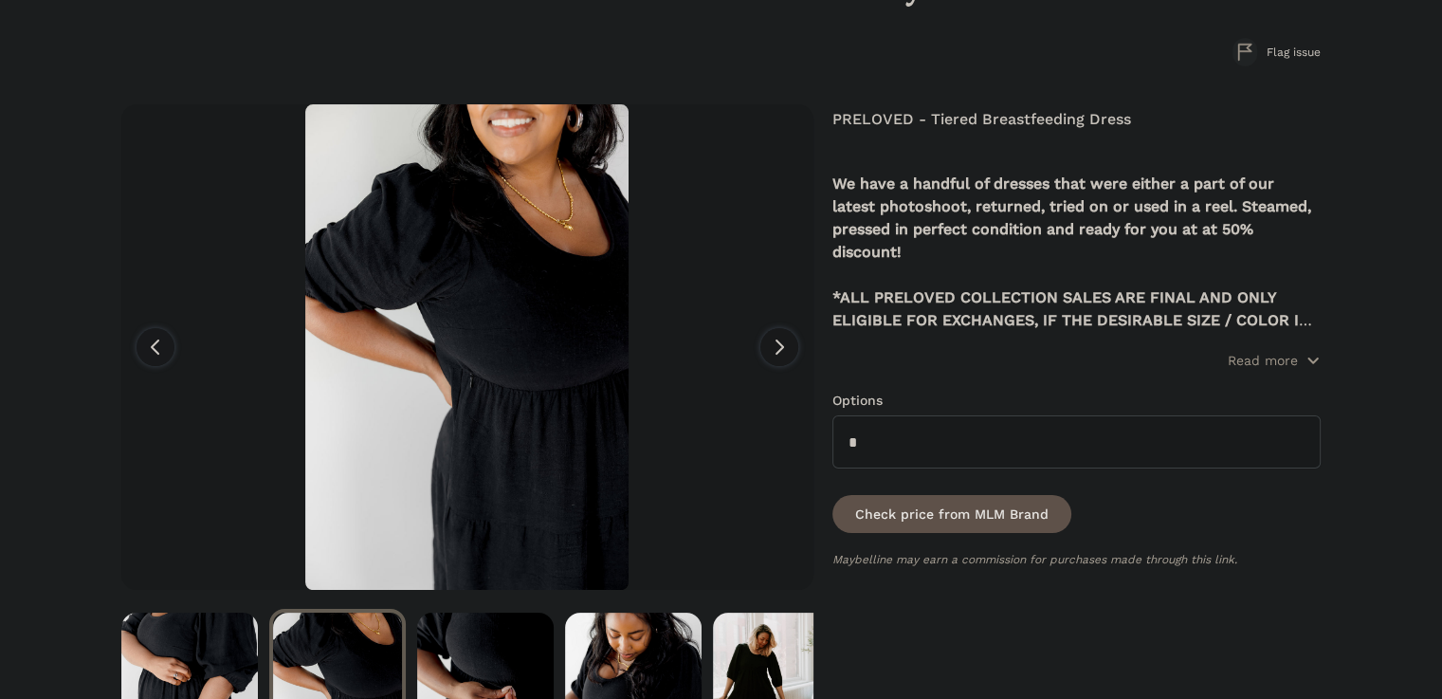
click at [760, 365] on button "Next" at bounding box center [779, 346] width 68 height 485
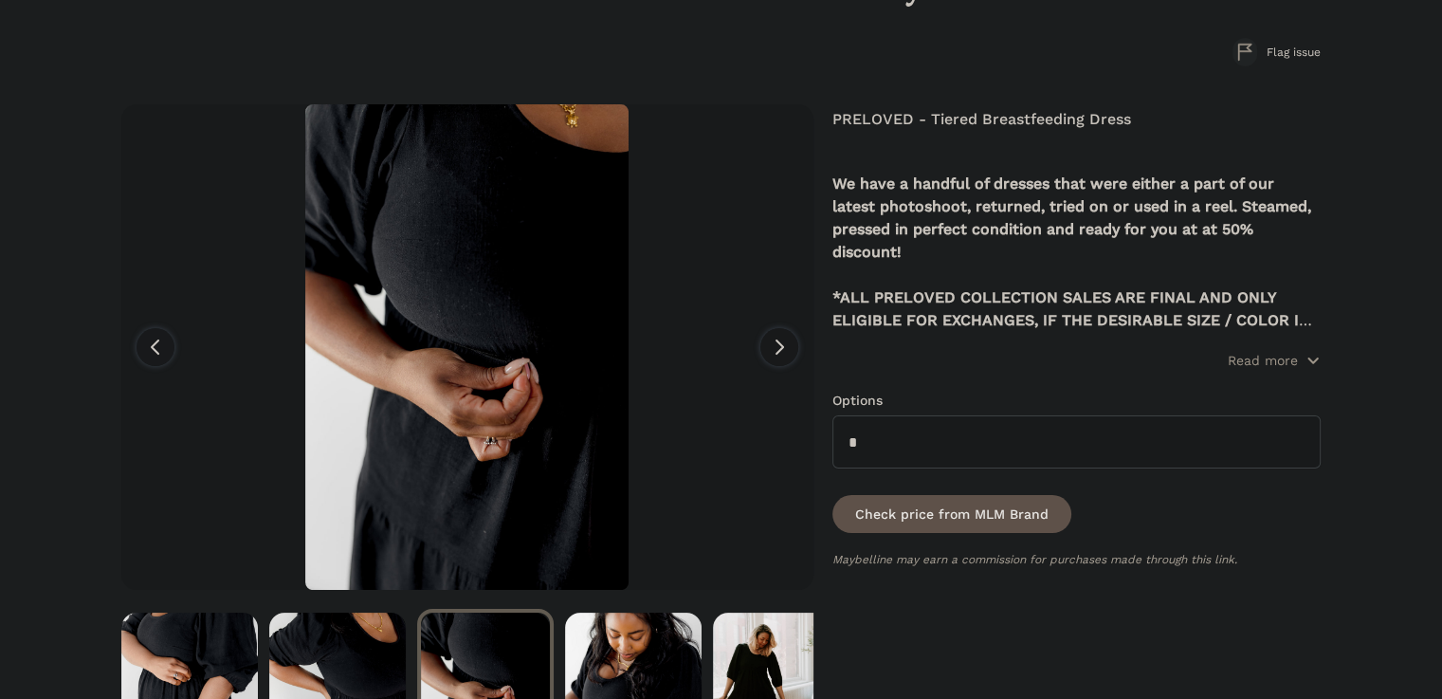
click at [760, 365] on button "Next" at bounding box center [779, 346] width 68 height 485
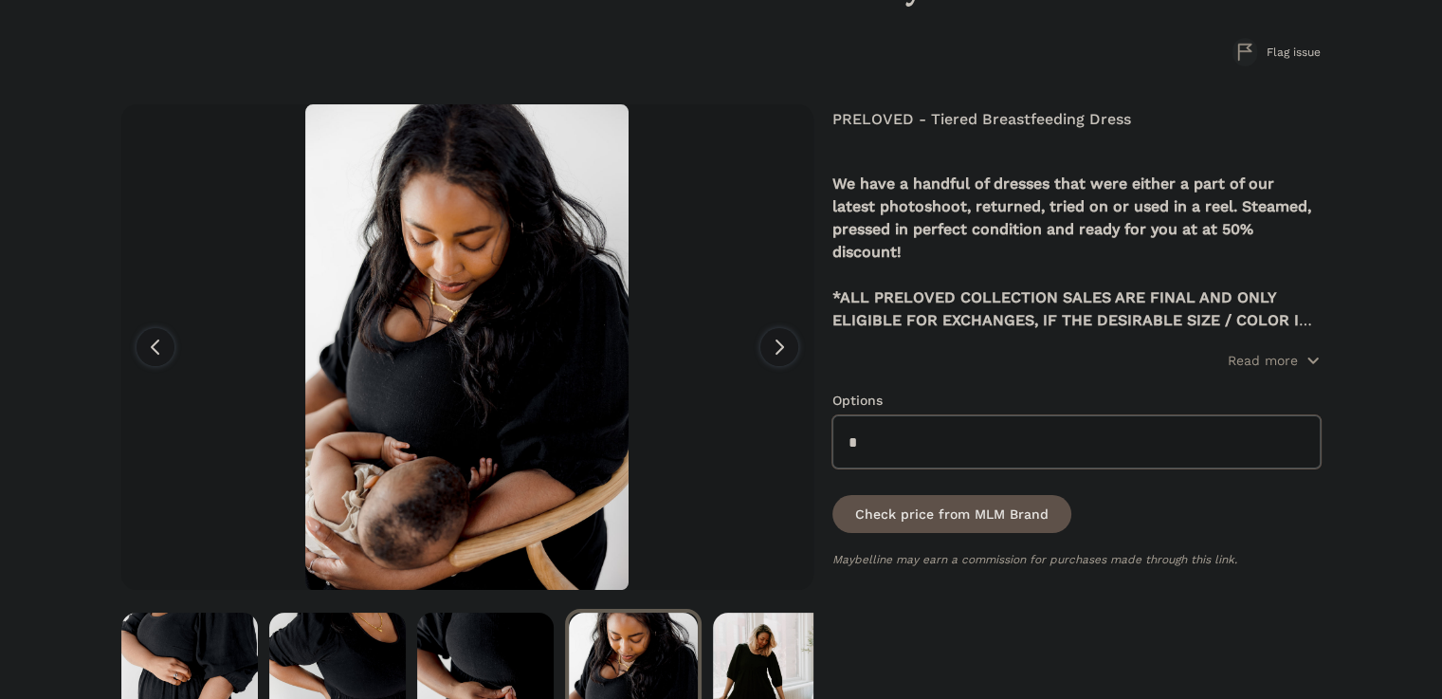
click at [1151, 438] on select "*" at bounding box center [1076, 441] width 488 height 53
click at [1151, 439] on select "*" at bounding box center [1076, 441] width 488 height 53
click at [1310, 364] on icon "button" at bounding box center [1312, 360] width 15 height 15
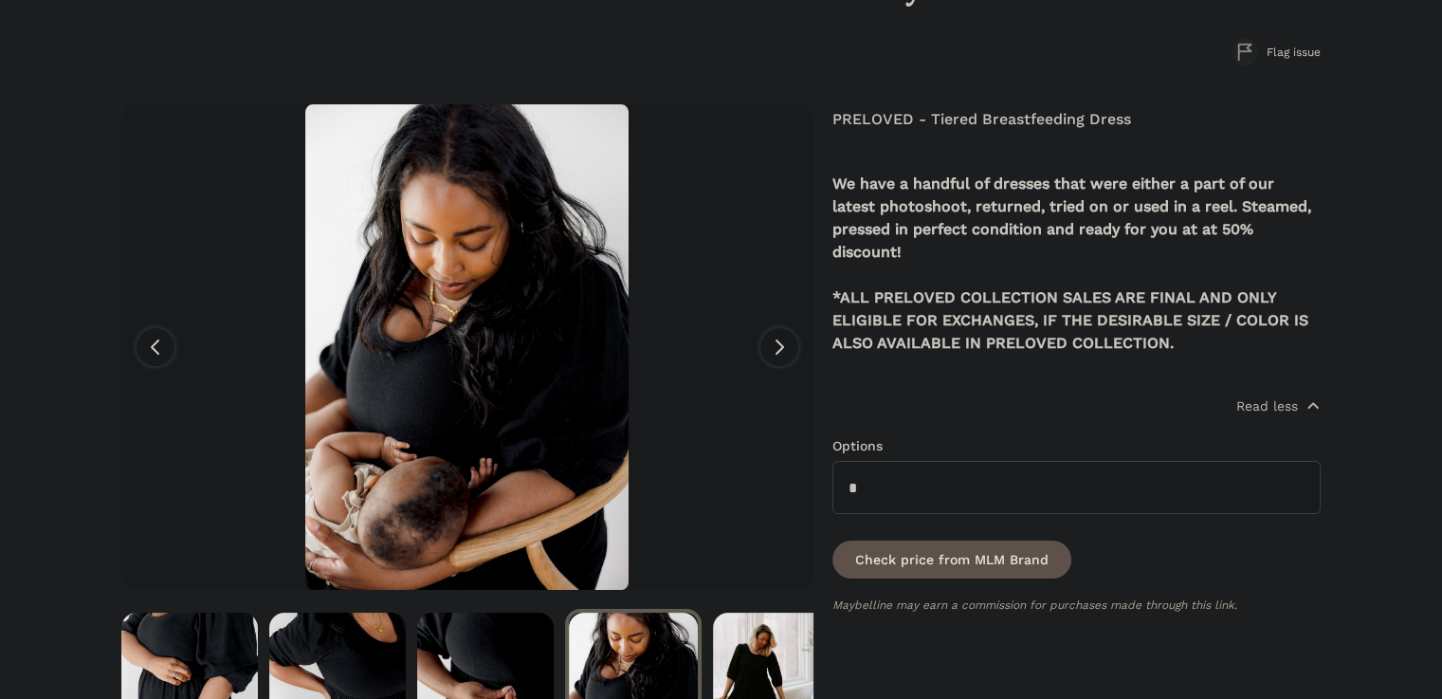
click at [1310, 364] on p at bounding box center [1076, 366] width 488 height 23
drag, startPoint x: 1263, startPoint y: 384, endPoint x: 1254, endPoint y: 389, distance: 9.8
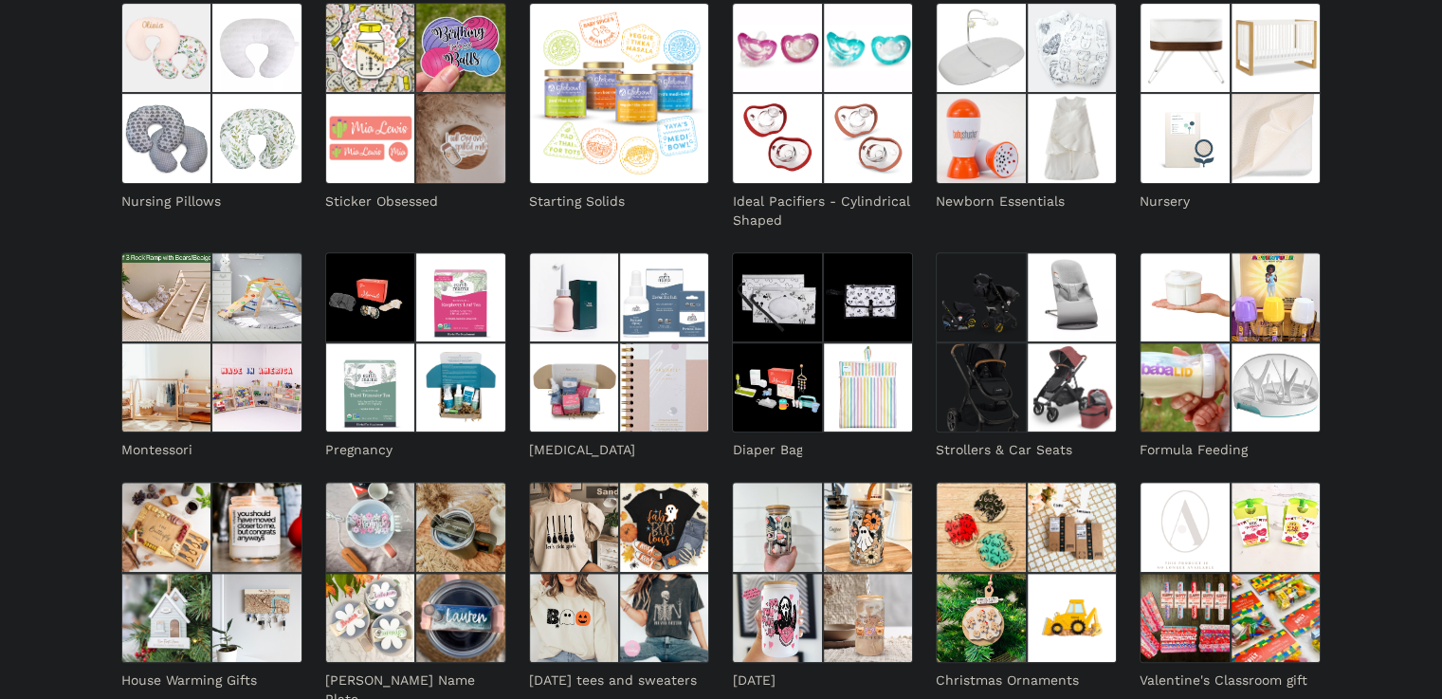
scroll to position [518, 0]
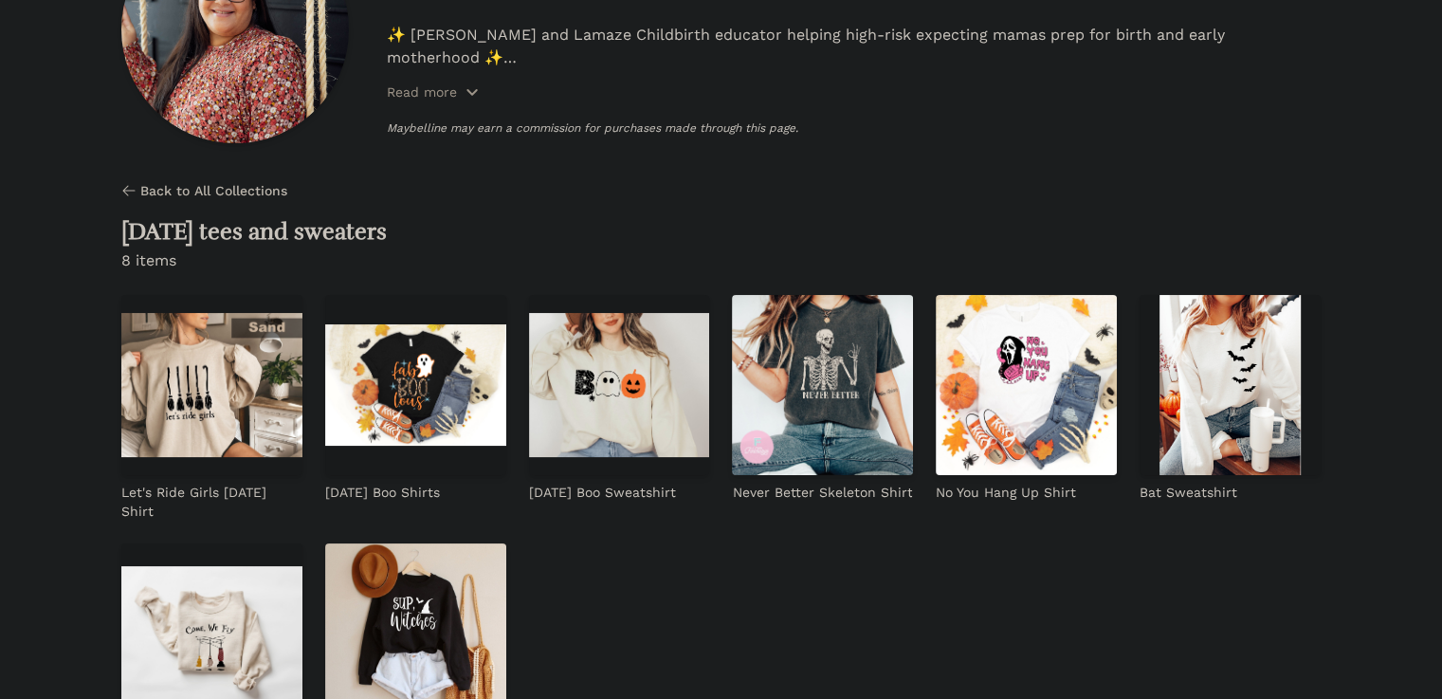
scroll to position [157, 0]
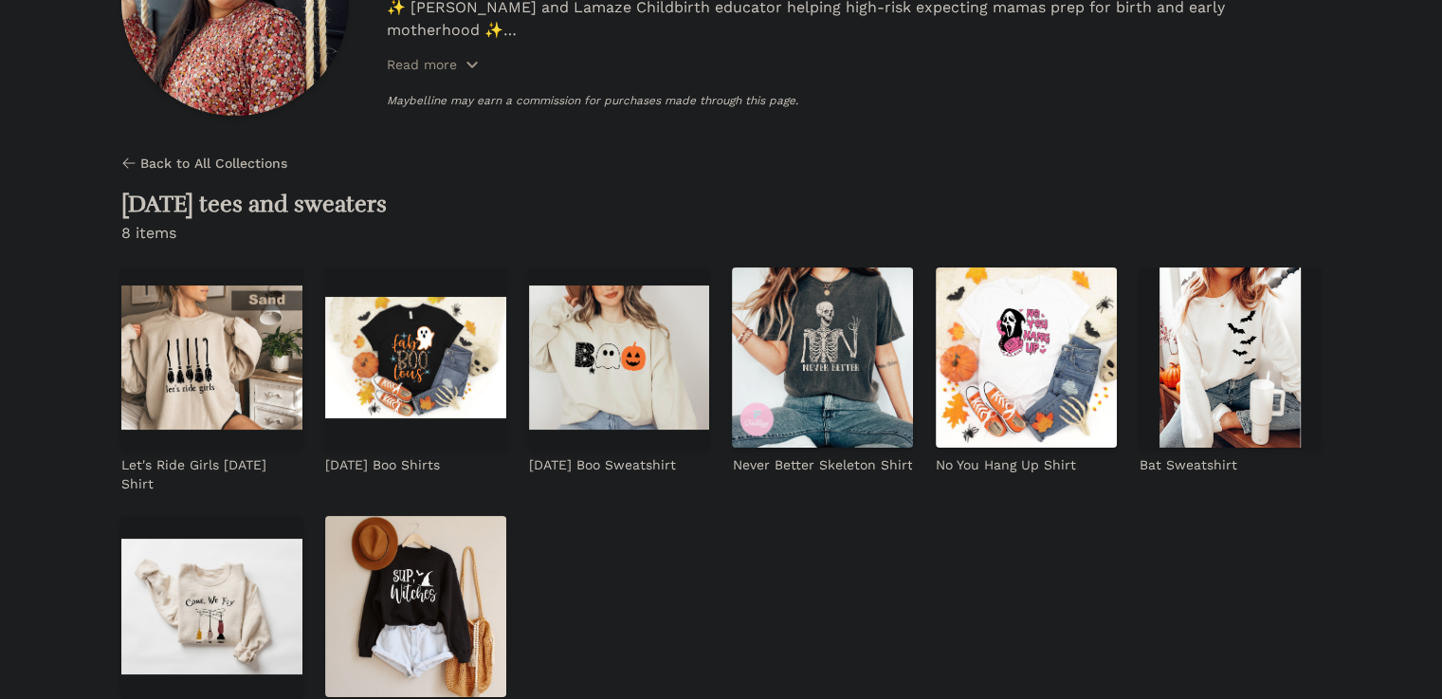
click at [1023, 280] on div "Let's Ride Girls [DATE] Shirt [DATE] Boo Shirts [DATE] Boo Sweatshirt Never Bet…" at bounding box center [720, 495] width 1199 height 457
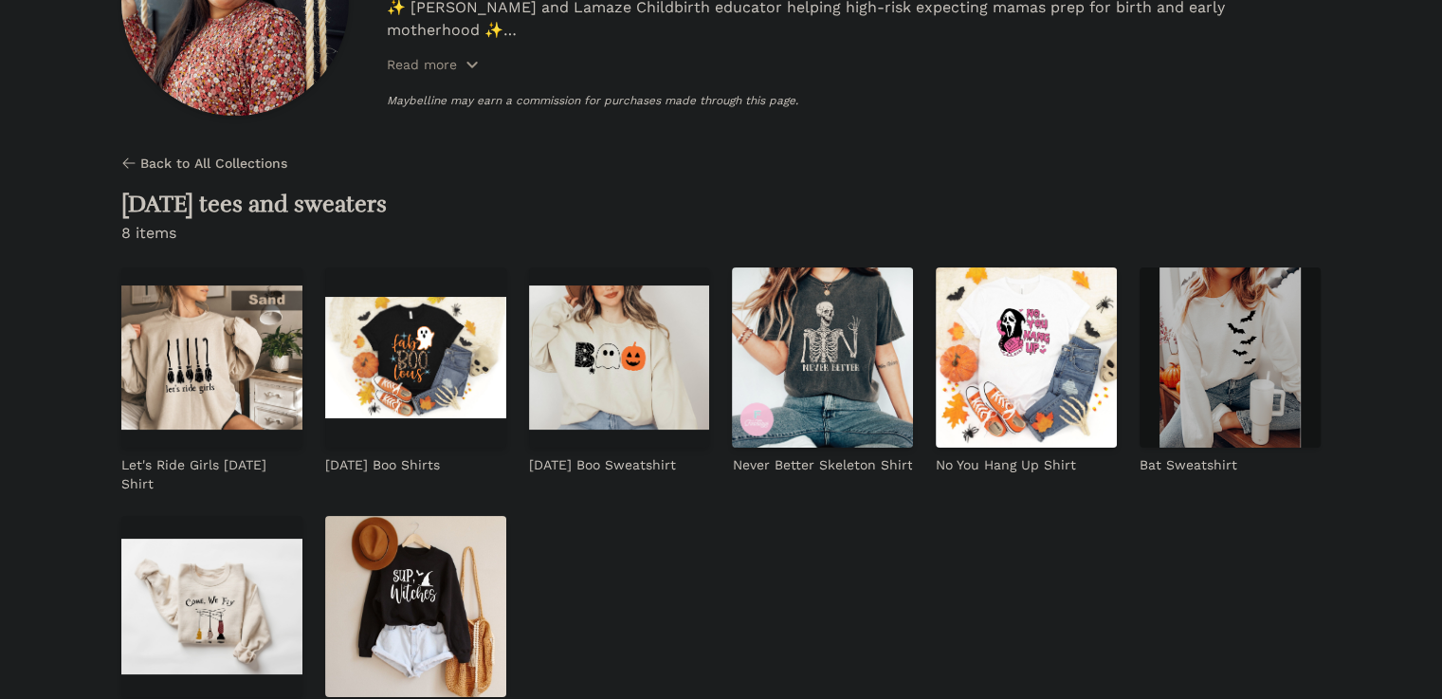
click at [1139, 285] on img at bounding box center [1229, 357] width 181 height 181
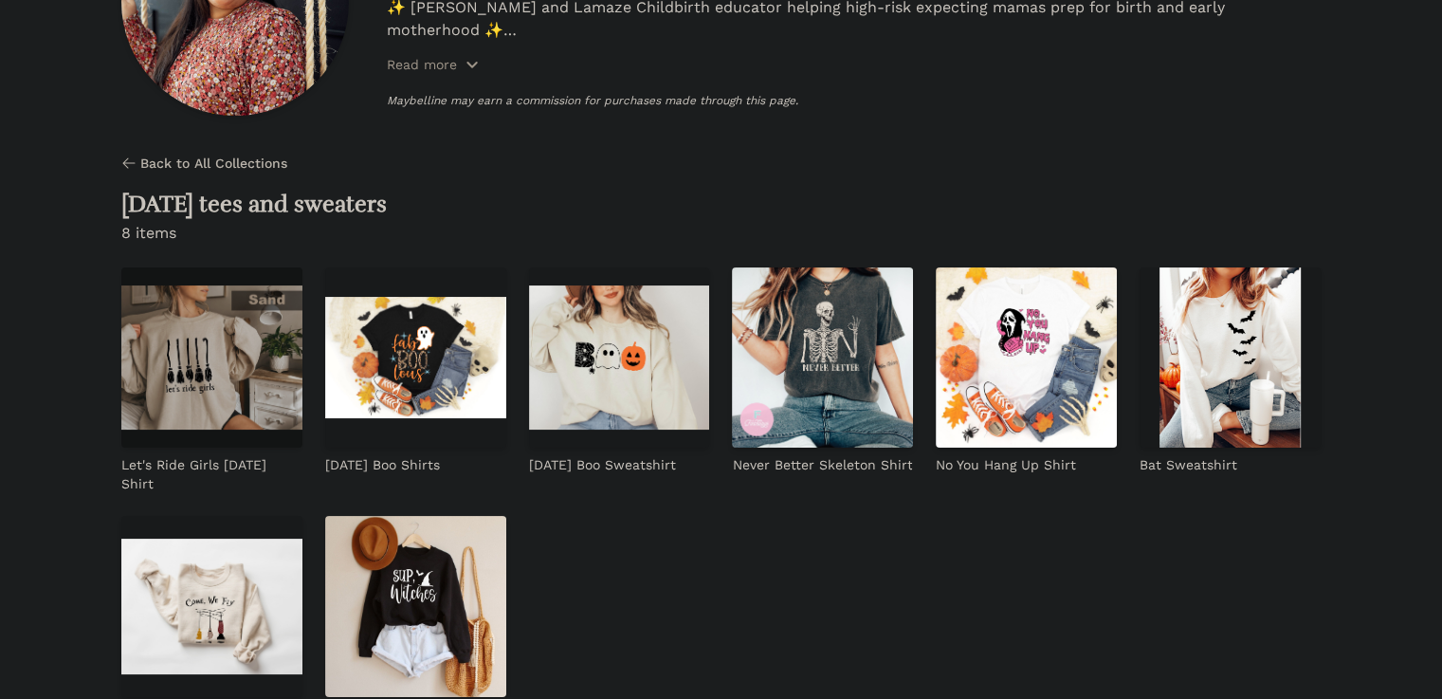
click at [178, 385] on img at bounding box center [211, 357] width 181 height 181
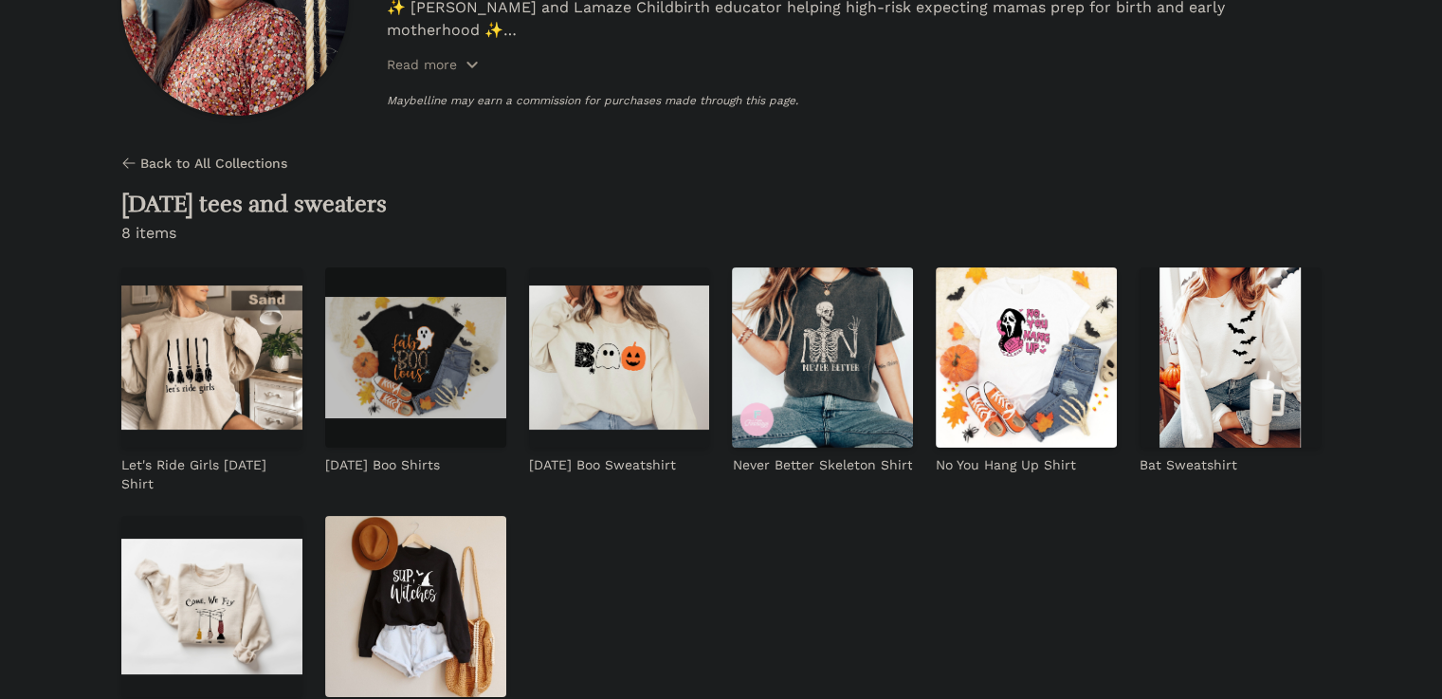
click at [333, 315] on img at bounding box center [415, 357] width 181 height 181
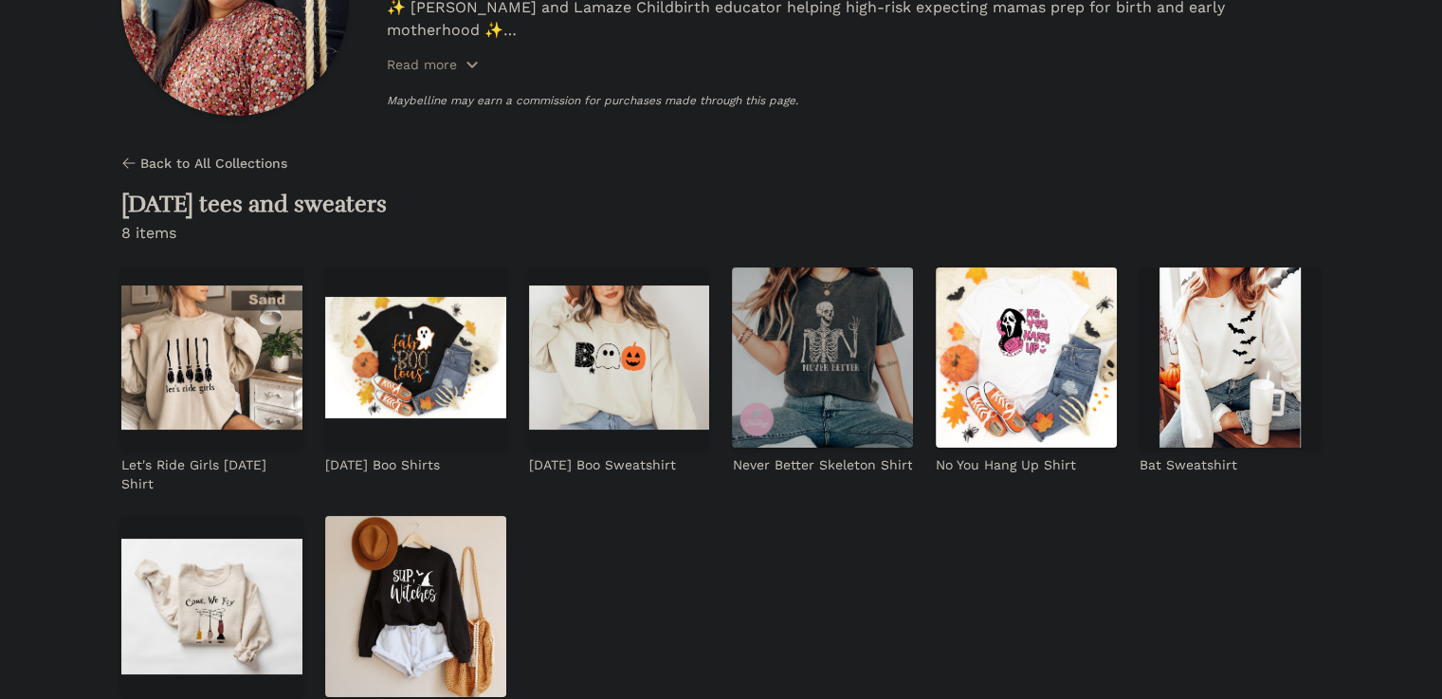
click at [732, 348] on img at bounding box center [822, 357] width 181 height 181
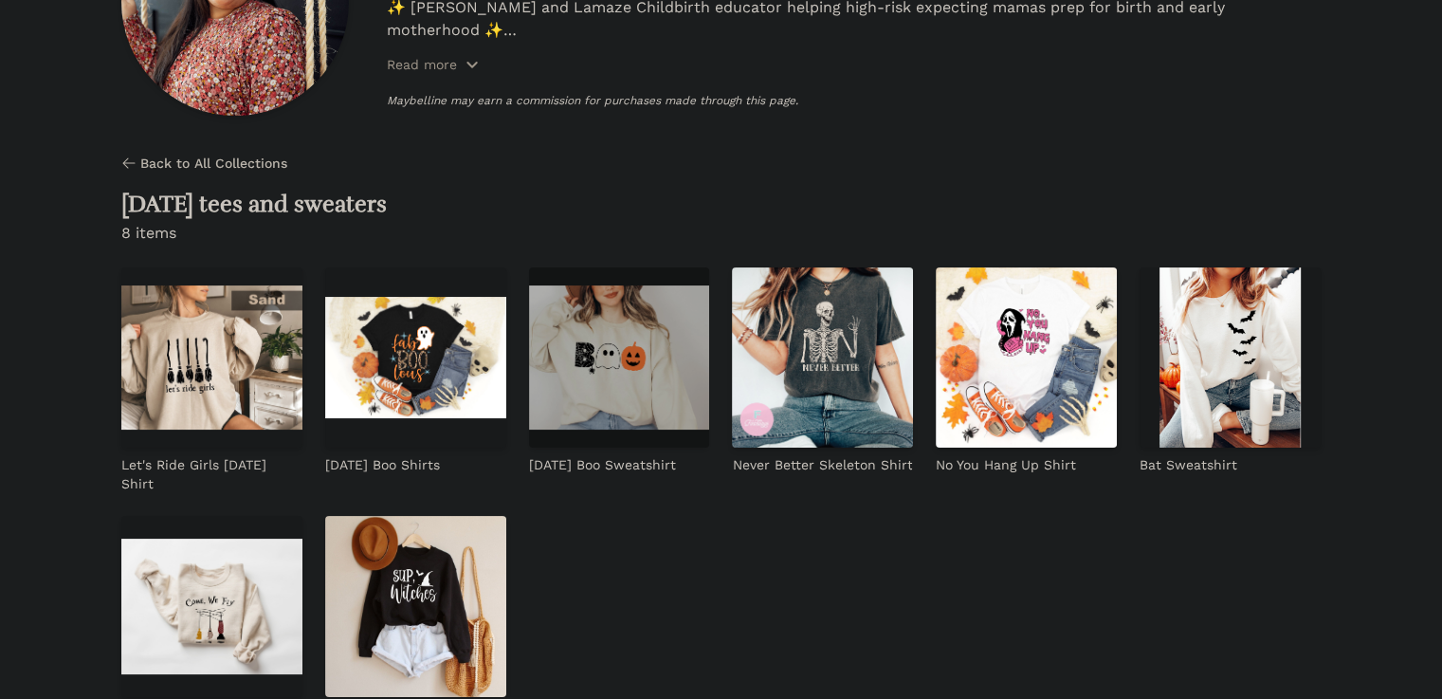
click at [529, 358] on img at bounding box center [619, 357] width 181 height 181
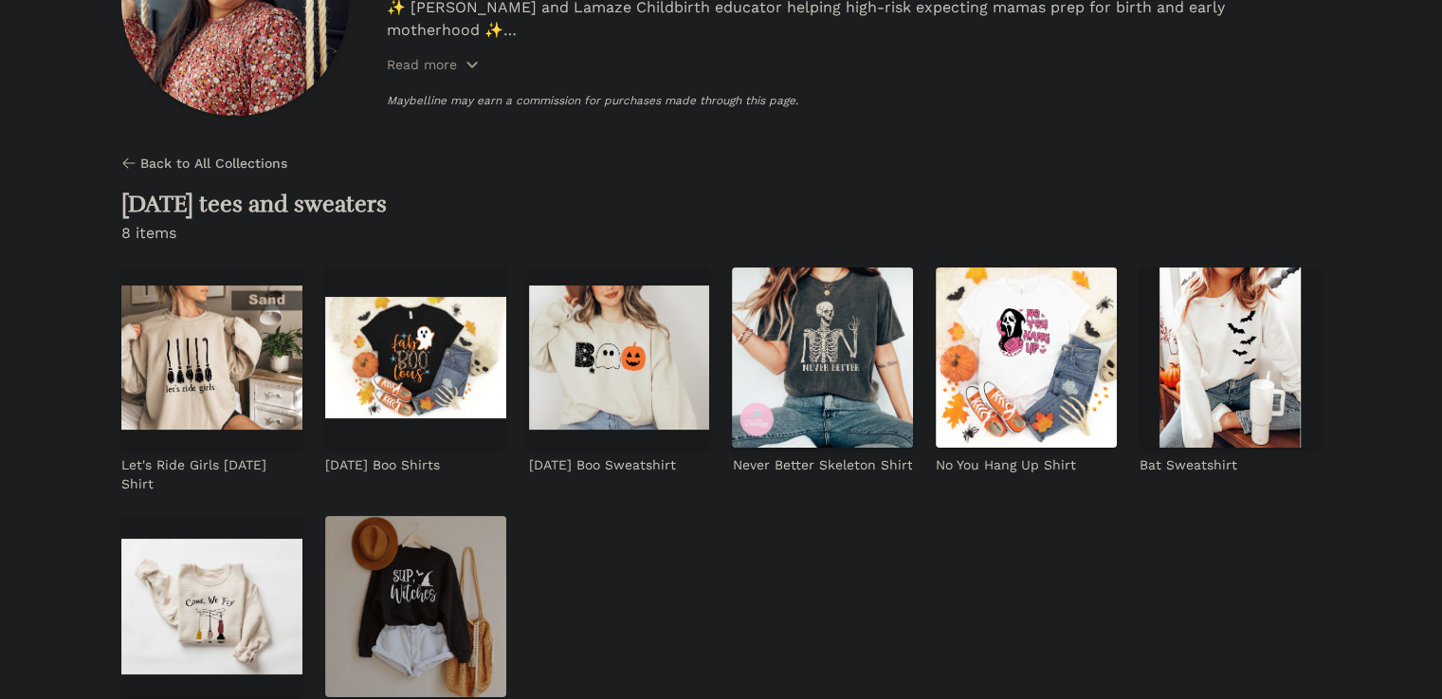
click at [506, 516] on img at bounding box center [415, 606] width 181 height 181
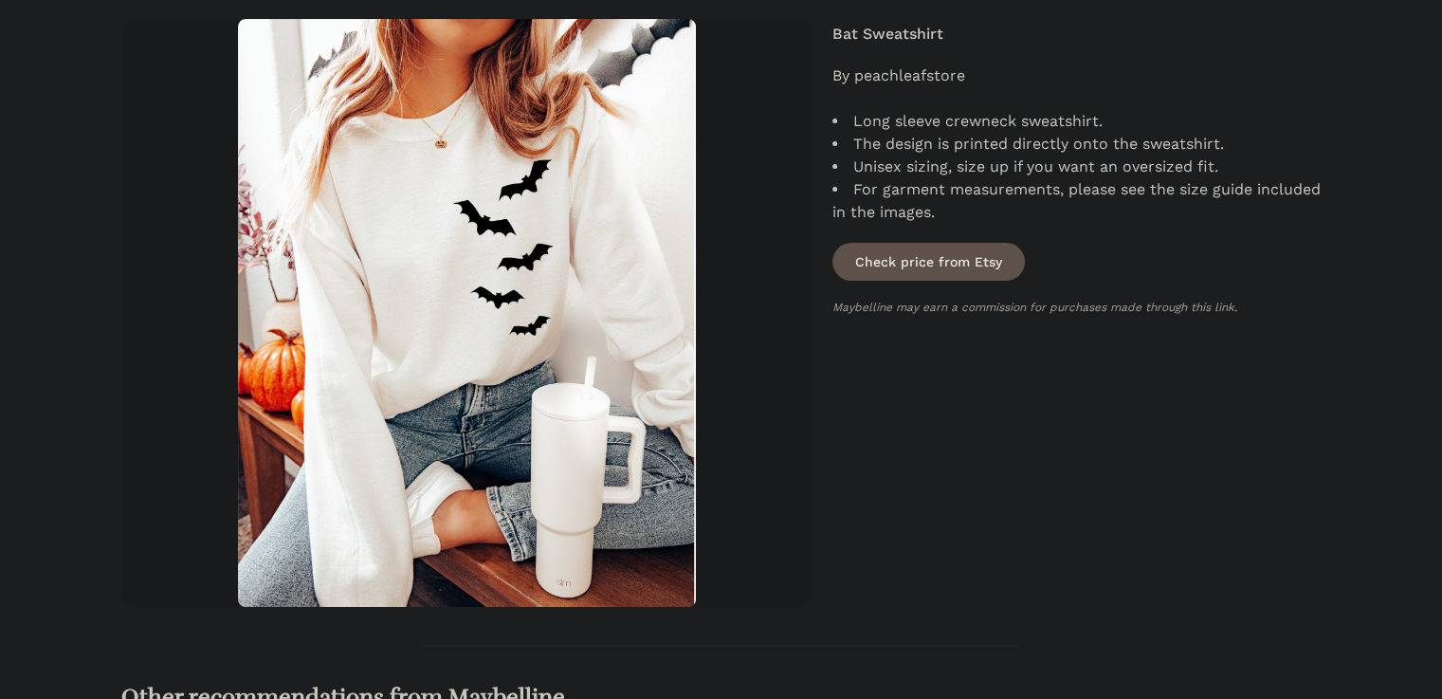
scroll to position [316, 0]
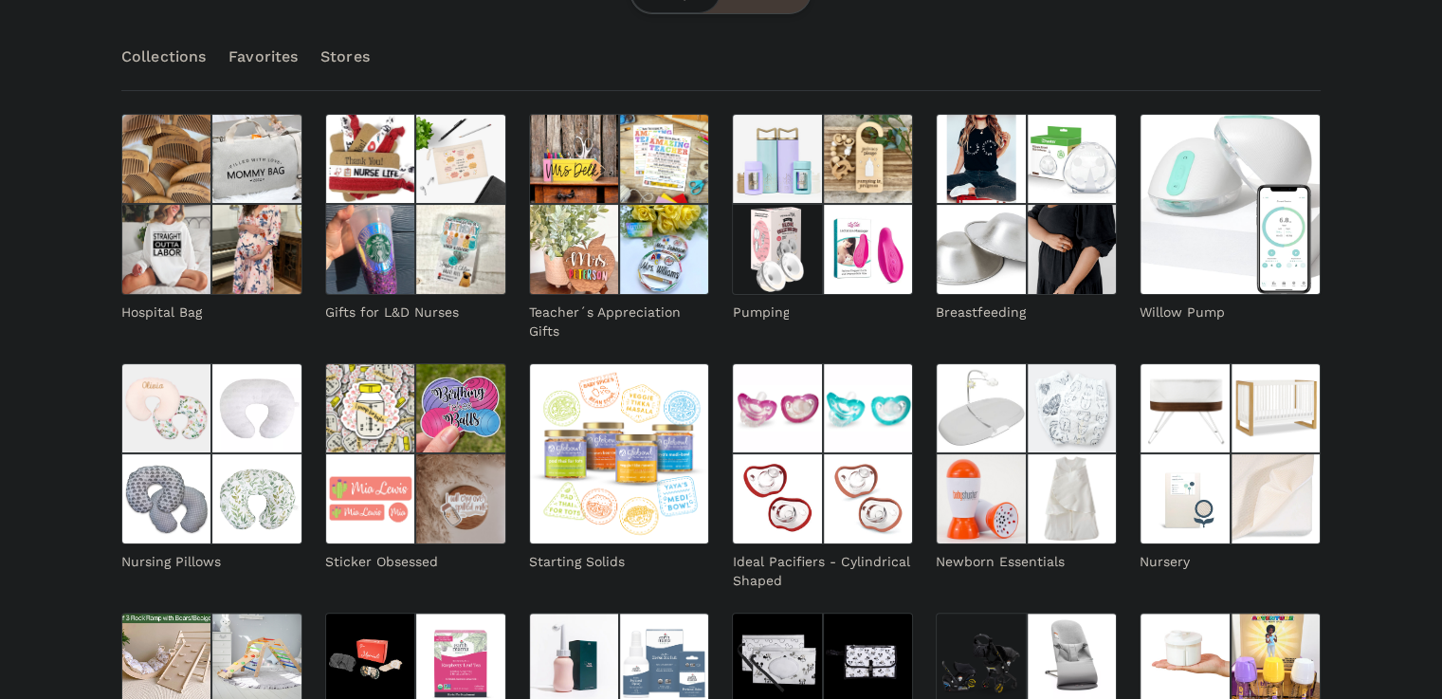
scroll to position [474, 0]
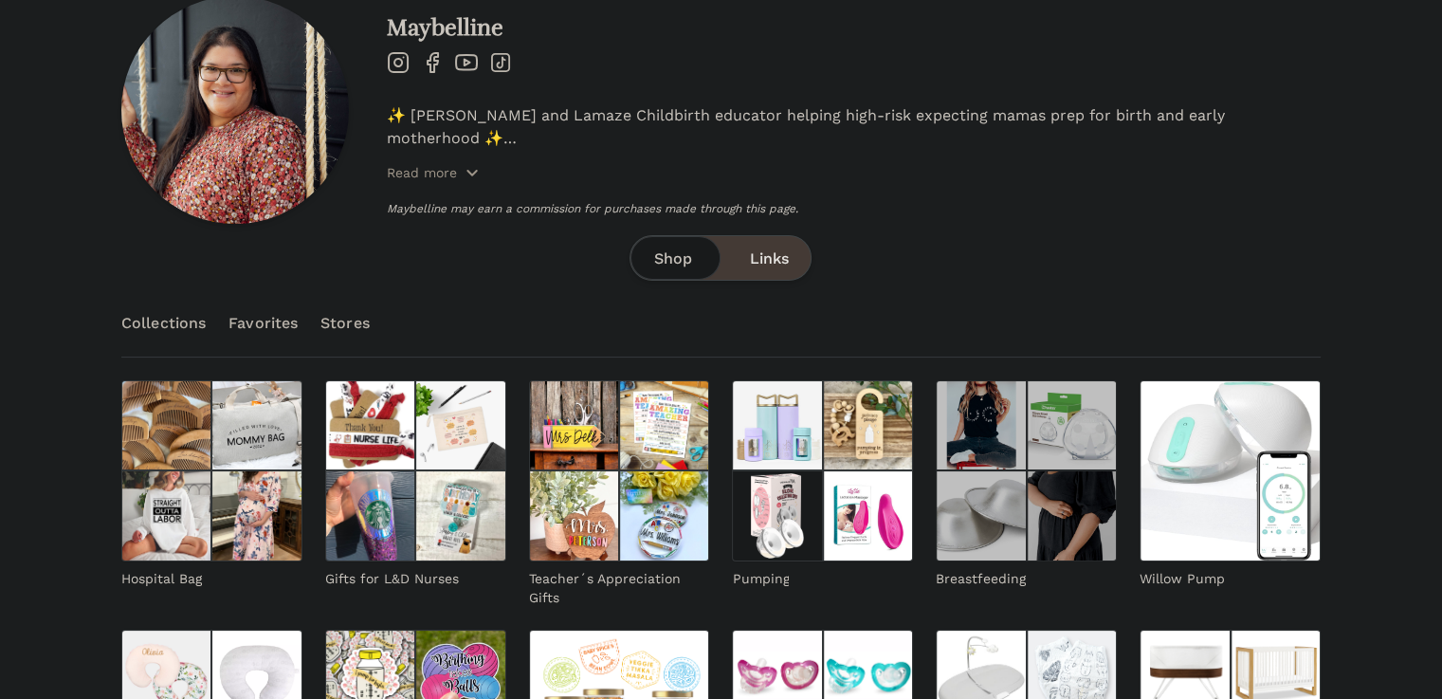
scroll to position [0, 0]
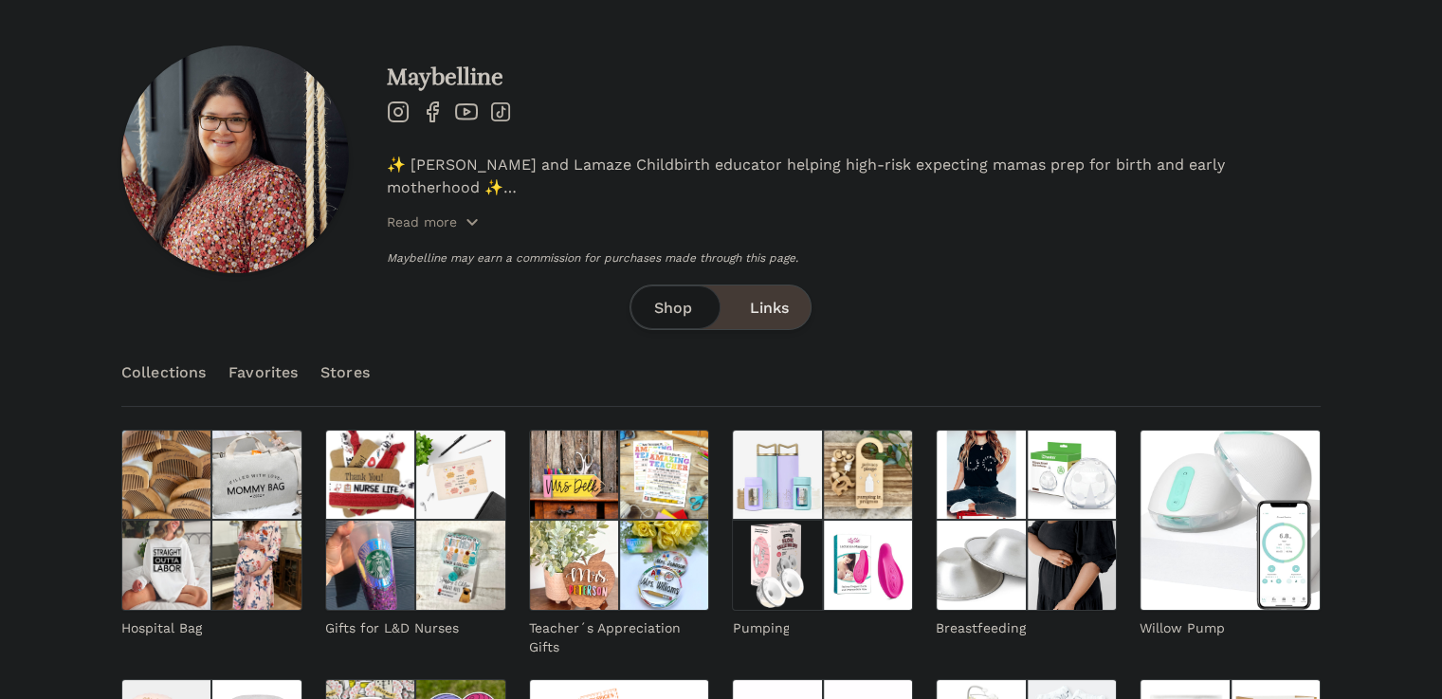
click at [255, 382] on link "Favorites" at bounding box center [262, 372] width 69 height 66
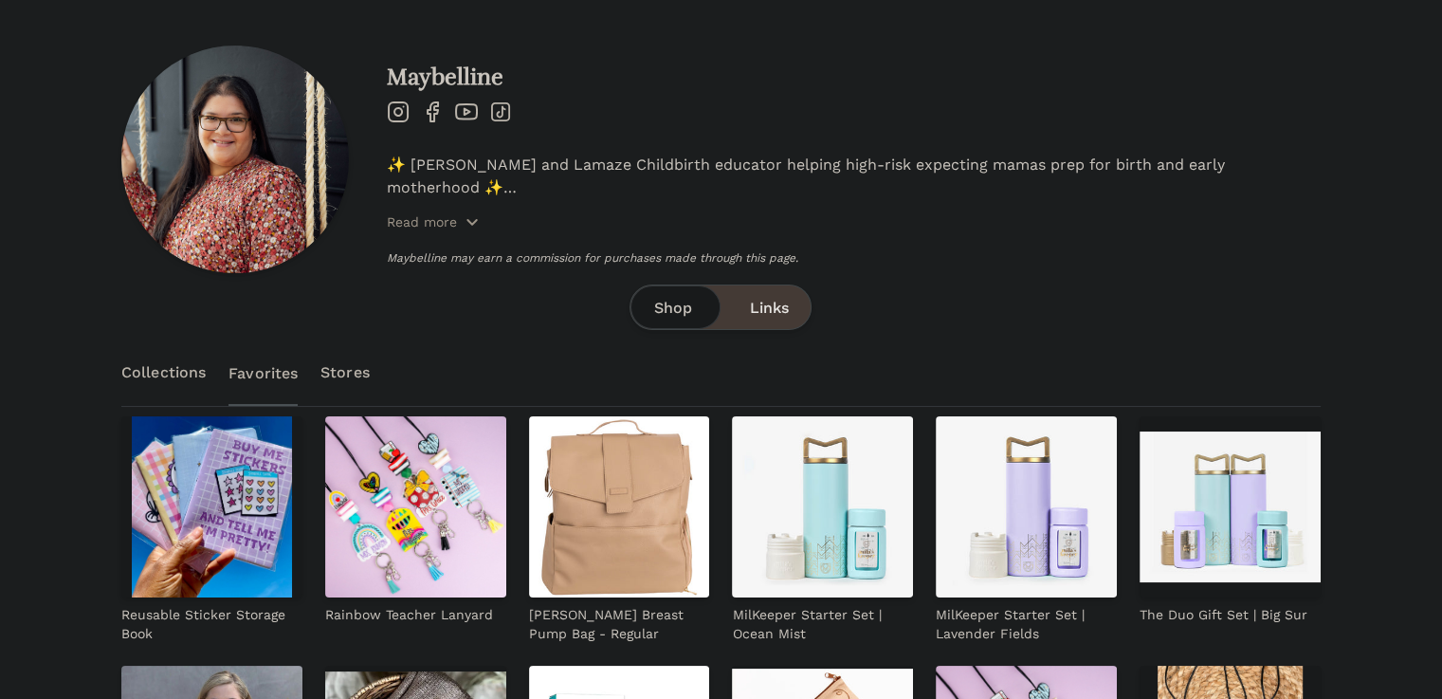
click at [343, 373] on link "Stores" at bounding box center [344, 372] width 49 height 66
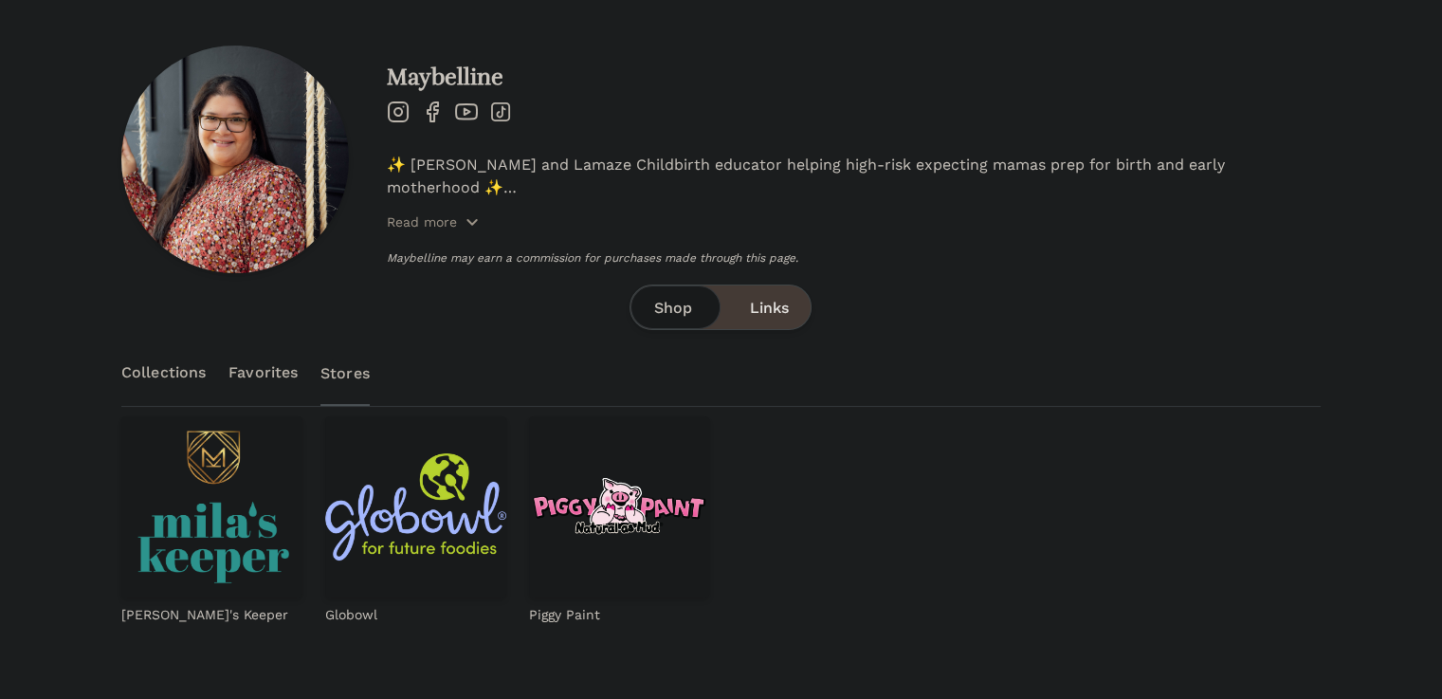
scroll to position [157, 0]
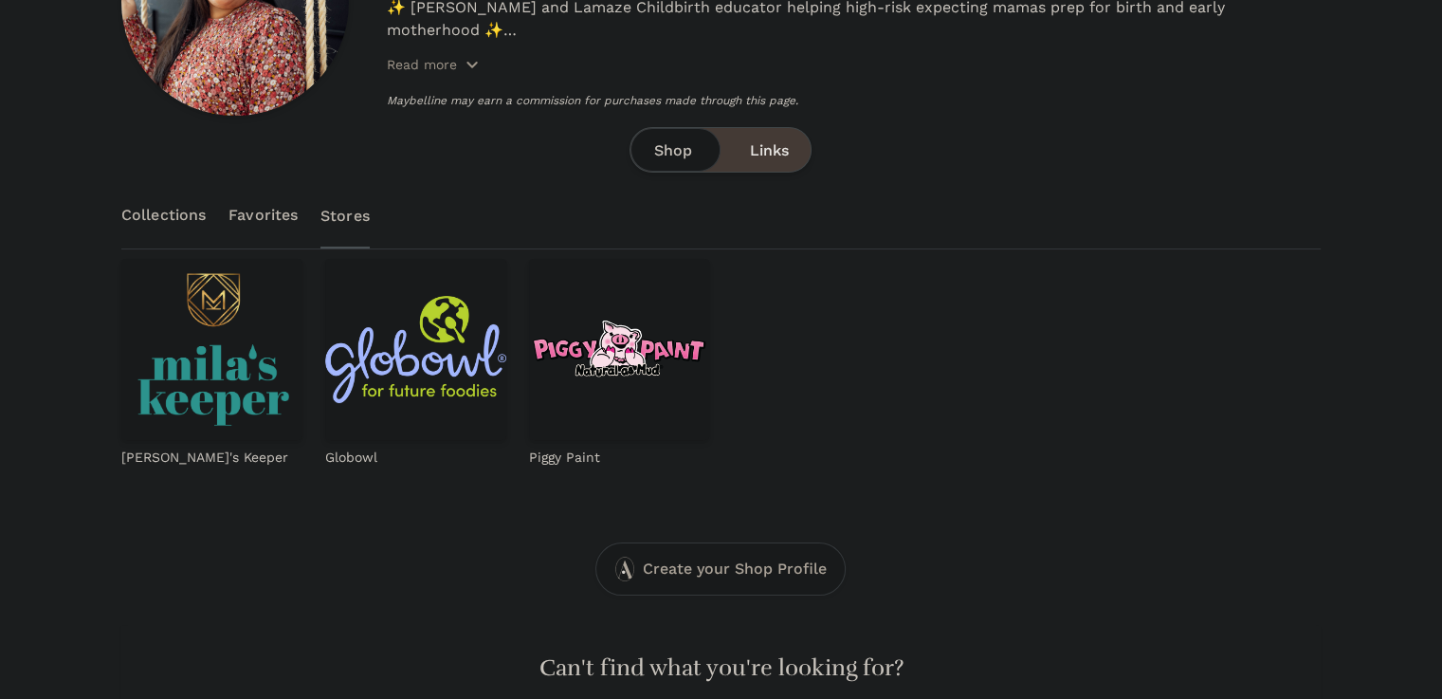
click at [155, 226] on link "Collections" at bounding box center [163, 215] width 84 height 66
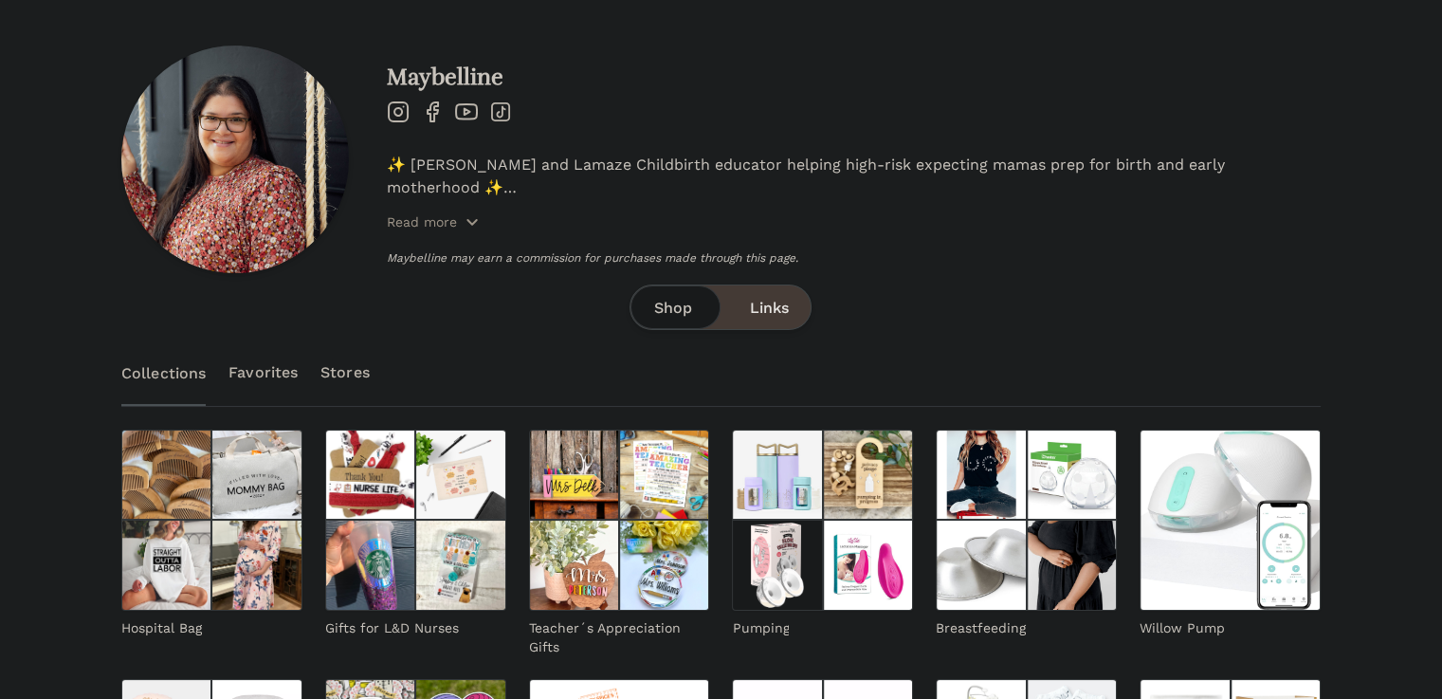
click at [358, 363] on link "Stores" at bounding box center [344, 372] width 49 height 66
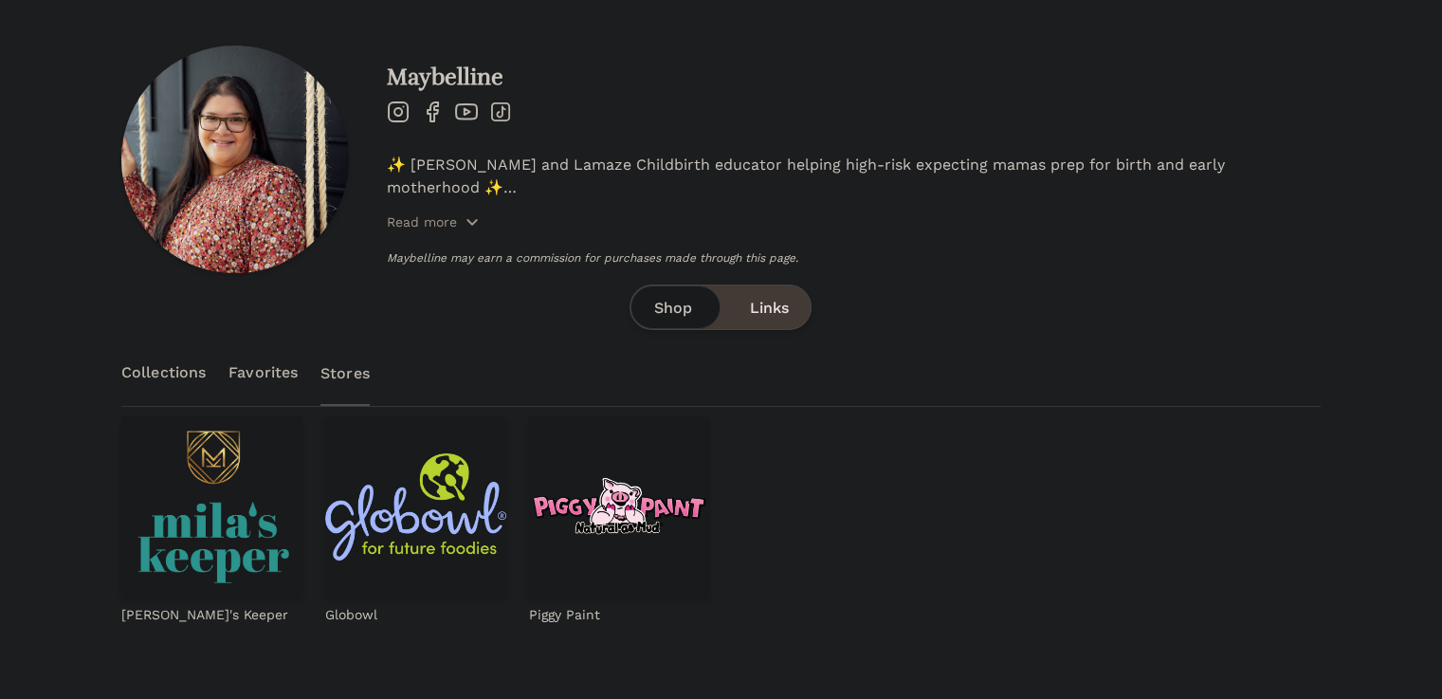
click at [145, 364] on link "Collections" at bounding box center [163, 372] width 84 height 66
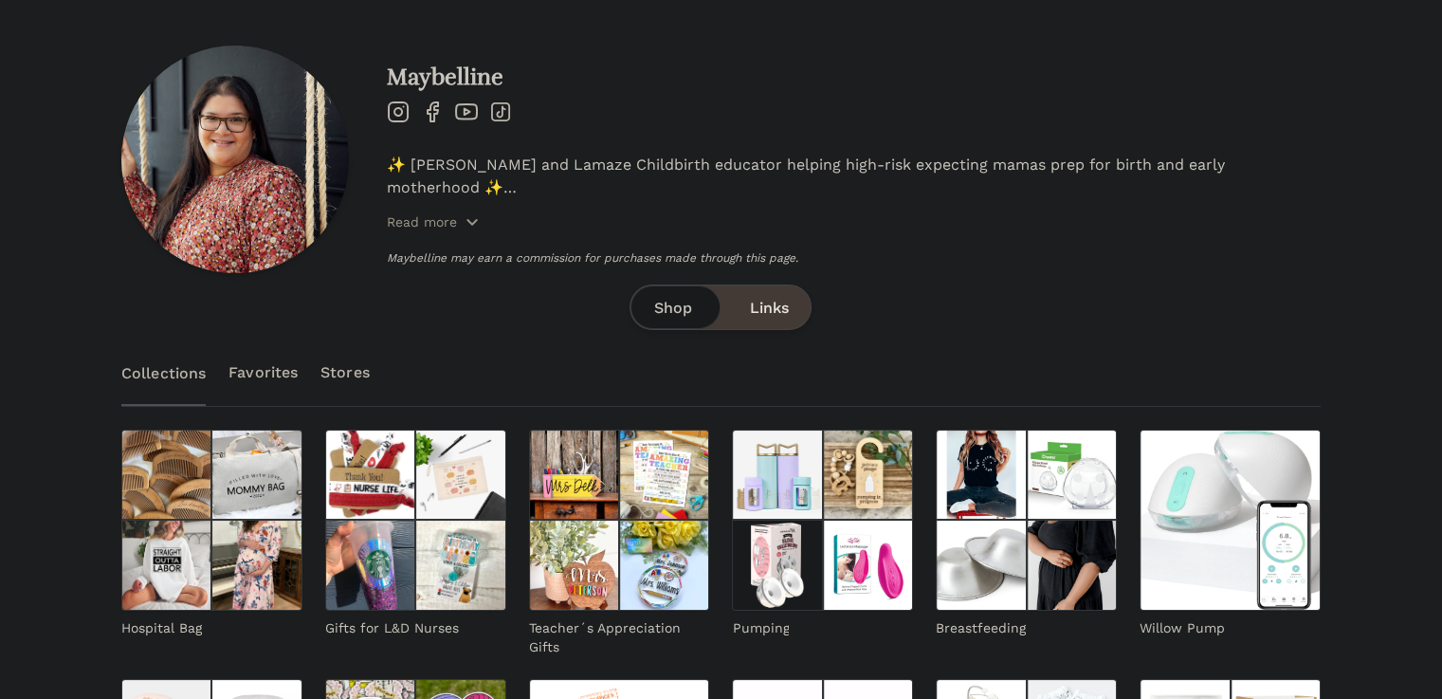
click at [772, 295] on div "Shop Links" at bounding box center [720, 306] width 182 height 45
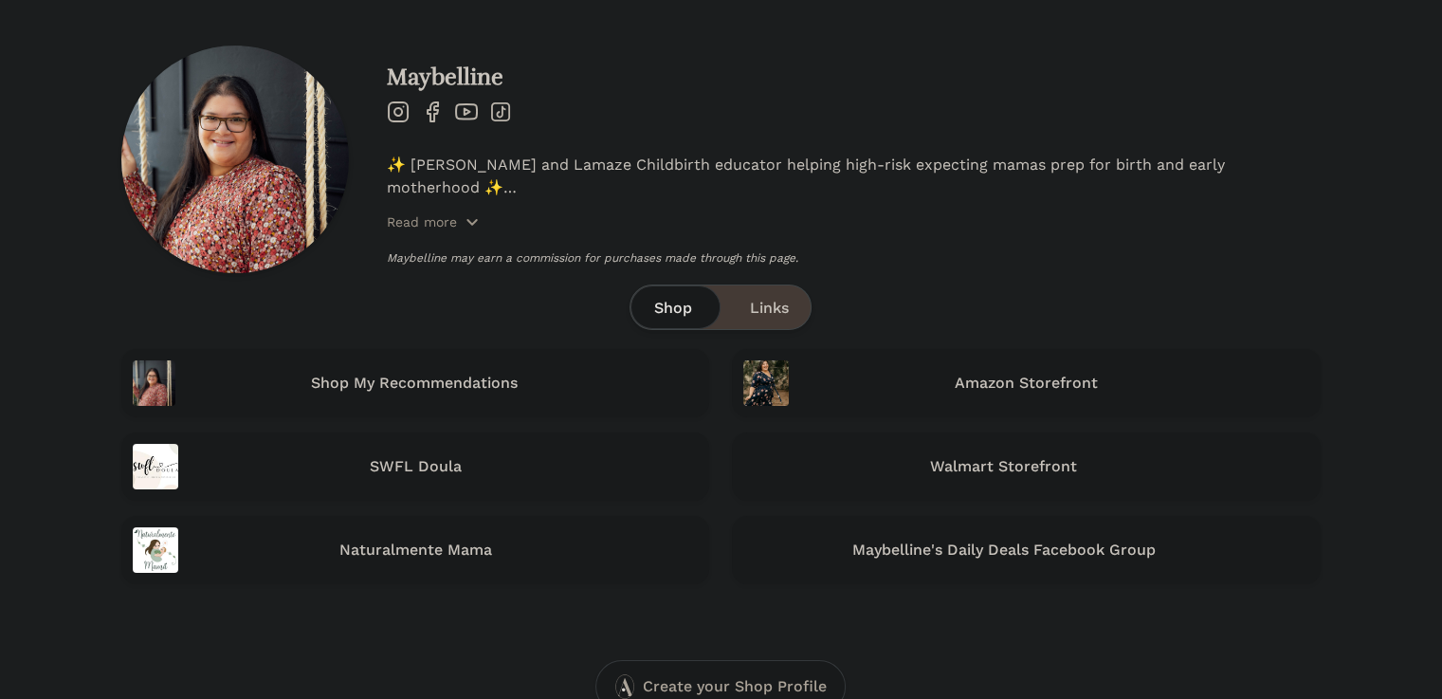
click at [686, 305] on span "Shop" at bounding box center [672, 308] width 38 height 23
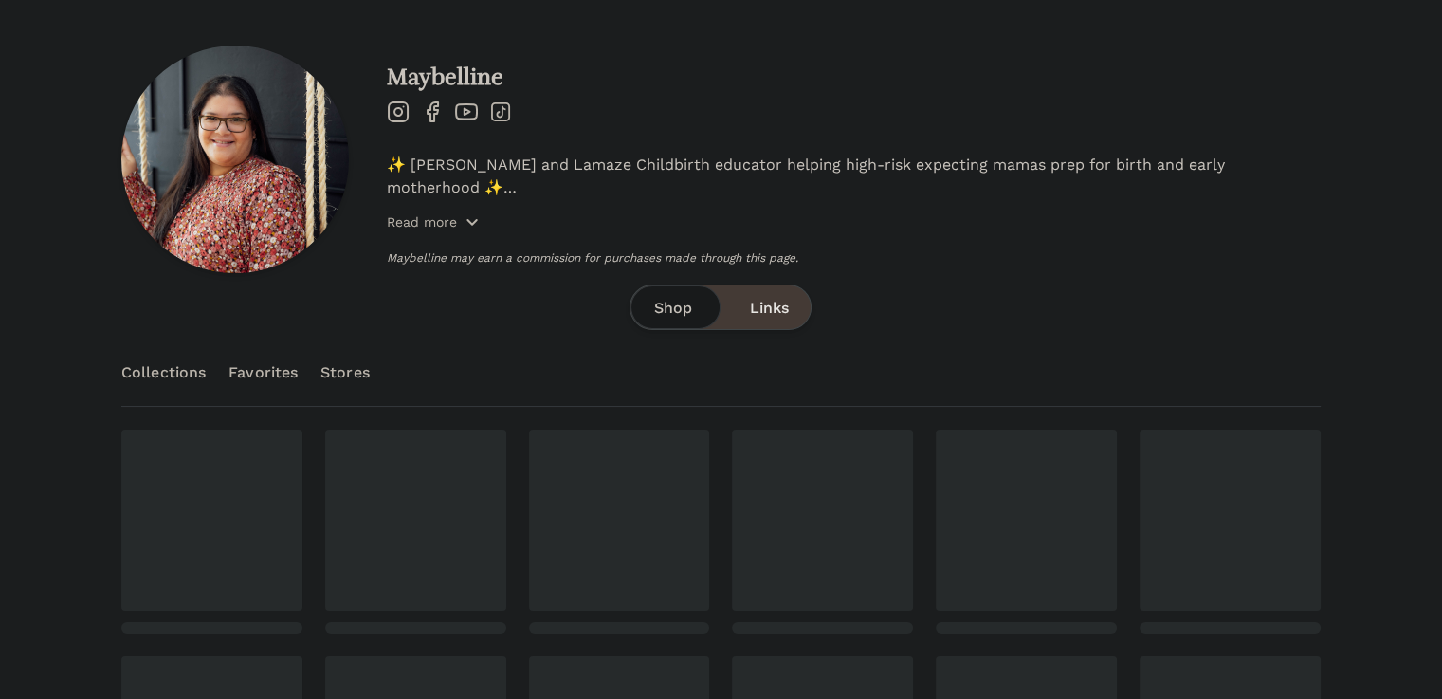
click at [445, 228] on p "Read more" at bounding box center [422, 221] width 70 height 19
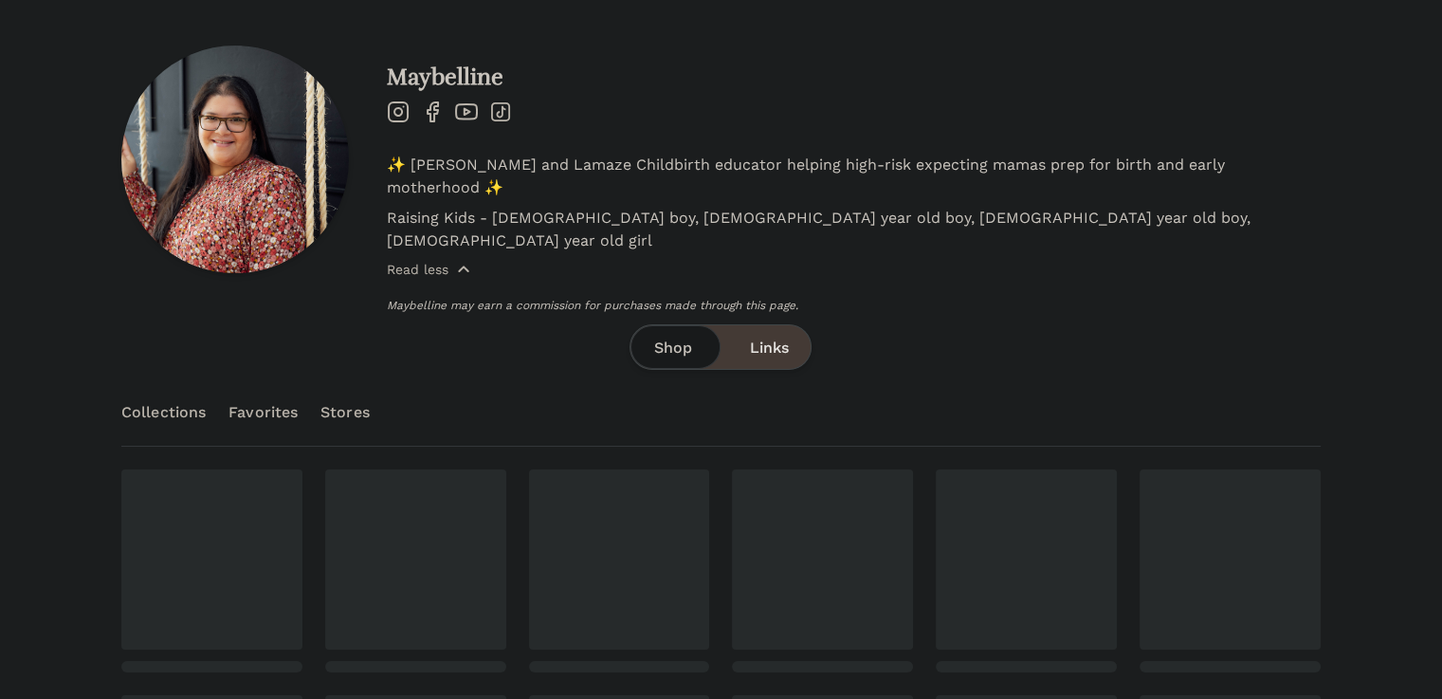
click at [445, 260] on p "Read less" at bounding box center [418, 269] width 62 height 19
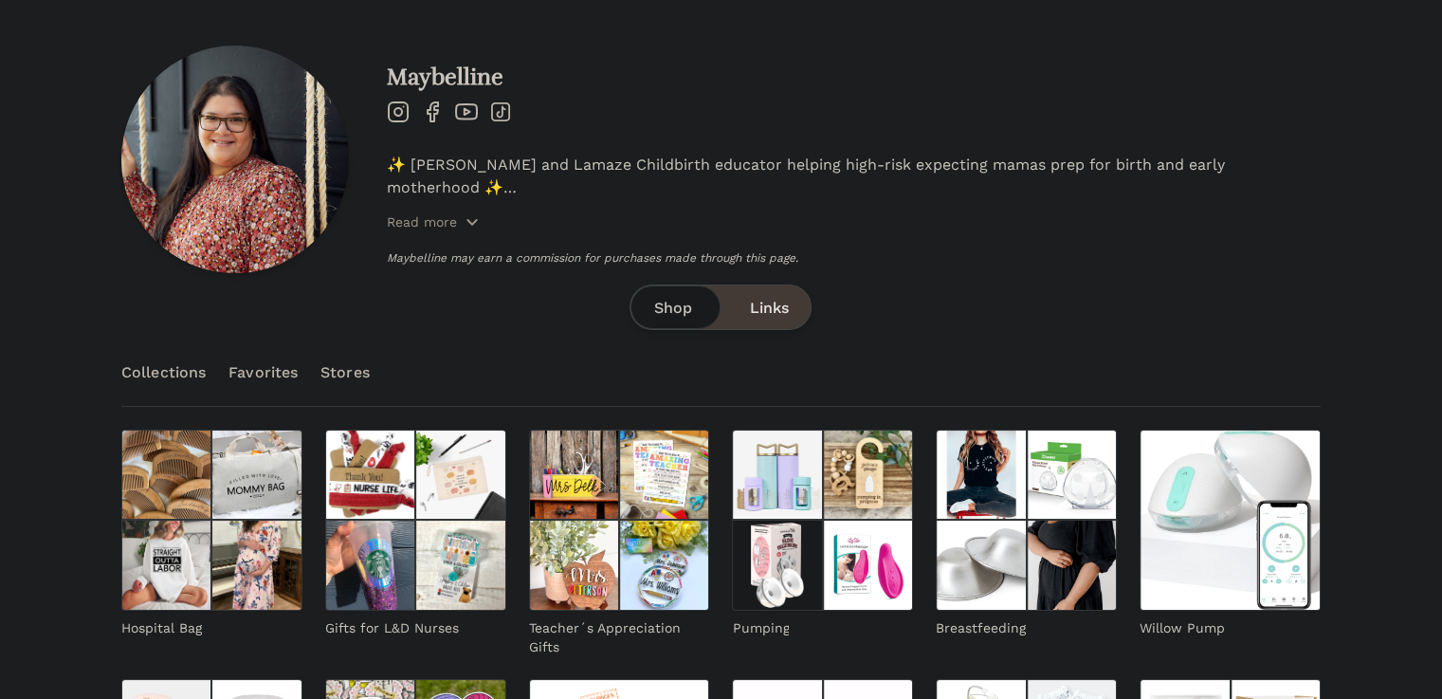
click at [755, 312] on span "Links" at bounding box center [768, 308] width 39 height 23
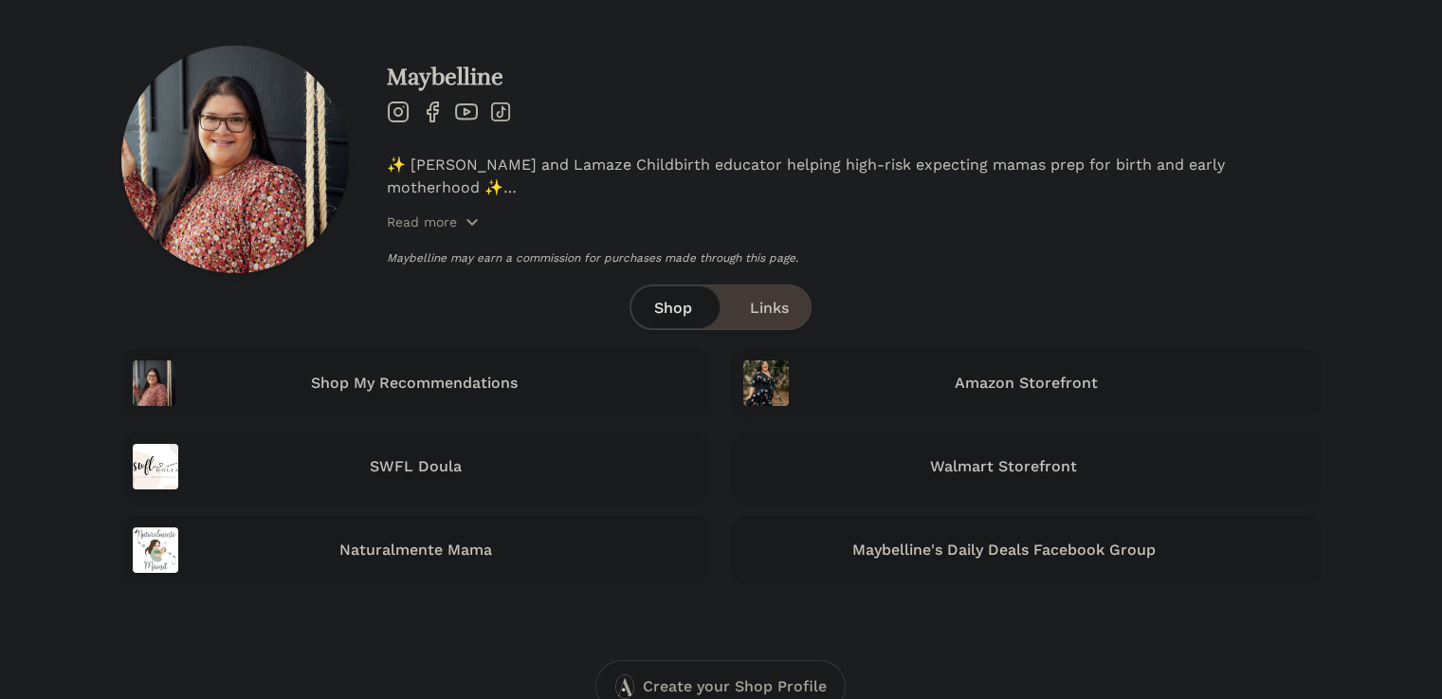
click at [682, 310] on span "Shop" at bounding box center [672, 308] width 38 height 23
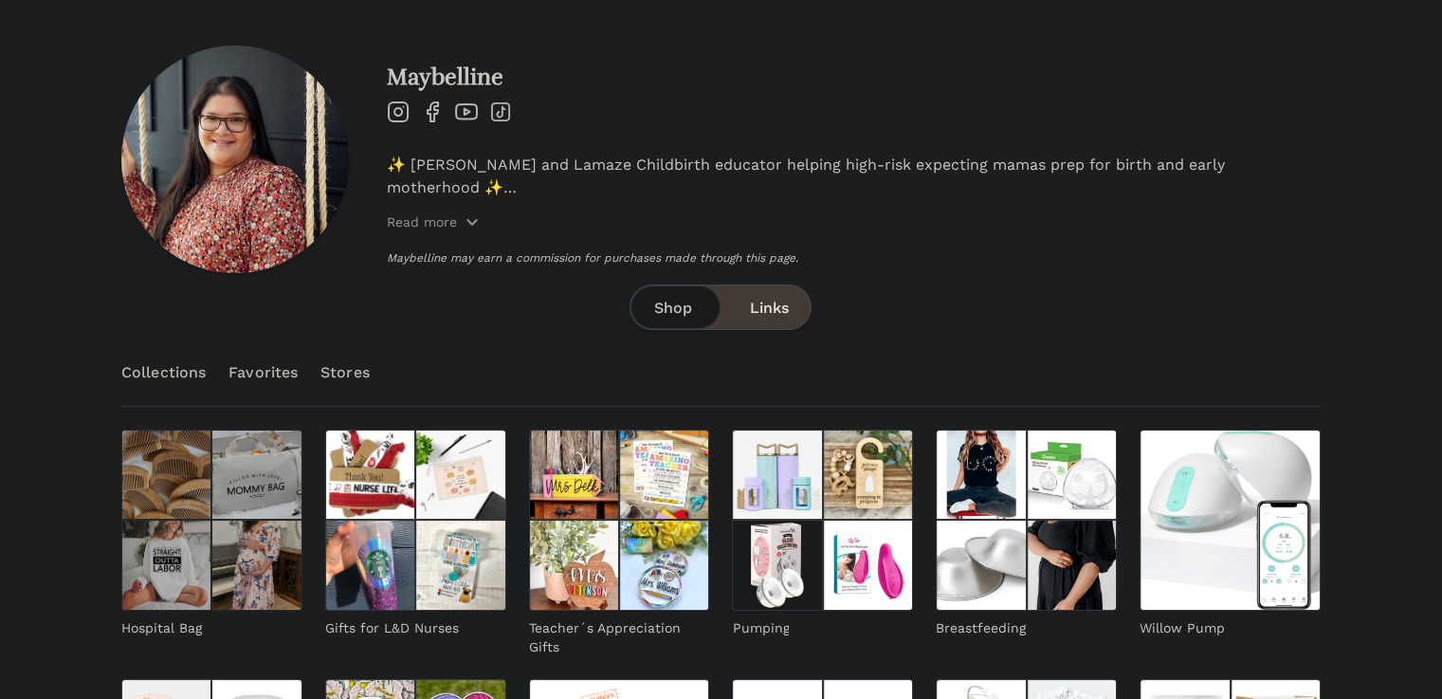
click at [211, 519] on img at bounding box center [256, 564] width 90 height 90
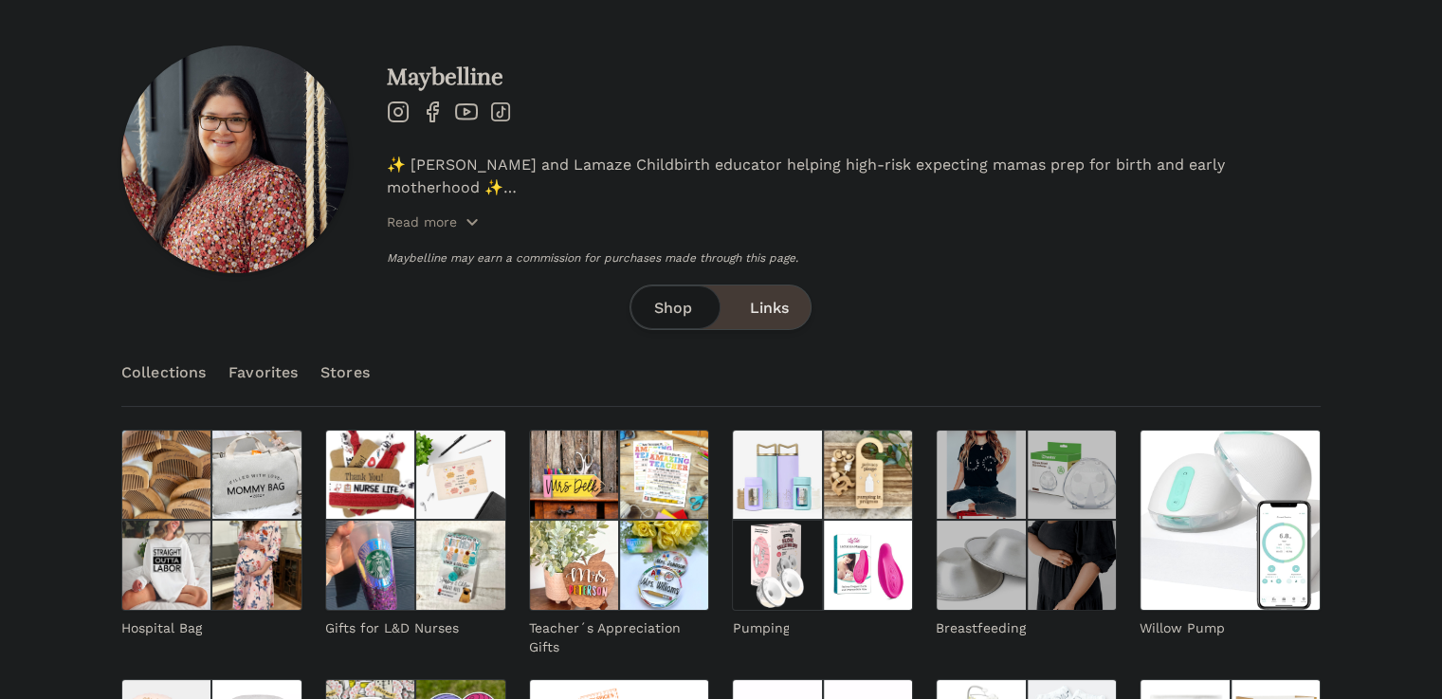
click at [936, 525] on img at bounding box center [981, 564] width 90 height 90
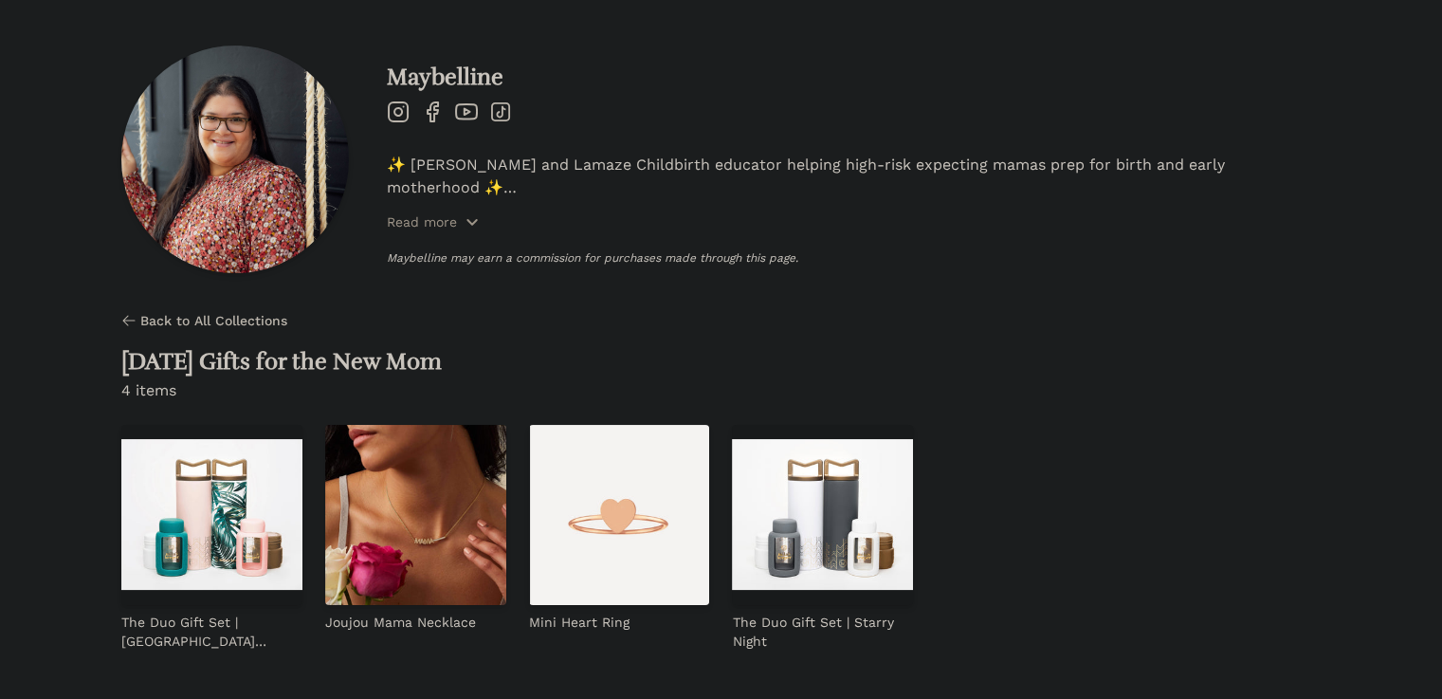
scroll to position [157, 0]
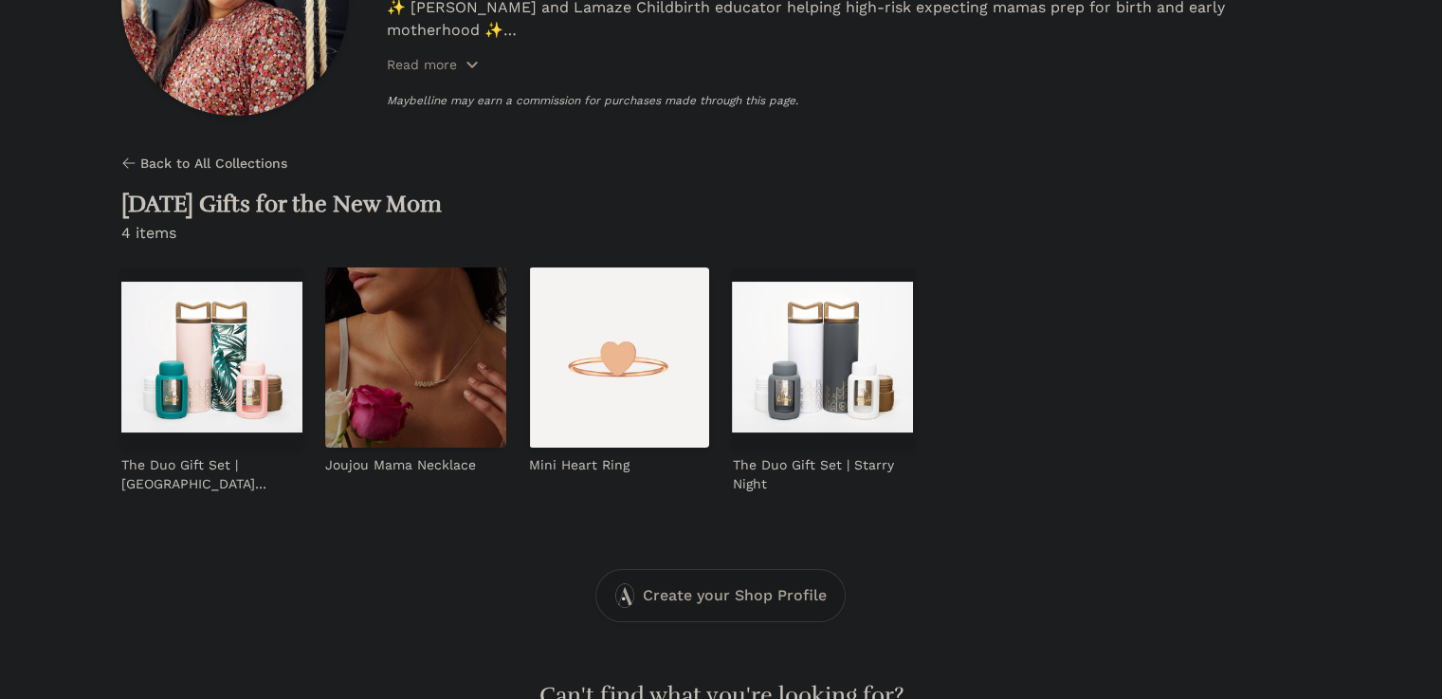
click at [325, 354] on img at bounding box center [415, 357] width 181 height 181
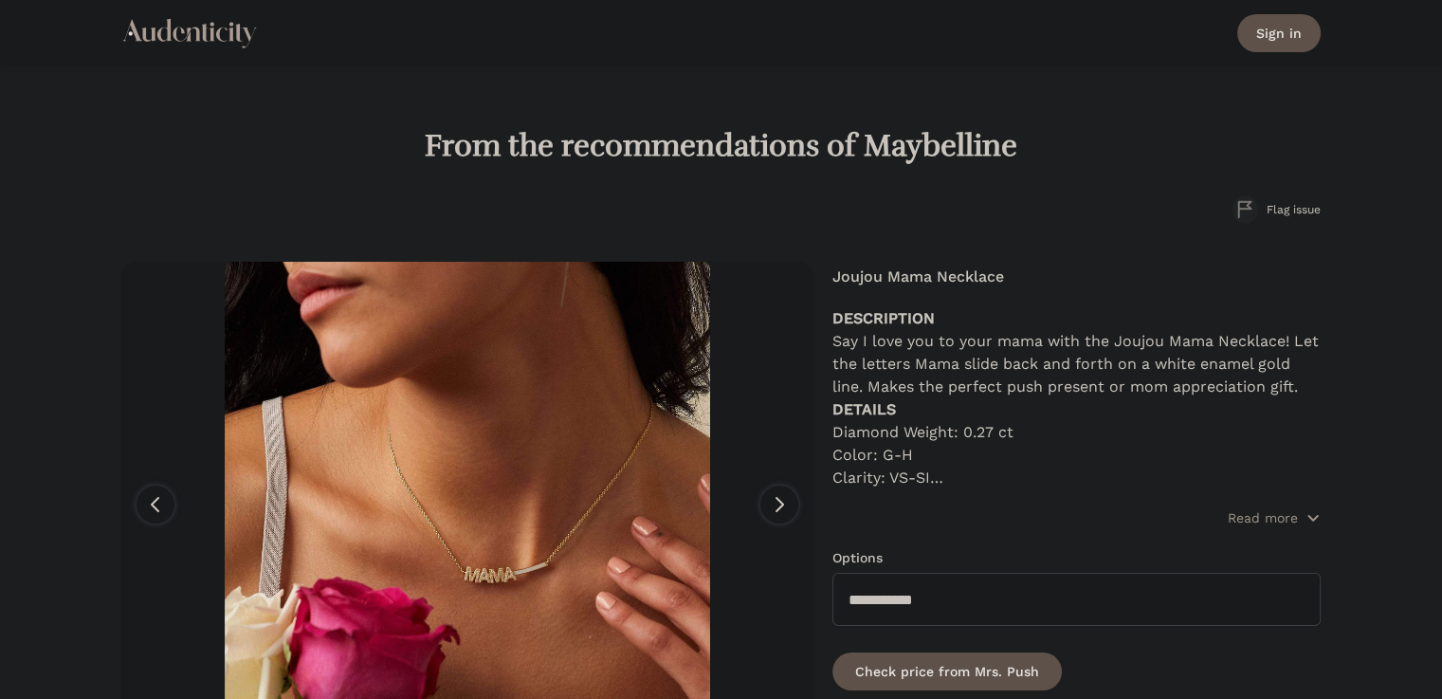
scroll to position [157, 0]
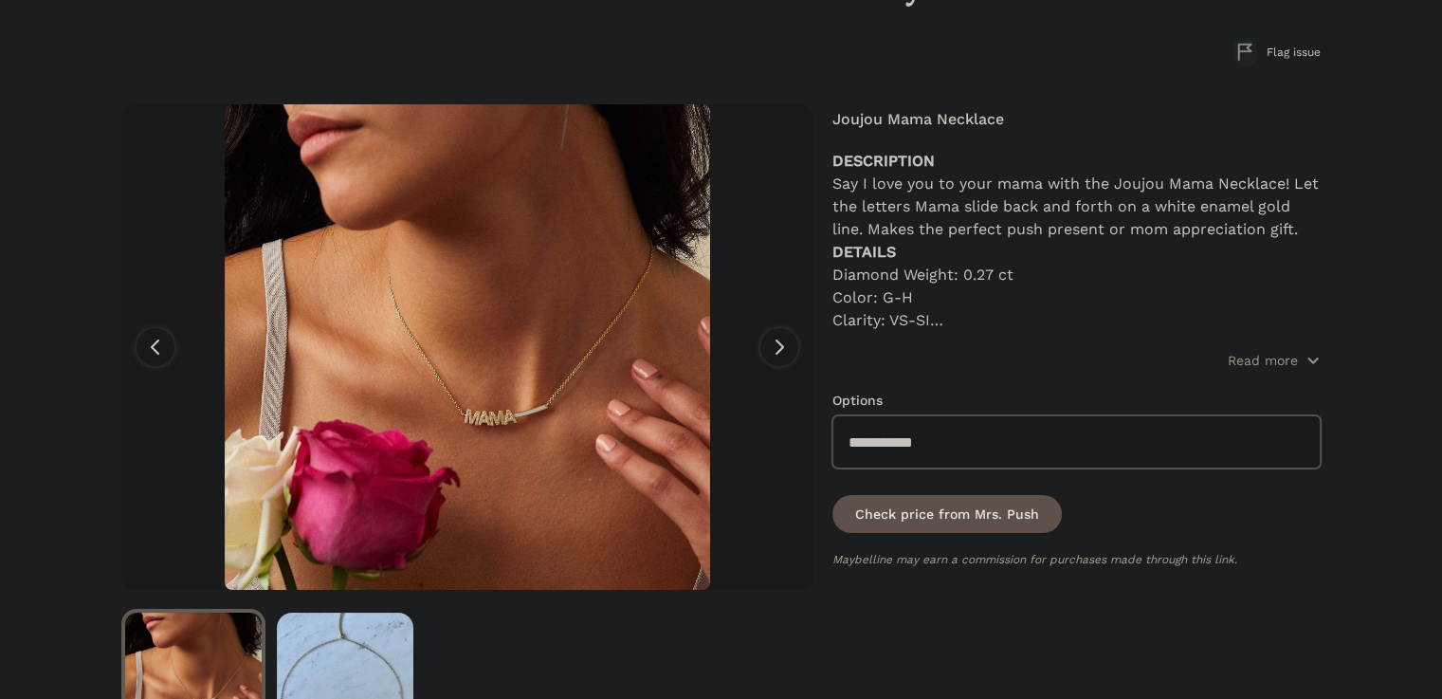
click at [1191, 439] on select "**********" at bounding box center [1076, 441] width 488 height 53
click at [832, 415] on select "**********" at bounding box center [1076, 441] width 488 height 53
click at [894, 441] on select "**********" at bounding box center [1076, 441] width 488 height 53
click at [832, 415] on select "**********" at bounding box center [1076, 441] width 488 height 53
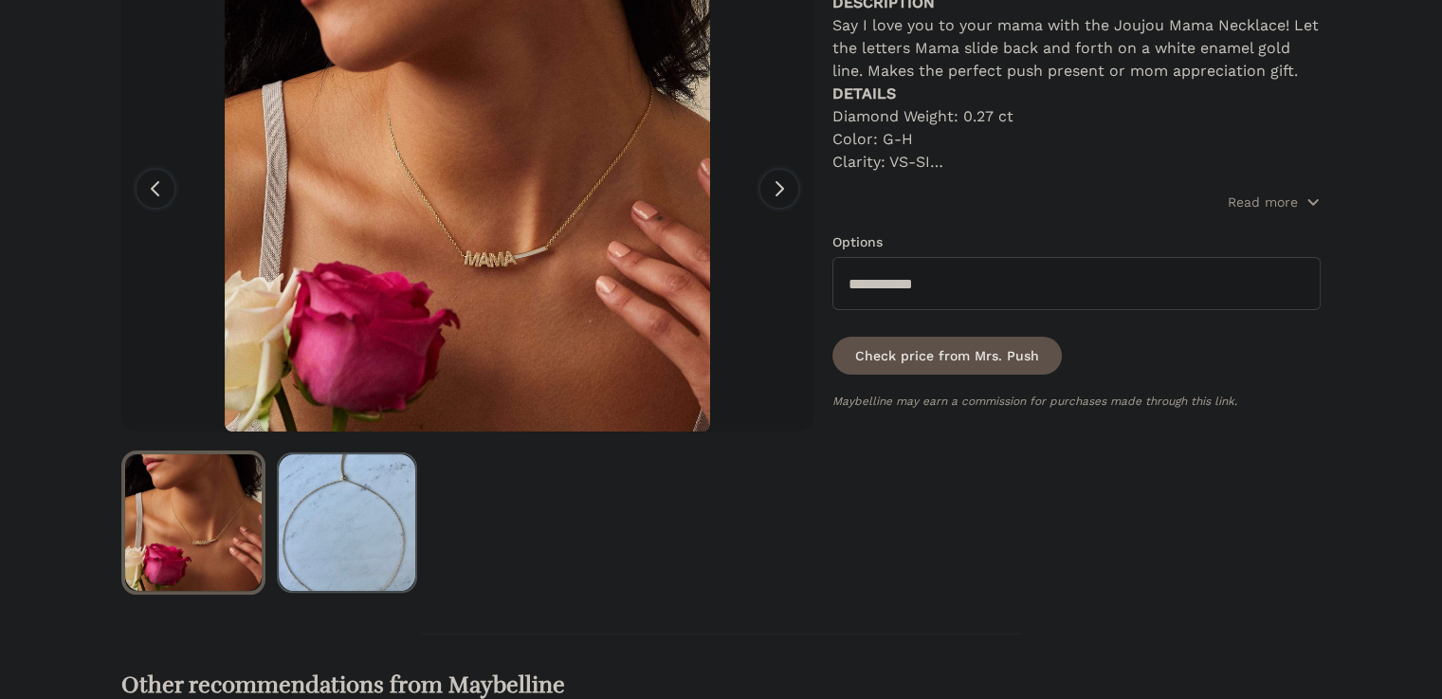
click at [333, 498] on img at bounding box center [347, 522] width 136 height 136
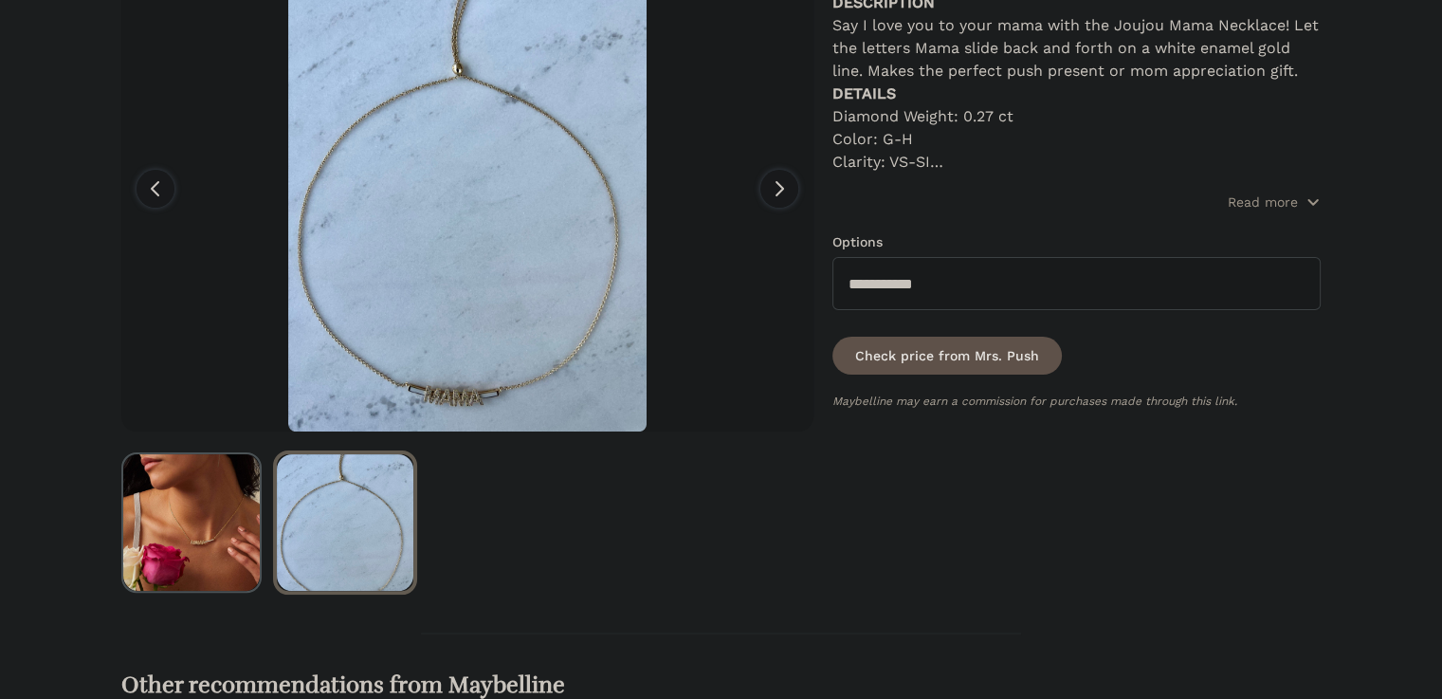
click at [155, 508] on img at bounding box center [191, 522] width 136 height 136
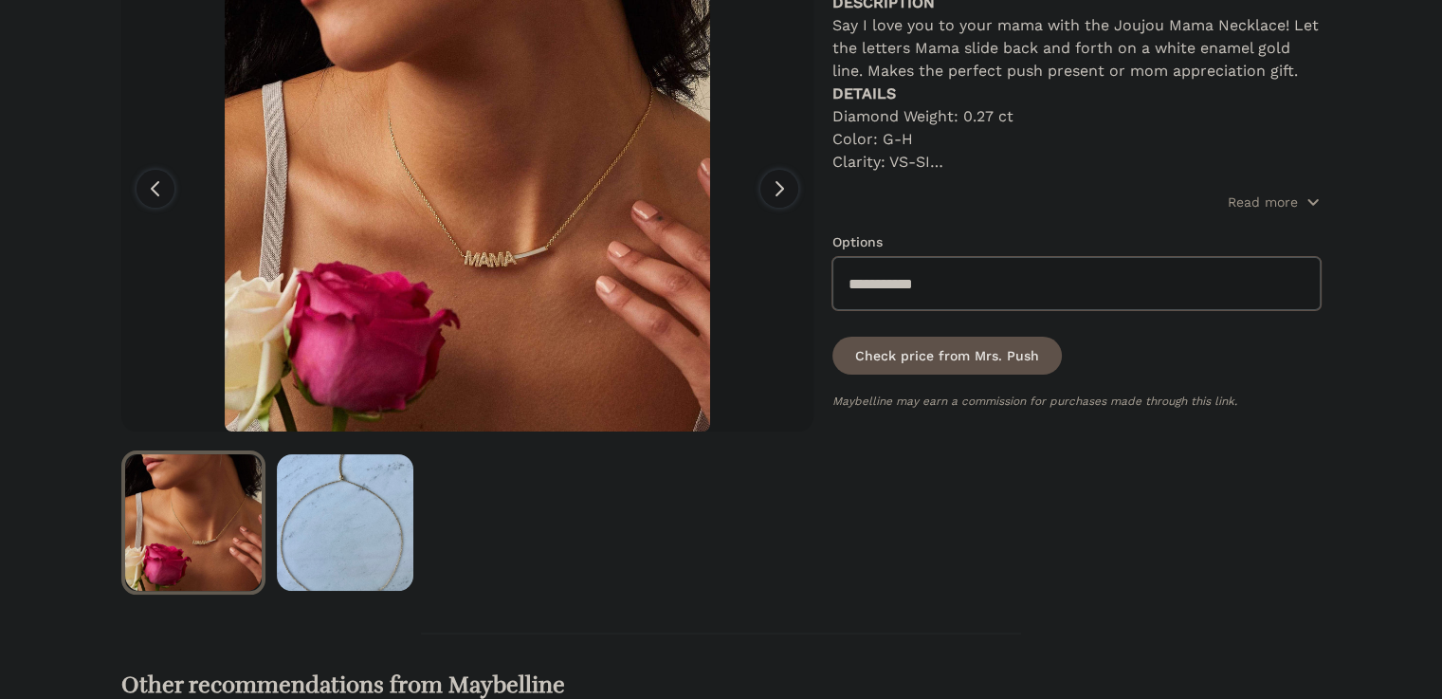
click at [1085, 271] on select "**********" at bounding box center [1076, 283] width 488 height 53
select select "*****"
click at [832, 257] on select "**********" at bounding box center [1076, 283] width 488 height 53
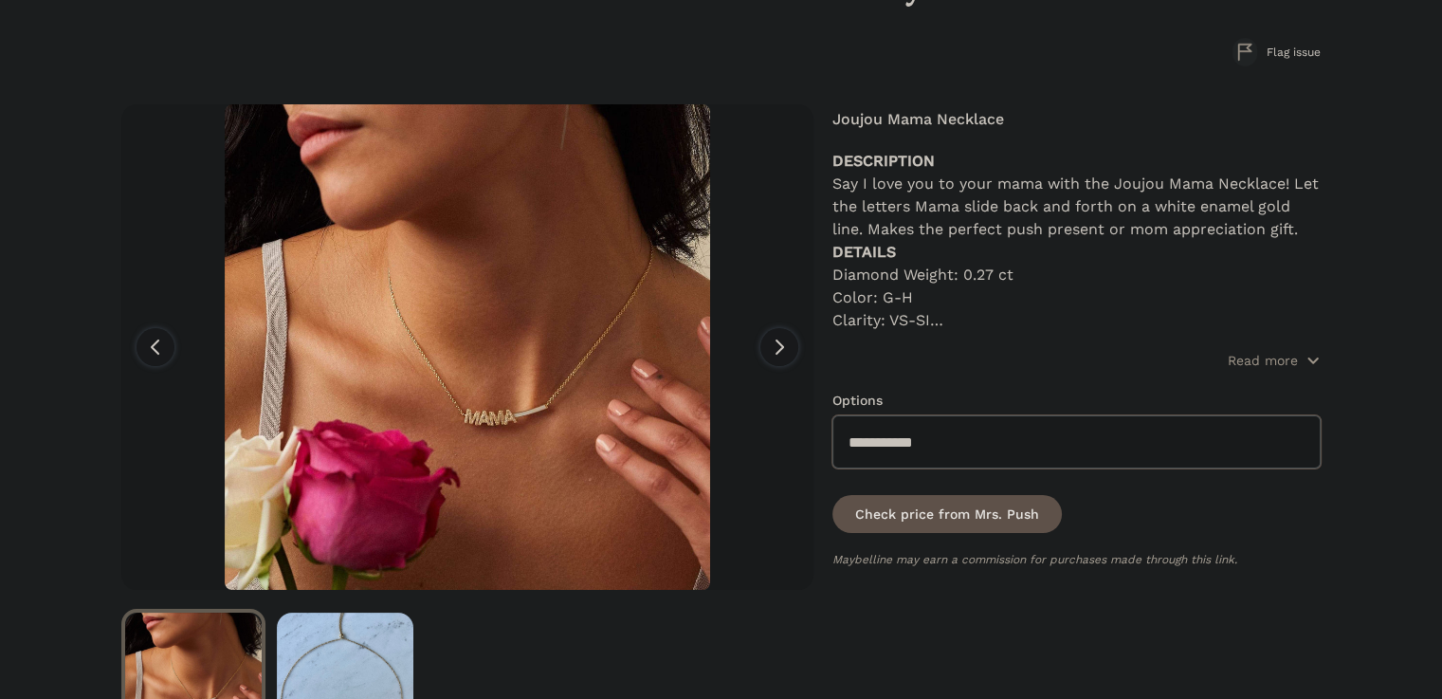
scroll to position [0, 0]
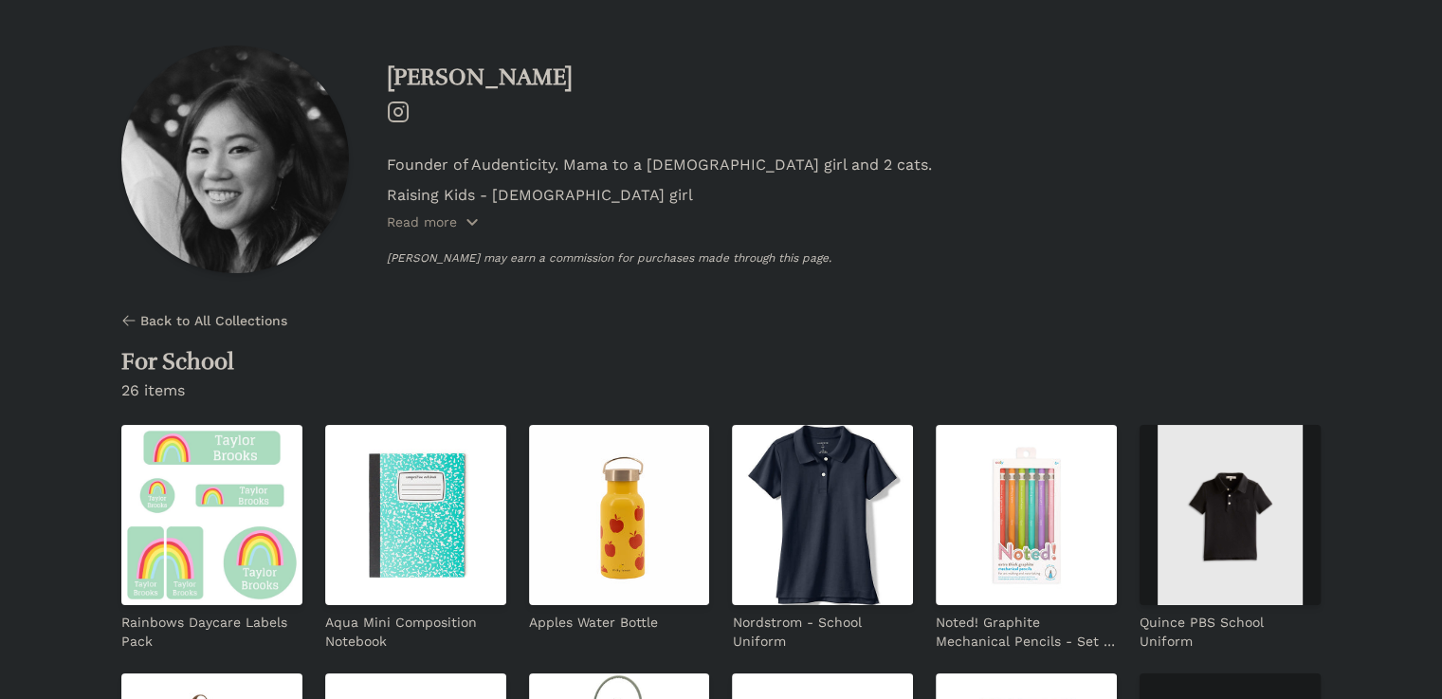
scroll to position [157, 0]
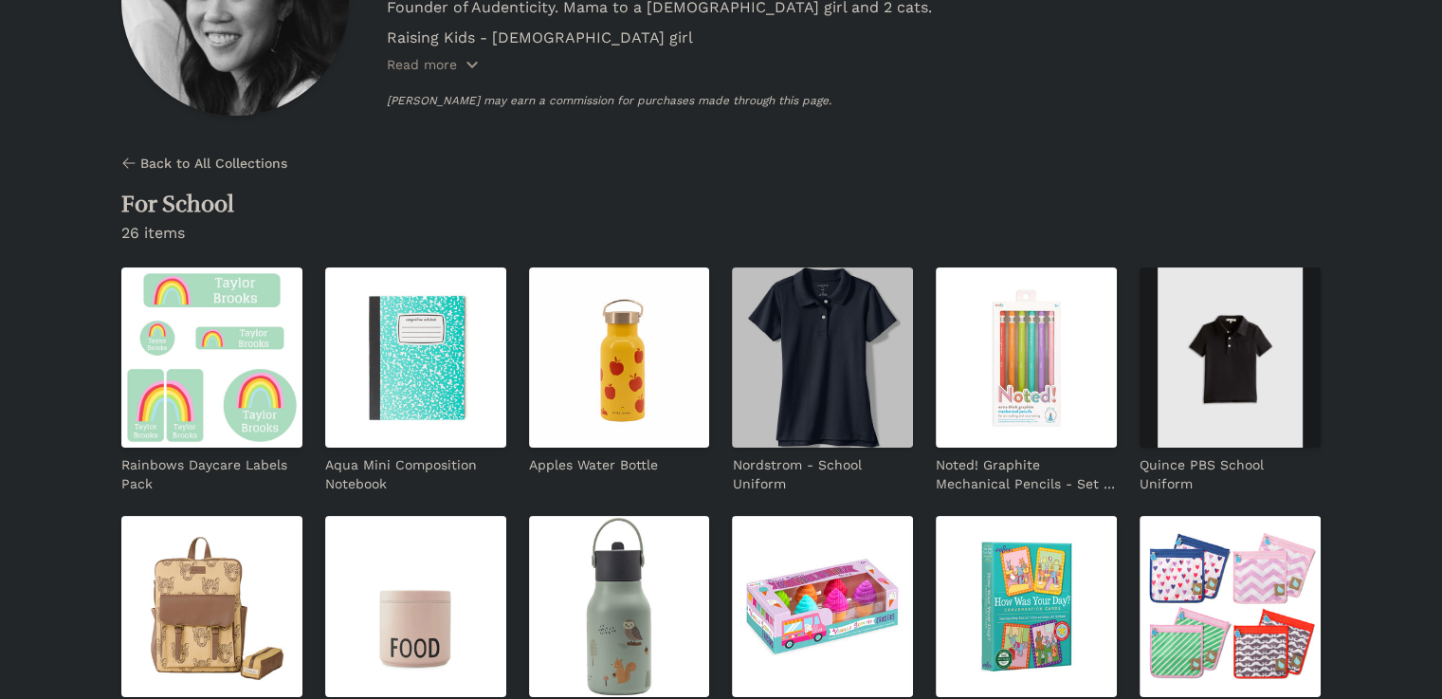
click at [732, 355] on img at bounding box center [822, 357] width 181 height 181
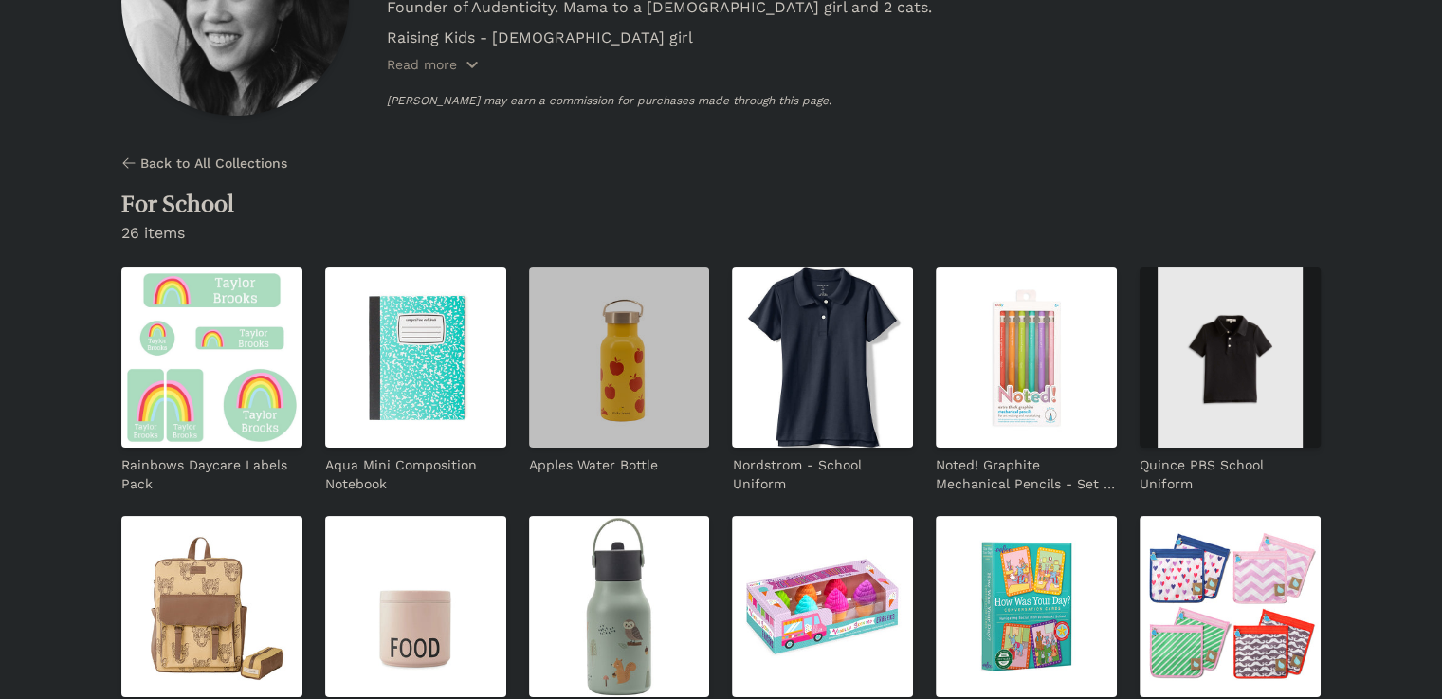
click at [529, 335] on img at bounding box center [619, 357] width 181 height 181
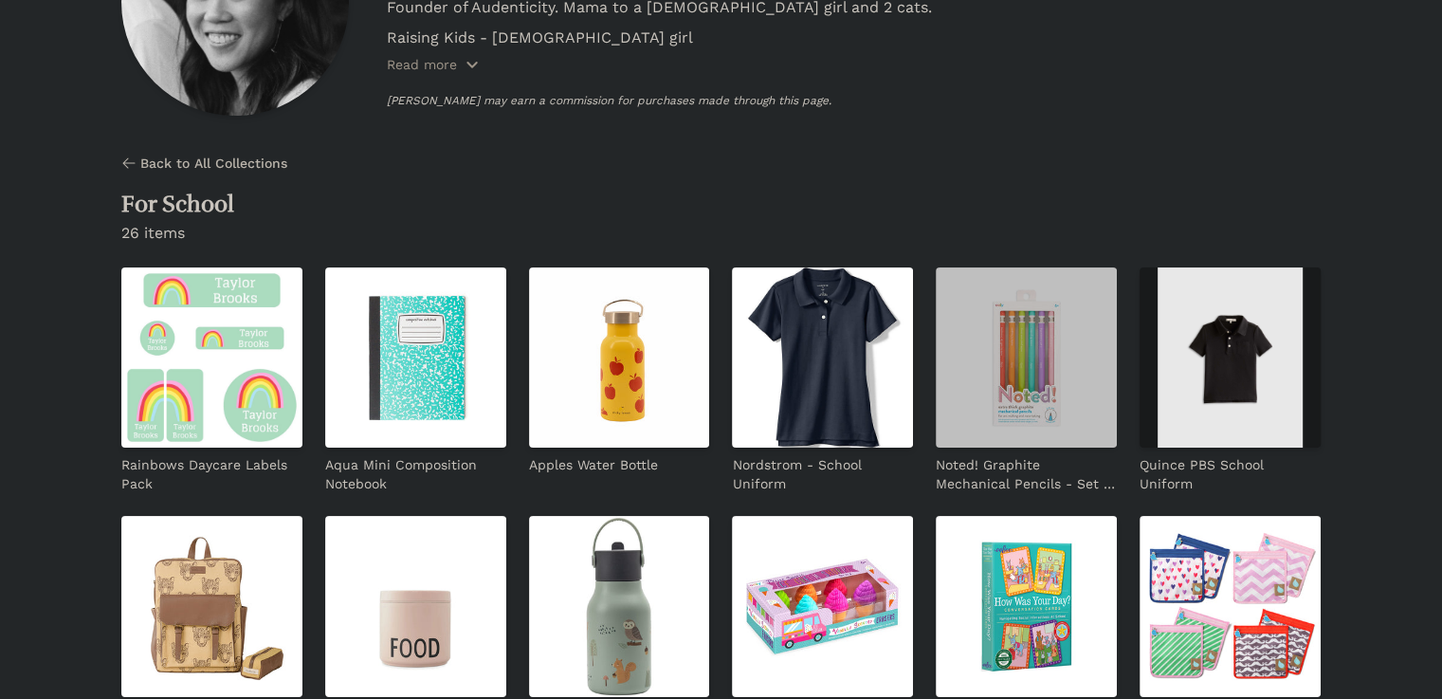
click at [936, 337] on img at bounding box center [1026, 357] width 181 height 181
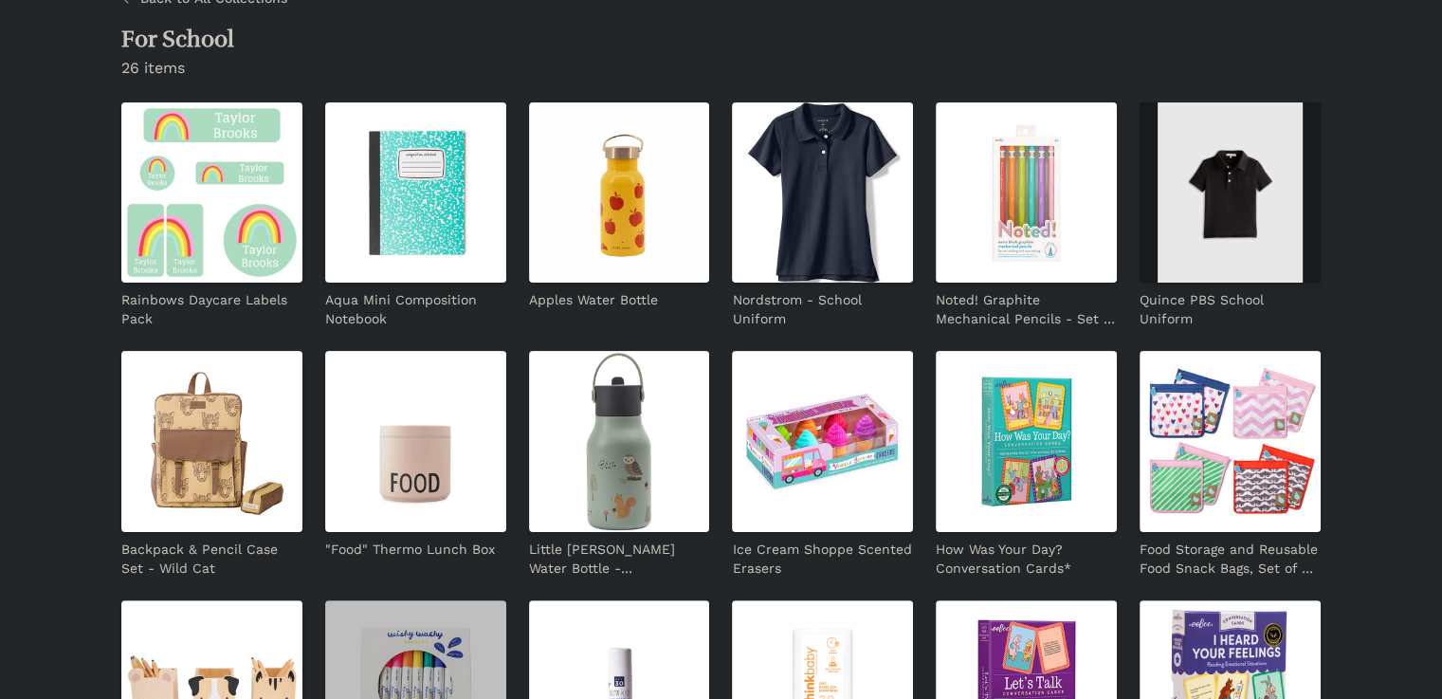
scroll to position [474, 0]
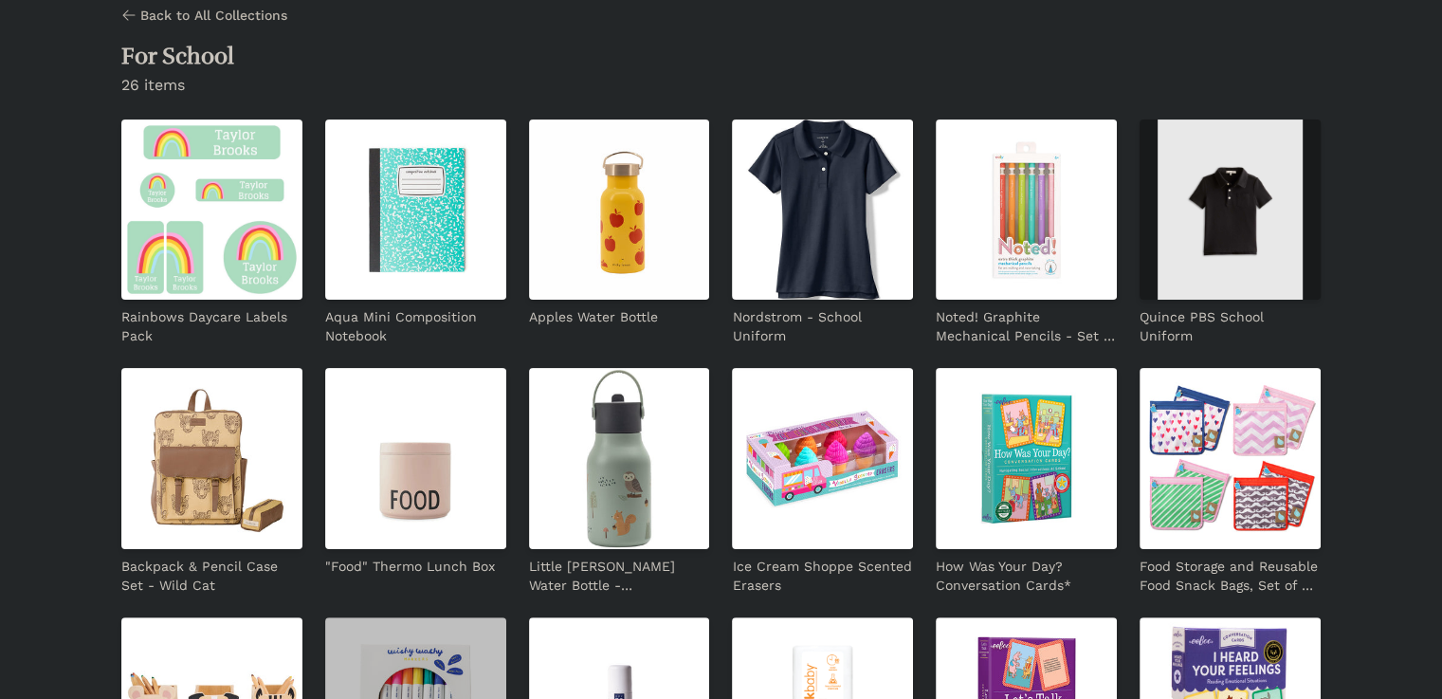
scroll to position [157, 0]
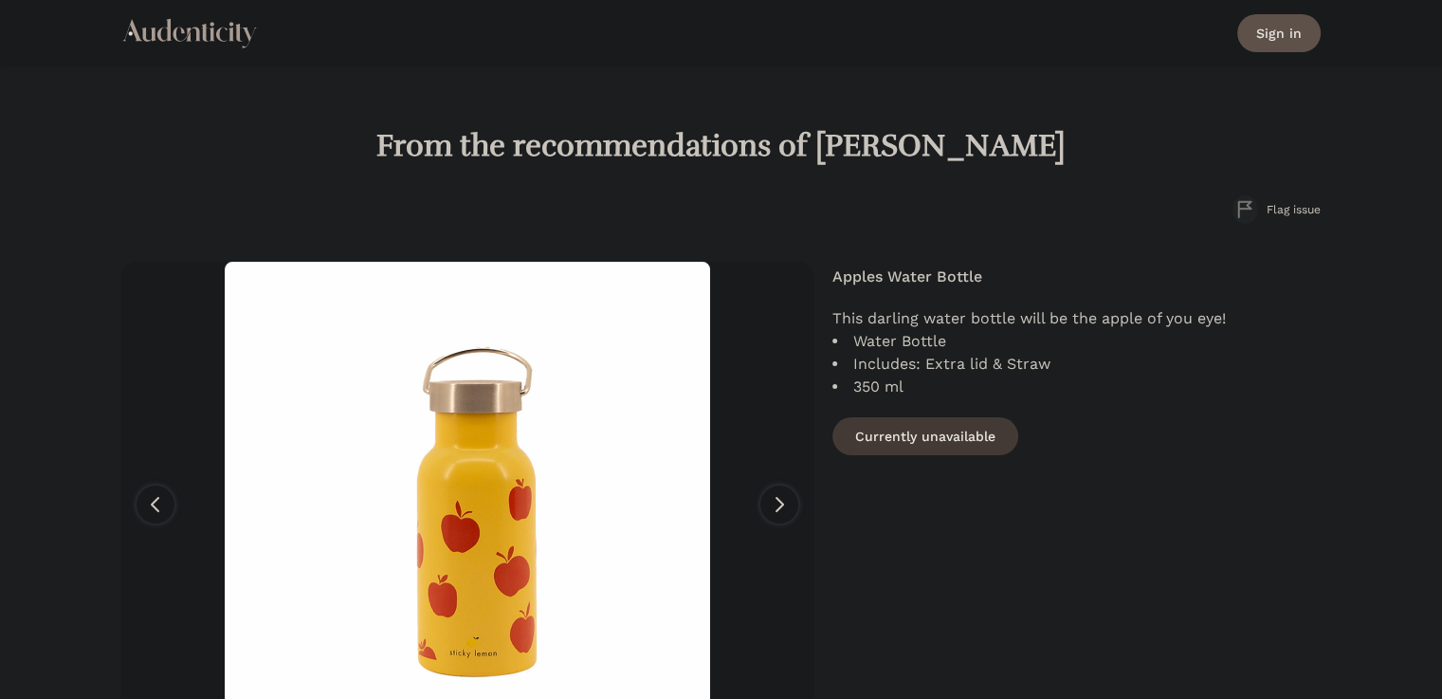
drag, startPoint x: 986, startPoint y: 346, endPoint x: 974, endPoint y: 338, distance: 14.5
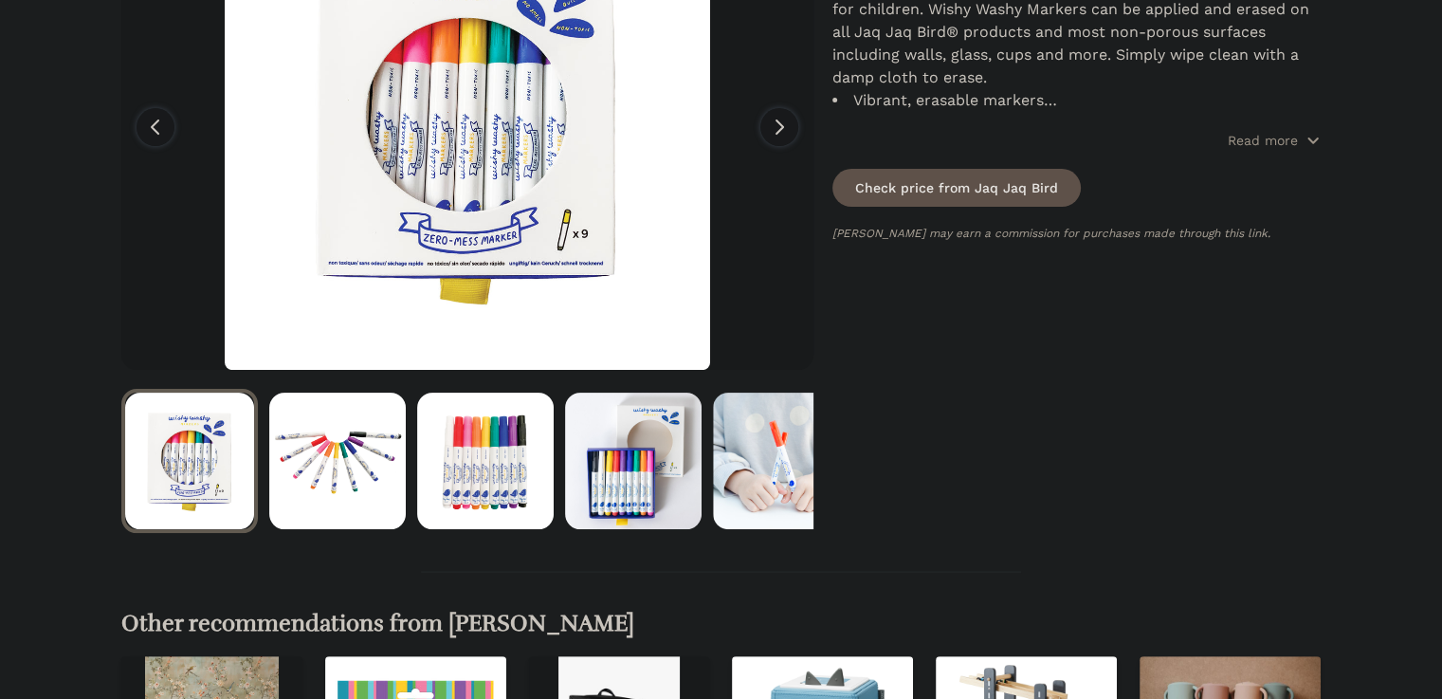
scroll to position [373, 0]
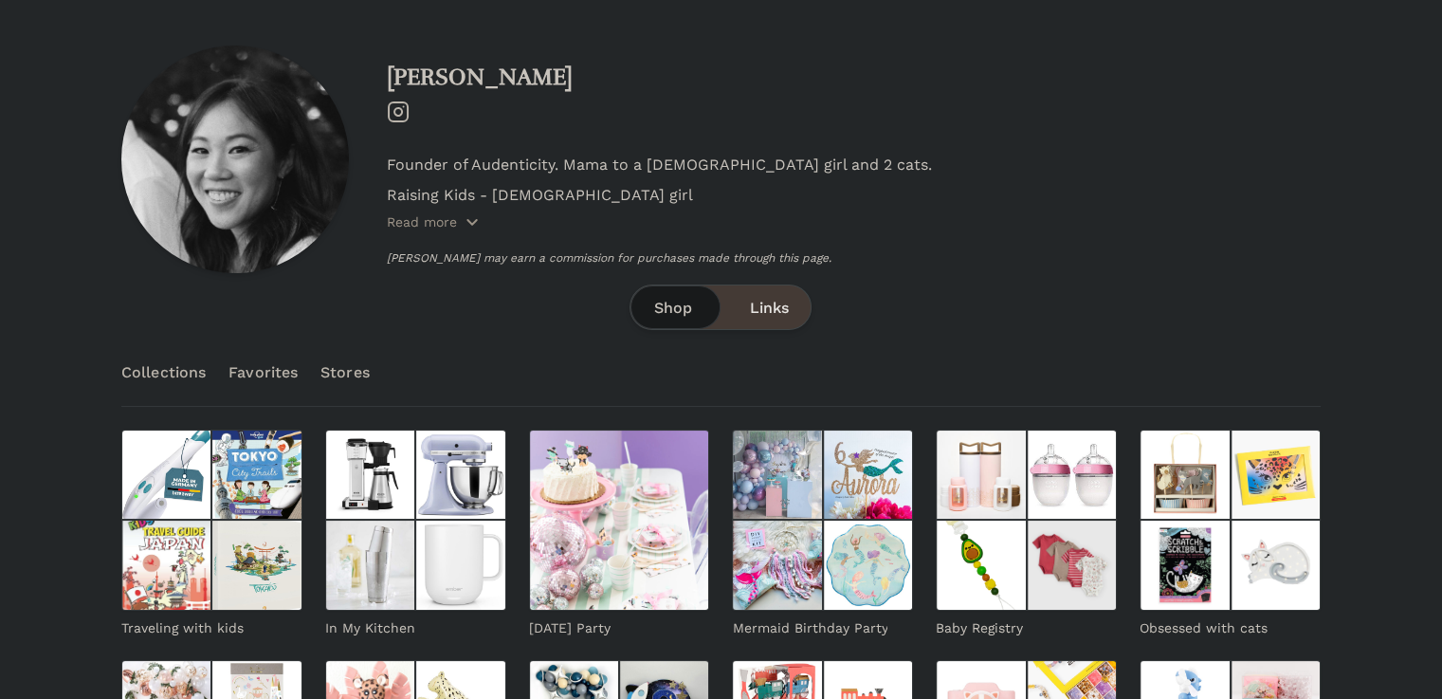
click at [753, 287] on div "Shop Links" at bounding box center [720, 306] width 182 height 45
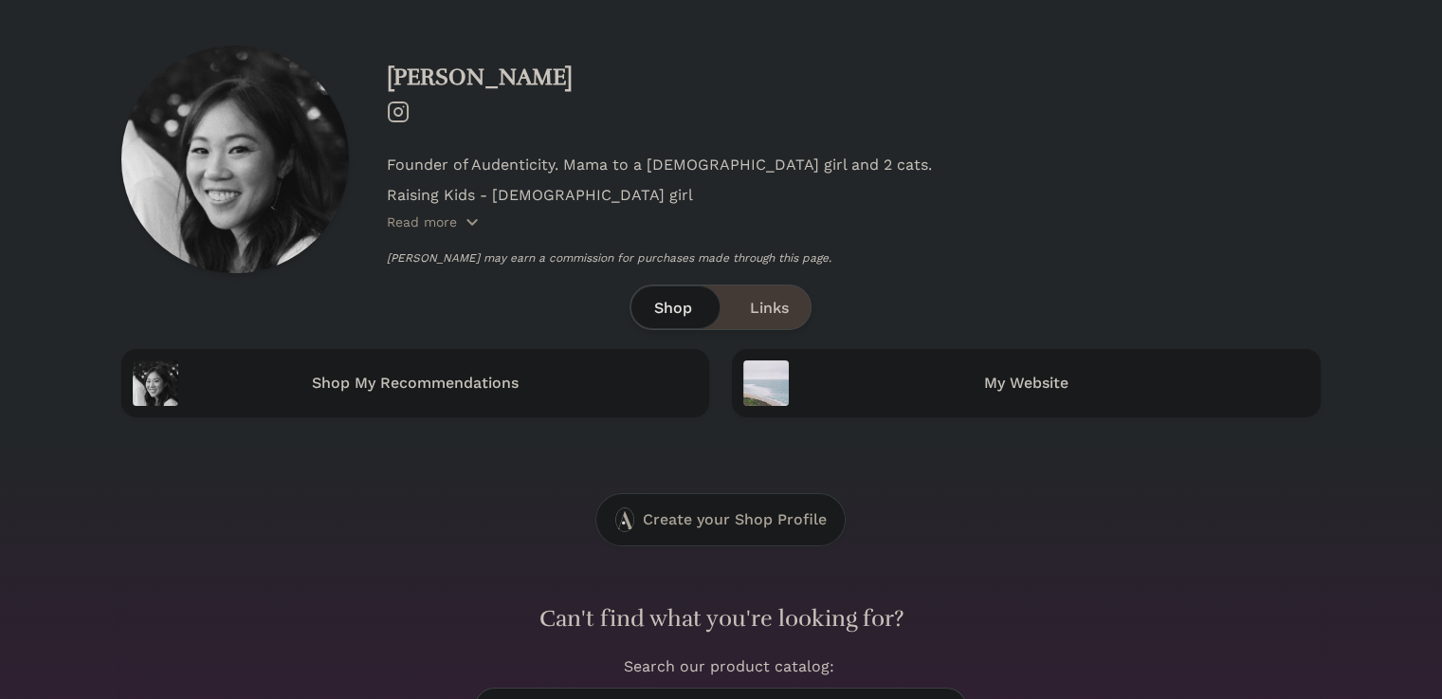
click at [664, 304] on span "Shop" at bounding box center [672, 308] width 38 height 23
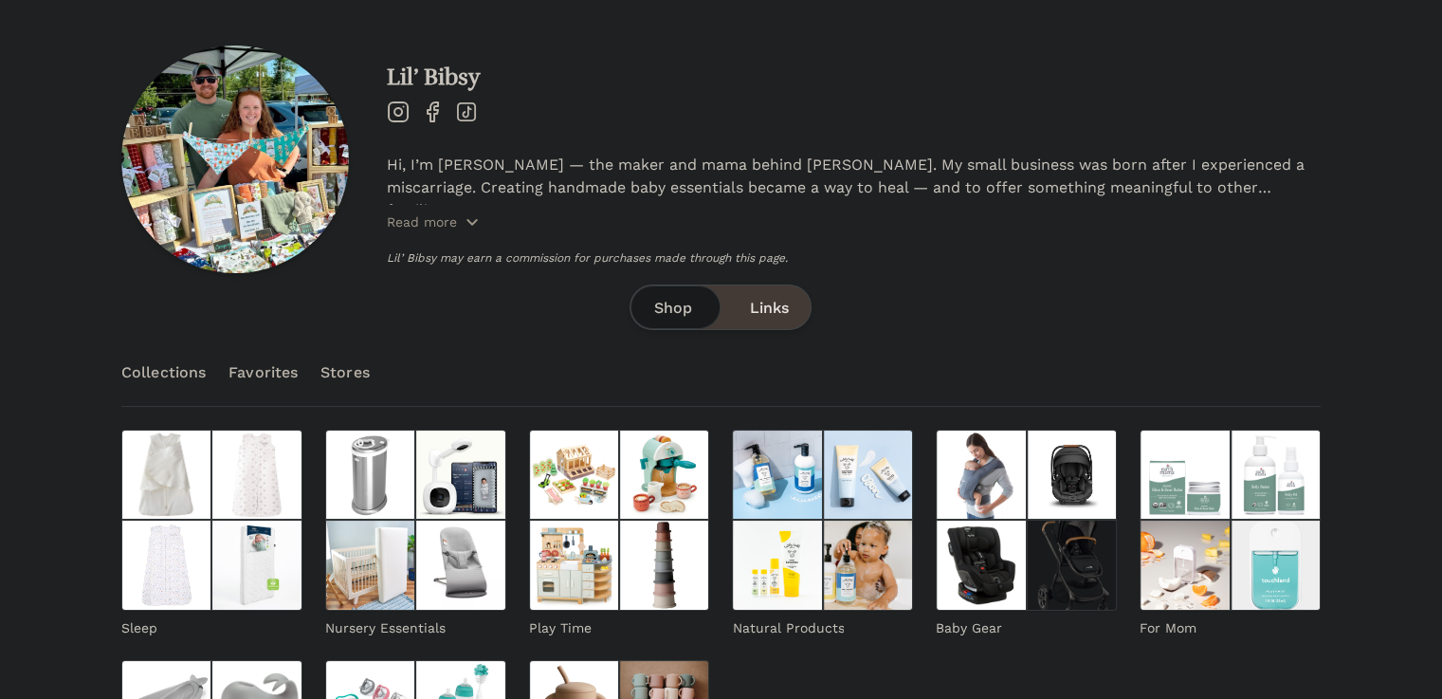
click at [764, 300] on span "Links" at bounding box center [768, 308] width 39 height 23
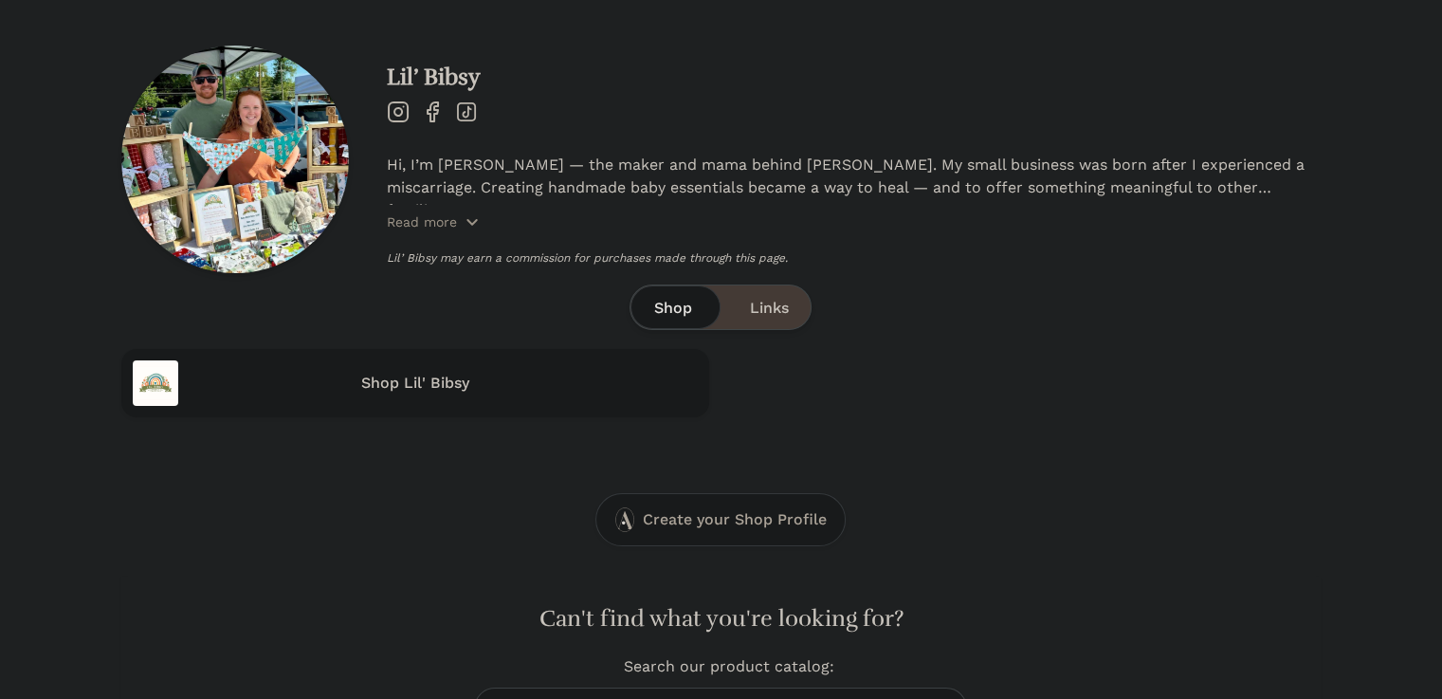
click at [664, 316] on span "Shop" at bounding box center [672, 308] width 38 height 23
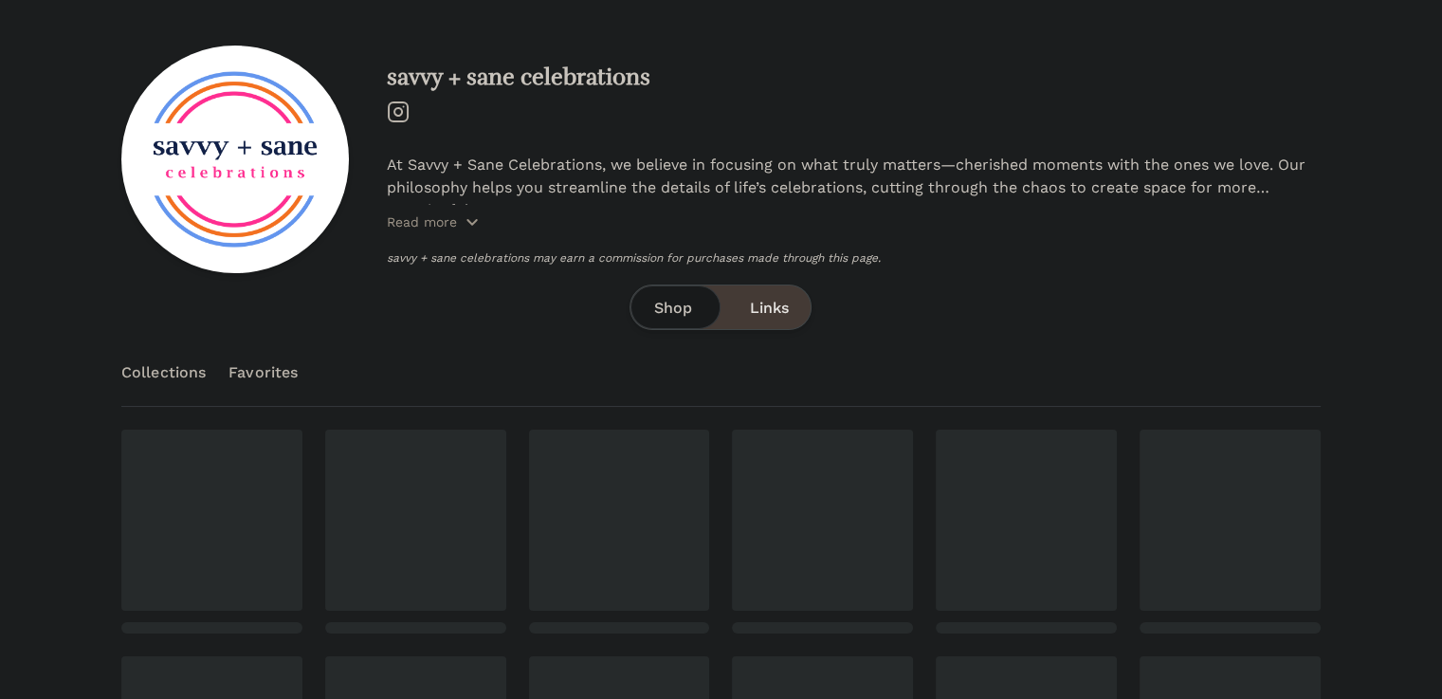
scroll to position [157, 0]
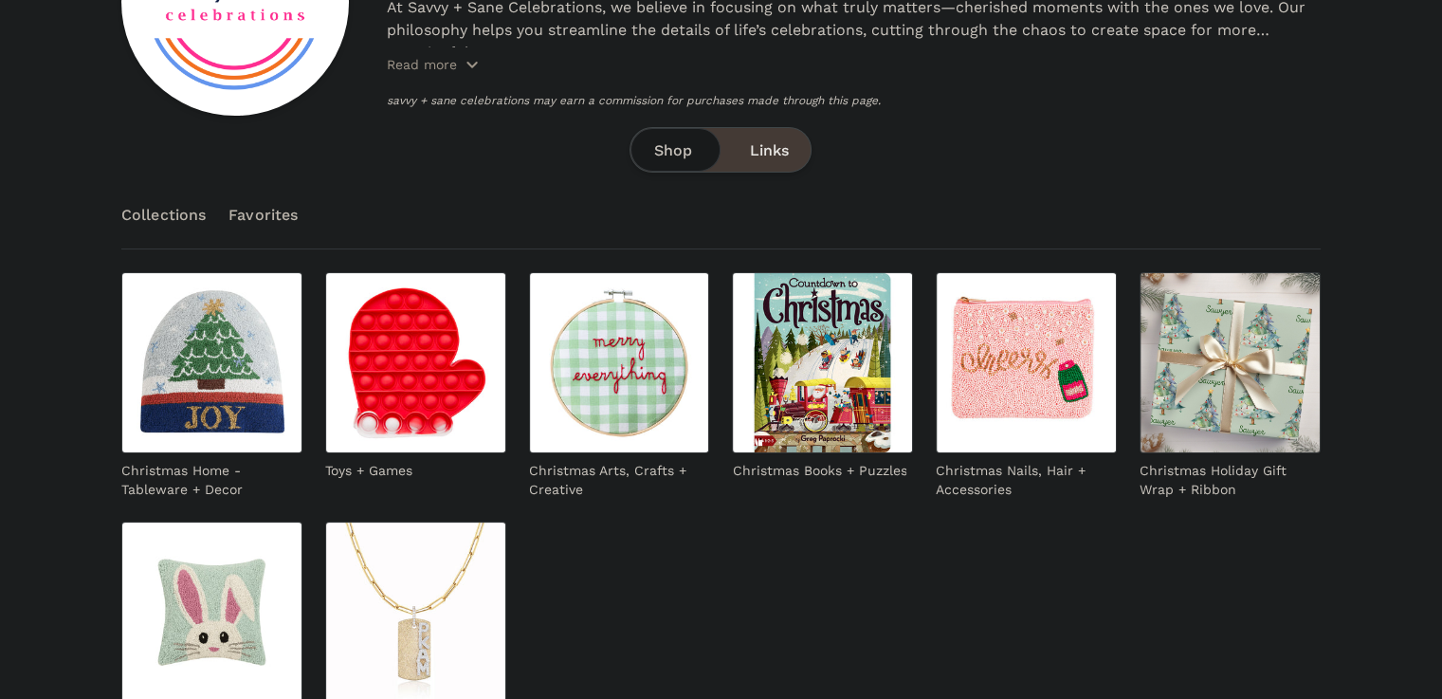
click at [772, 139] on span "Links" at bounding box center [768, 150] width 39 height 23
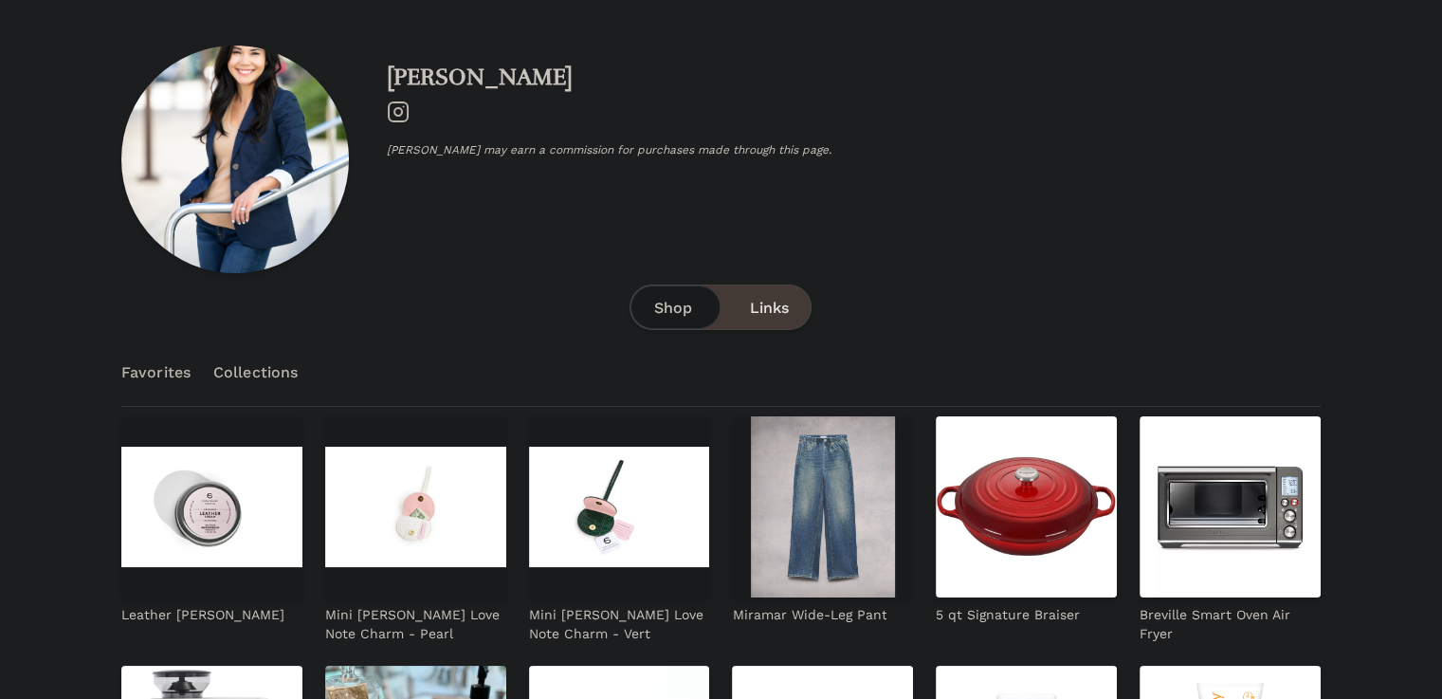
click at [773, 319] on div "Shop Links" at bounding box center [720, 306] width 182 height 45
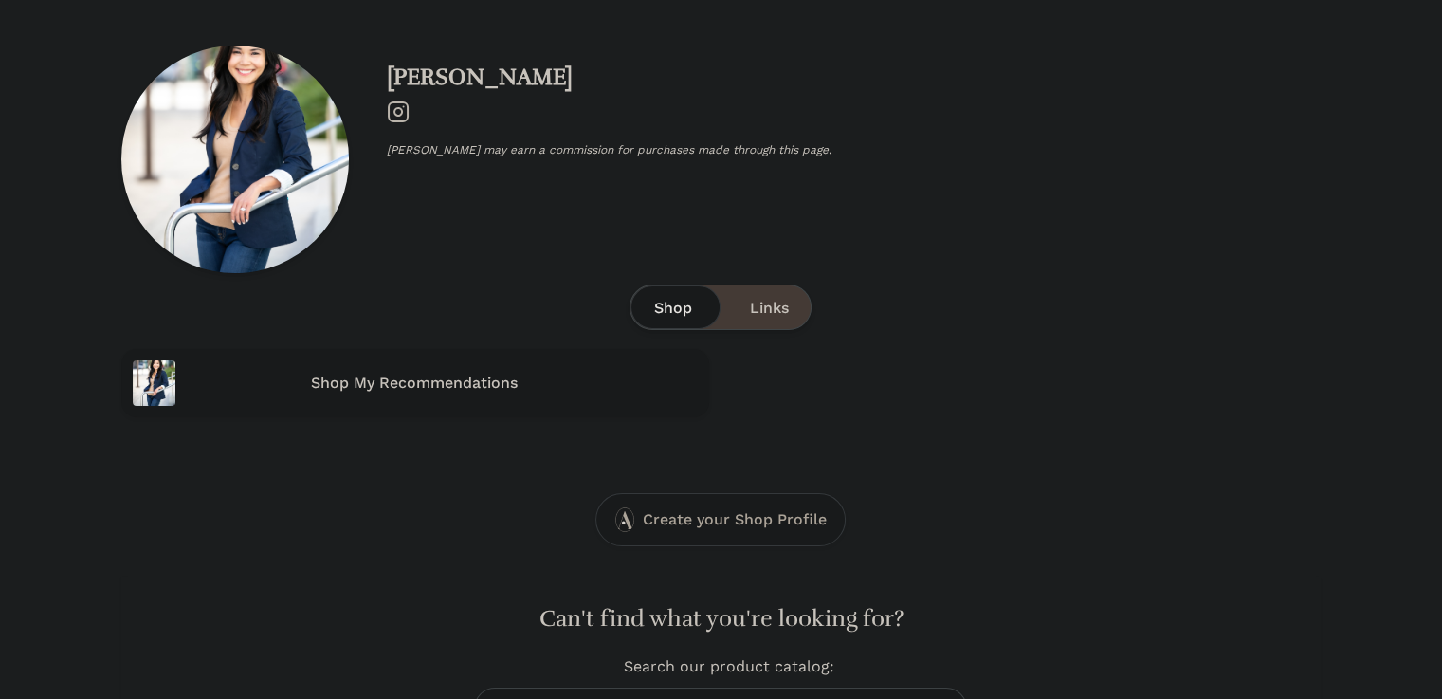
click at [672, 313] on span "Shop" at bounding box center [672, 308] width 38 height 23
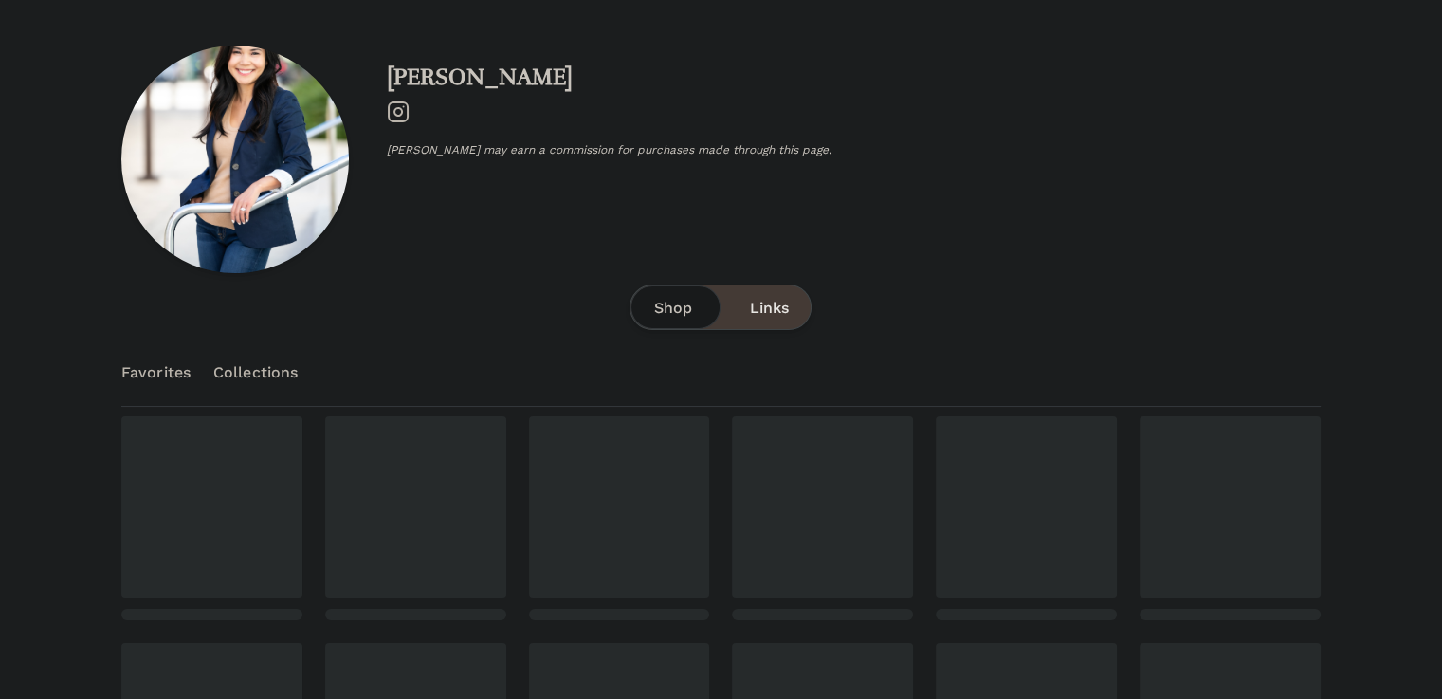
click at [737, 308] on div "Shop Links" at bounding box center [720, 306] width 182 height 45
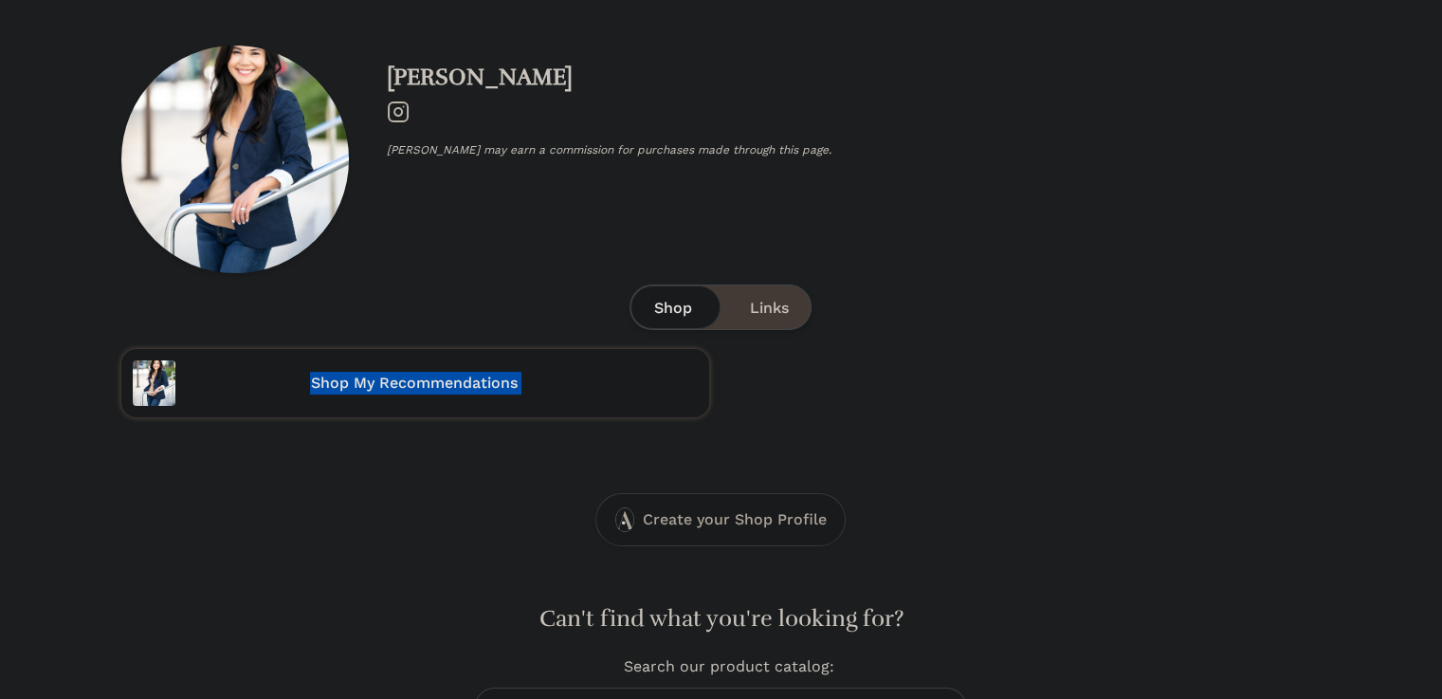
drag, startPoint x: 403, startPoint y: 476, endPoint x: 314, endPoint y: 371, distance: 137.9
click at [297, 365] on div "Chau Instagram Chau may earn a commission for purchases made through this page.…" at bounding box center [720, 379] width 1199 height 758
click at [1004, 274] on div "Chau Instagram Chau may earn a commission for purchases made through this page.…" at bounding box center [720, 231] width 1199 height 372
click at [681, 300] on span "Shop" at bounding box center [672, 308] width 38 height 23
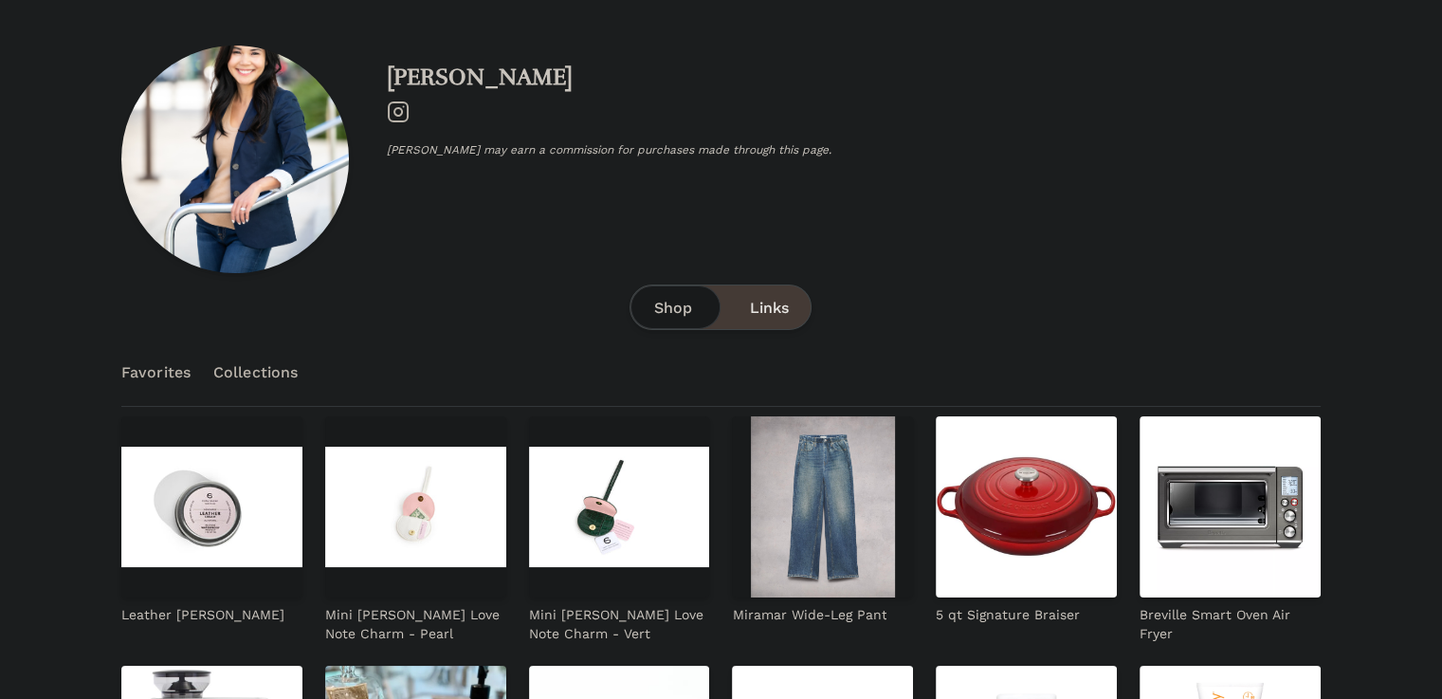
scroll to position [157, 0]
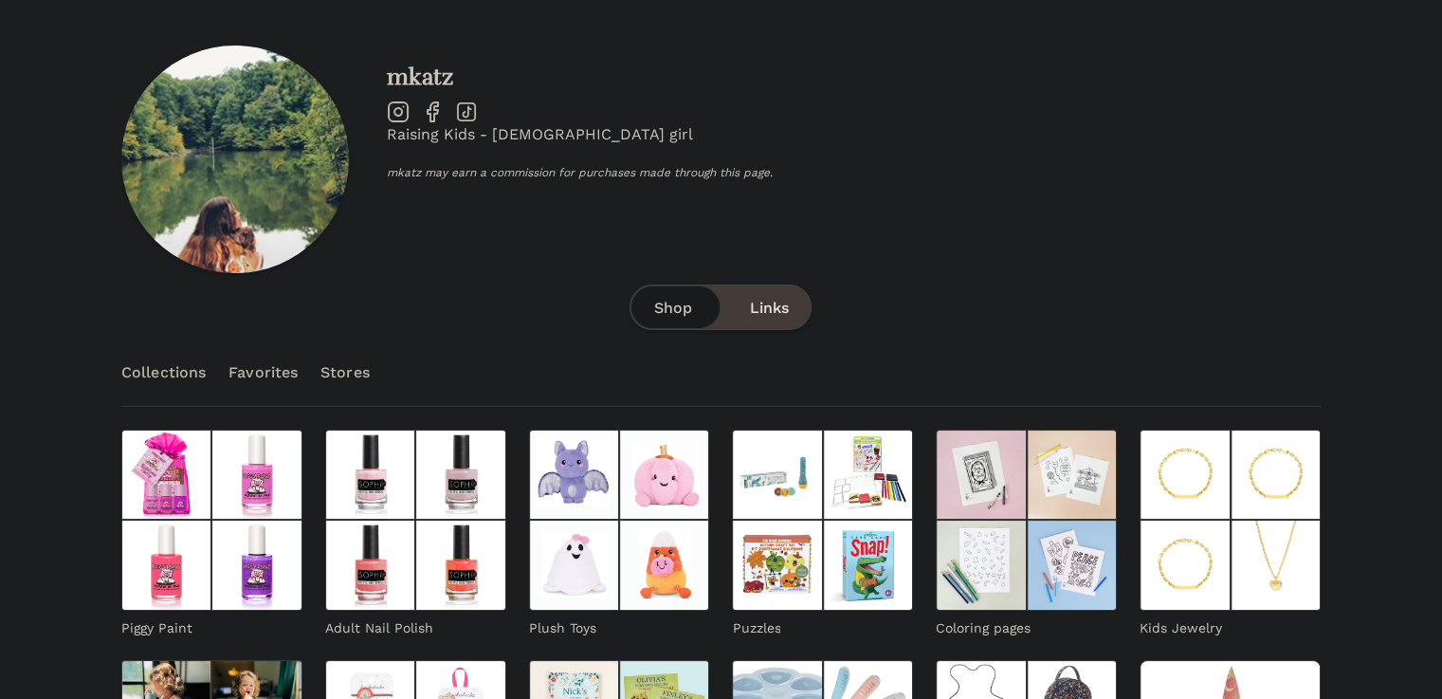
click at [732, 316] on div "Shop Links" at bounding box center [720, 306] width 182 height 45
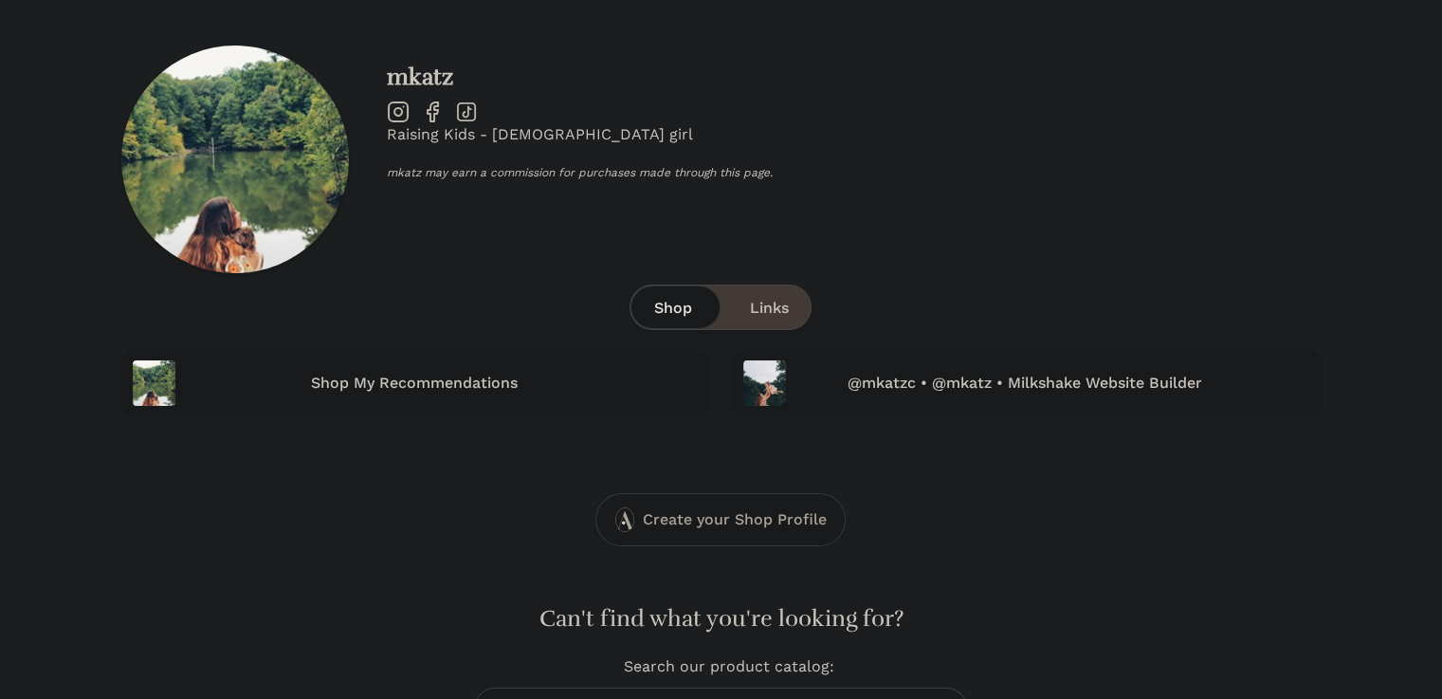
click at [696, 286] on div "Shop Links" at bounding box center [720, 306] width 182 height 45
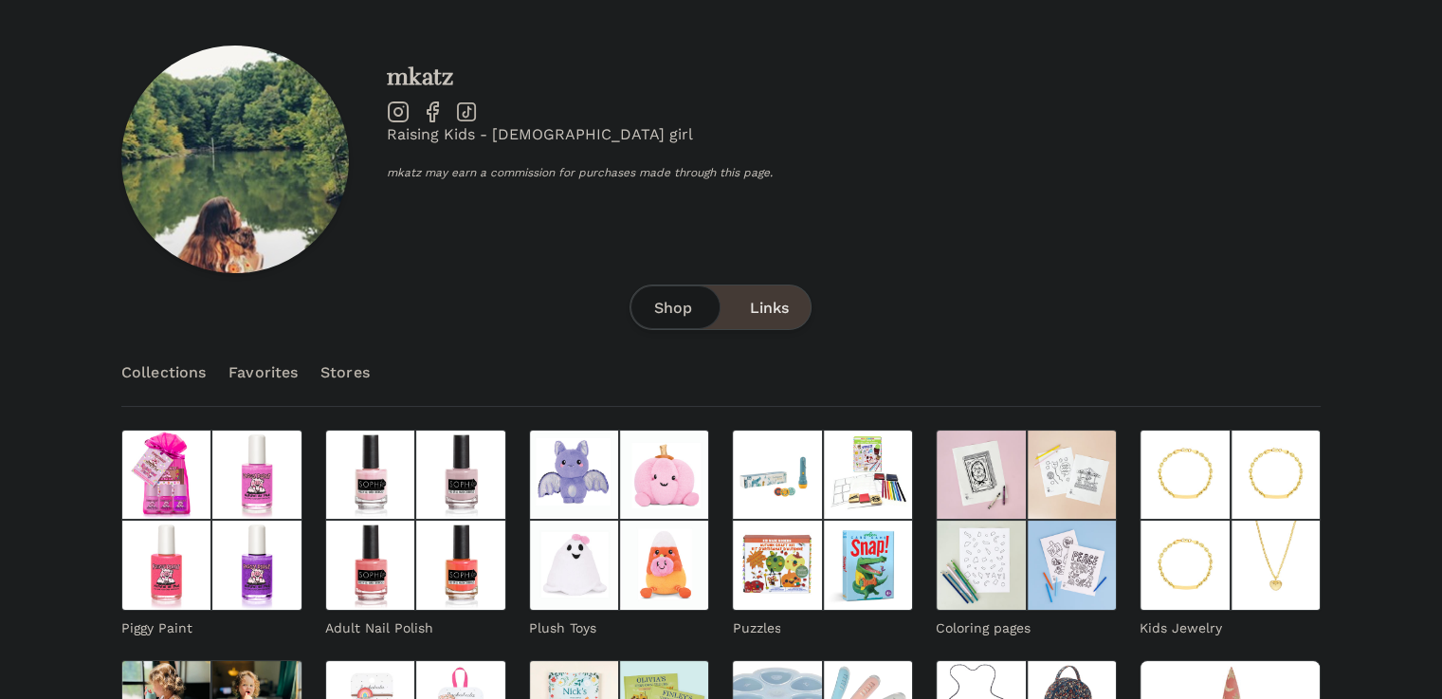
click at [782, 310] on span "Links" at bounding box center [768, 308] width 39 height 23
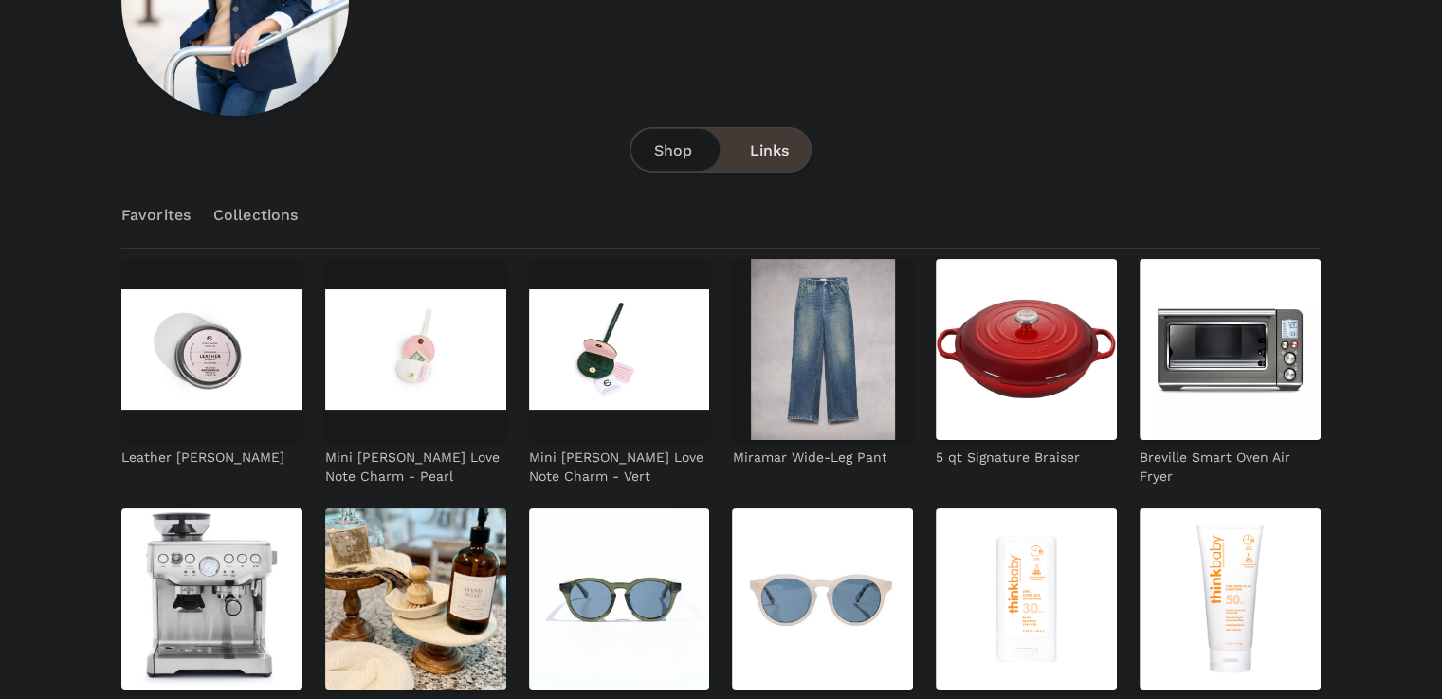
click at [240, 217] on link "Collections" at bounding box center [255, 215] width 84 height 66
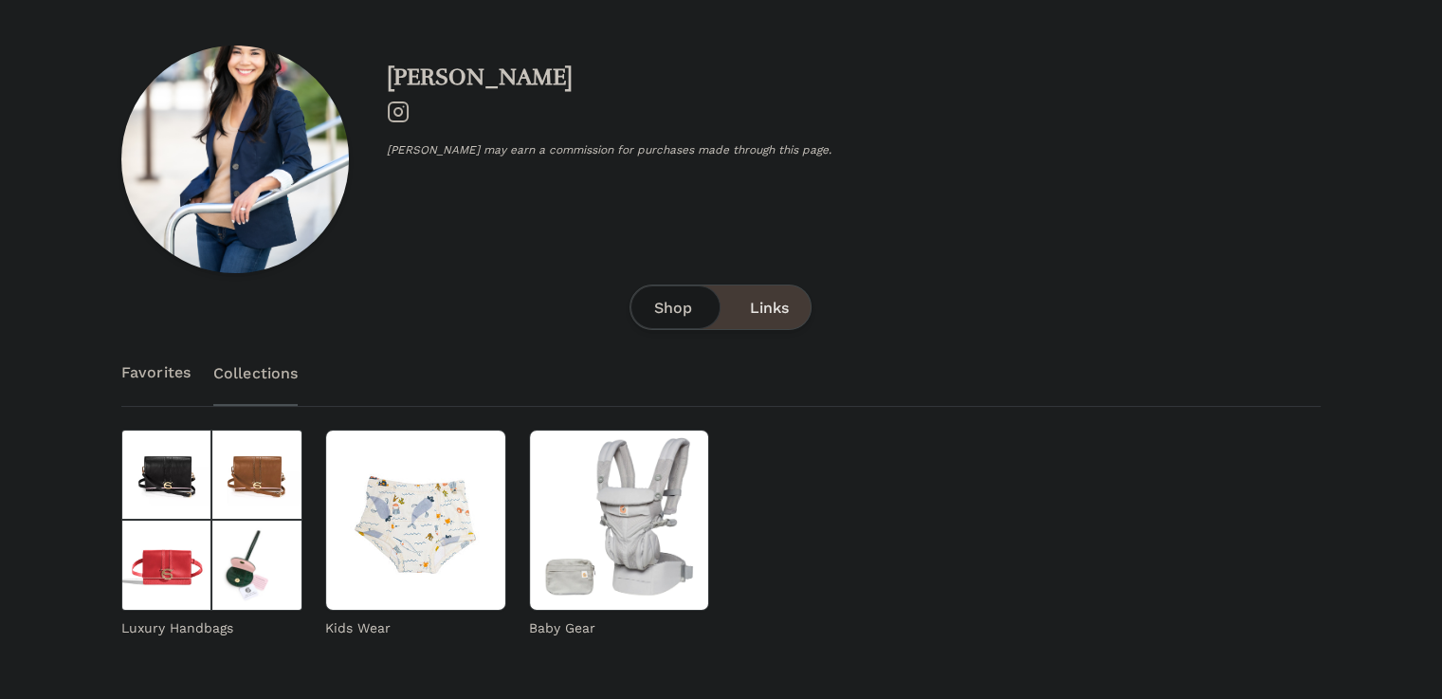
click at [152, 390] on link "Favorites" at bounding box center [155, 372] width 69 height 66
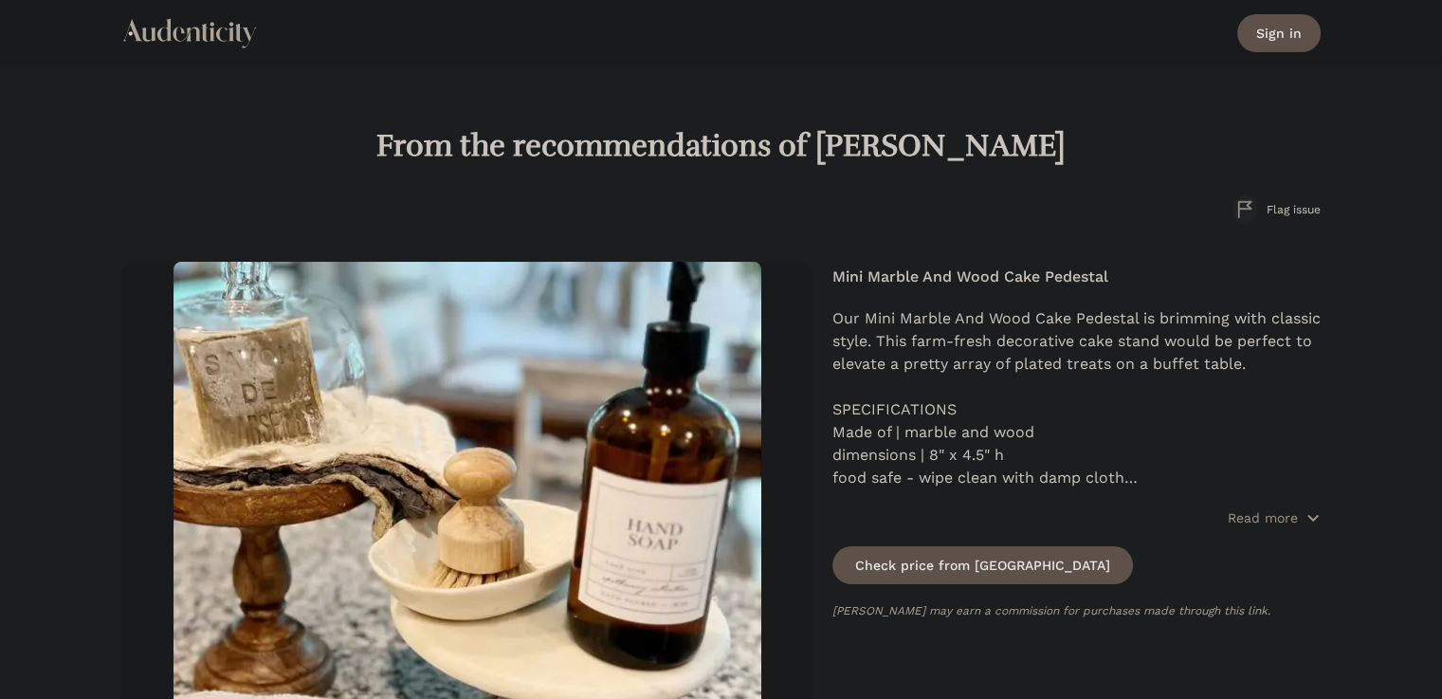
click at [356, 267] on img at bounding box center [467, 556] width 588 height 588
click at [381, 301] on div at bounding box center [466, 556] width 691 height 588
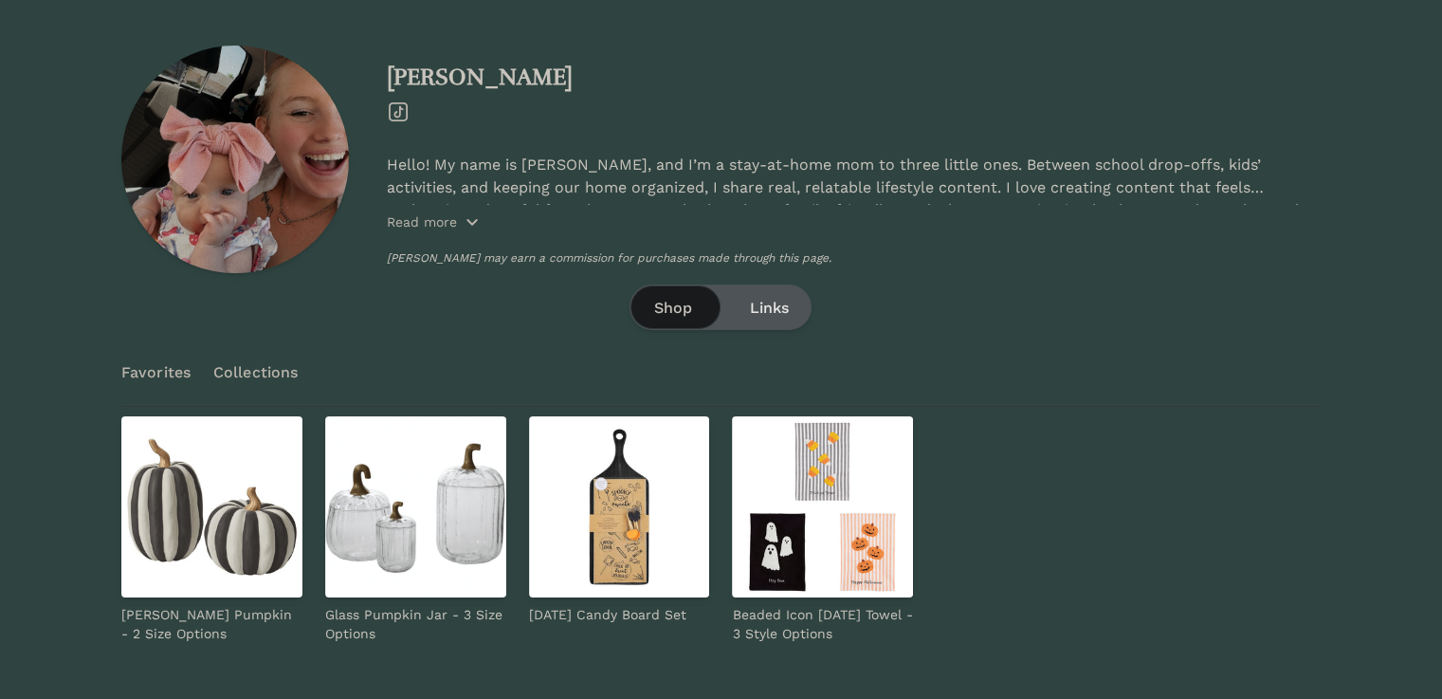
click at [447, 225] on p "Read more" at bounding box center [422, 221] width 70 height 19
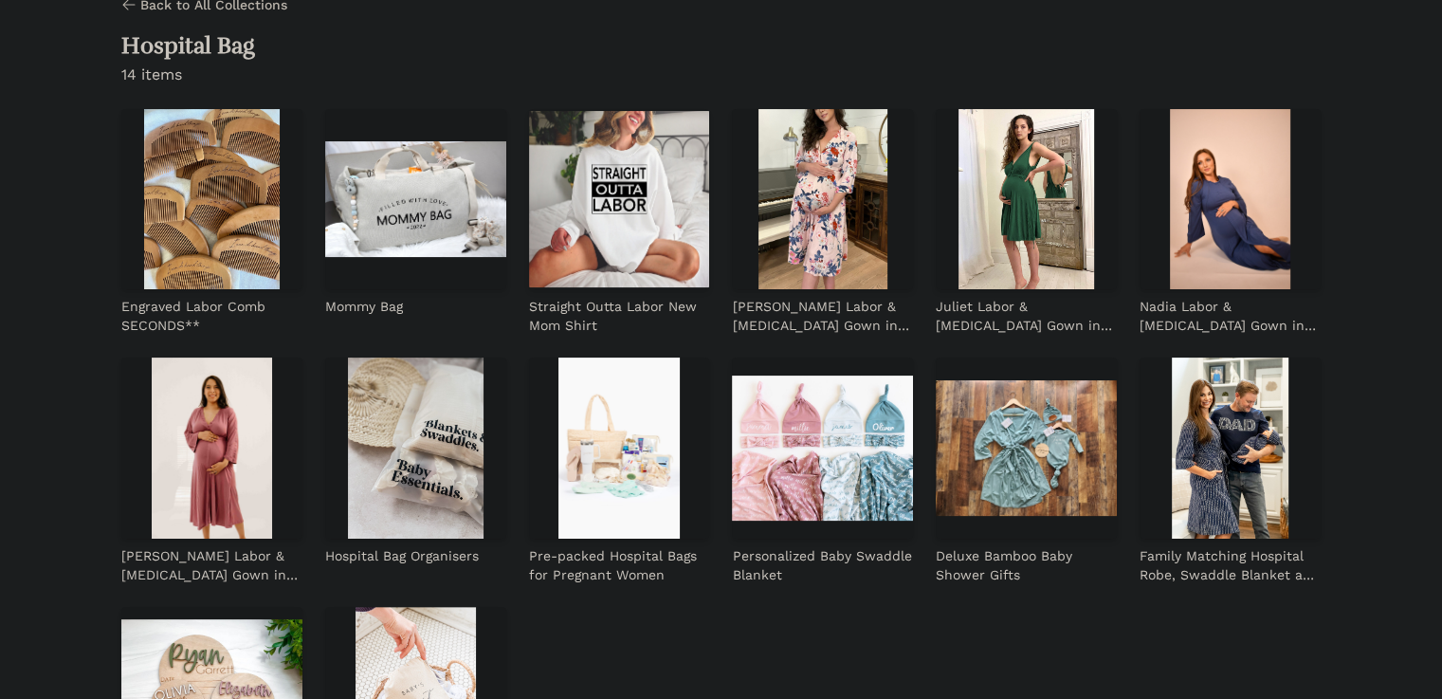
scroll to position [157, 0]
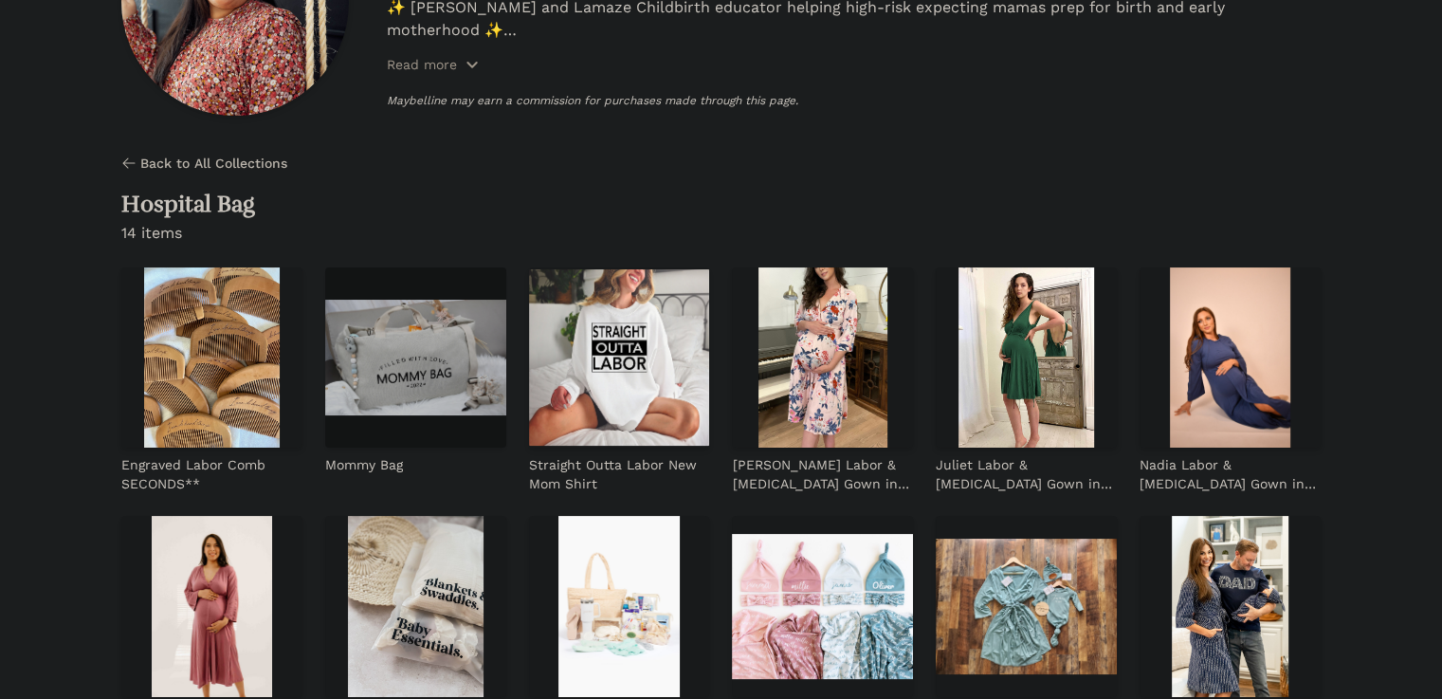
click at [325, 367] on img at bounding box center [415, 357] width 181 height 181
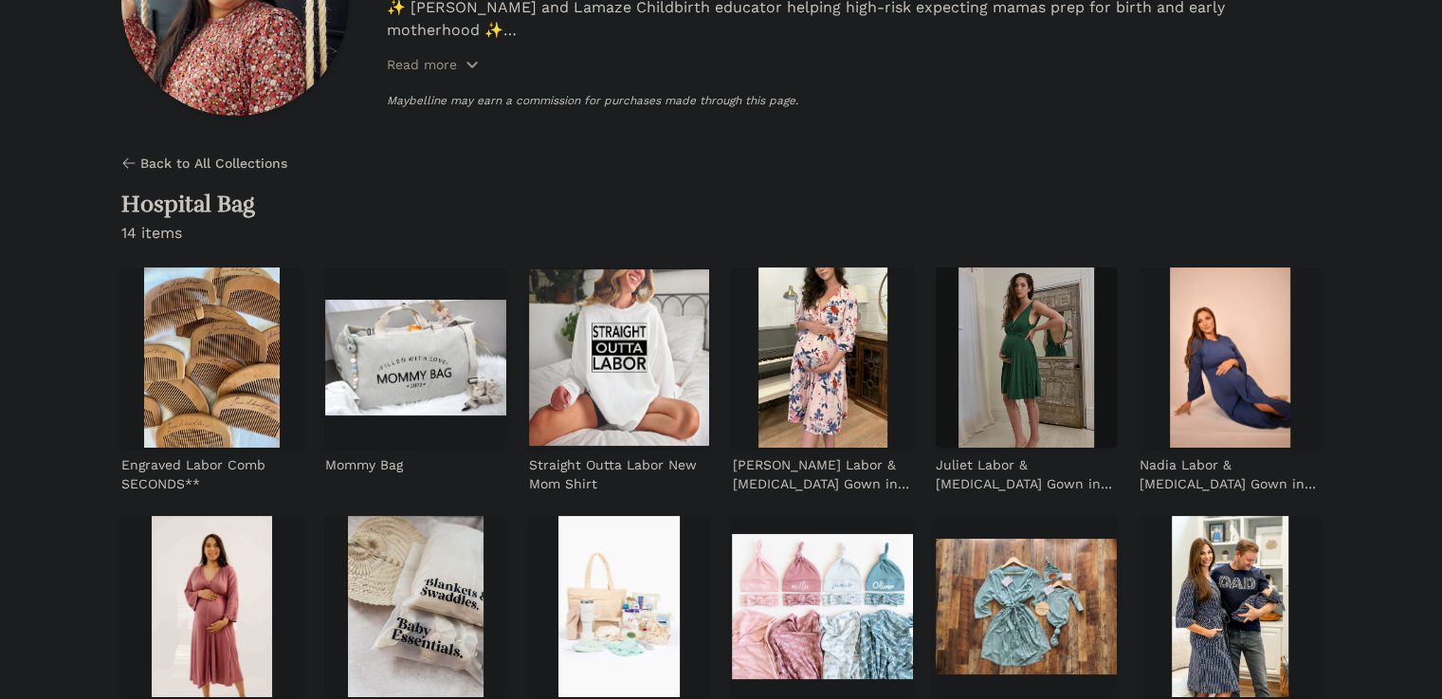
click at [936, 296] on img at bounding box center [1026, 357] width 181 height 181
